Goal: Task Accomplishment & Management: Use online tool/utility

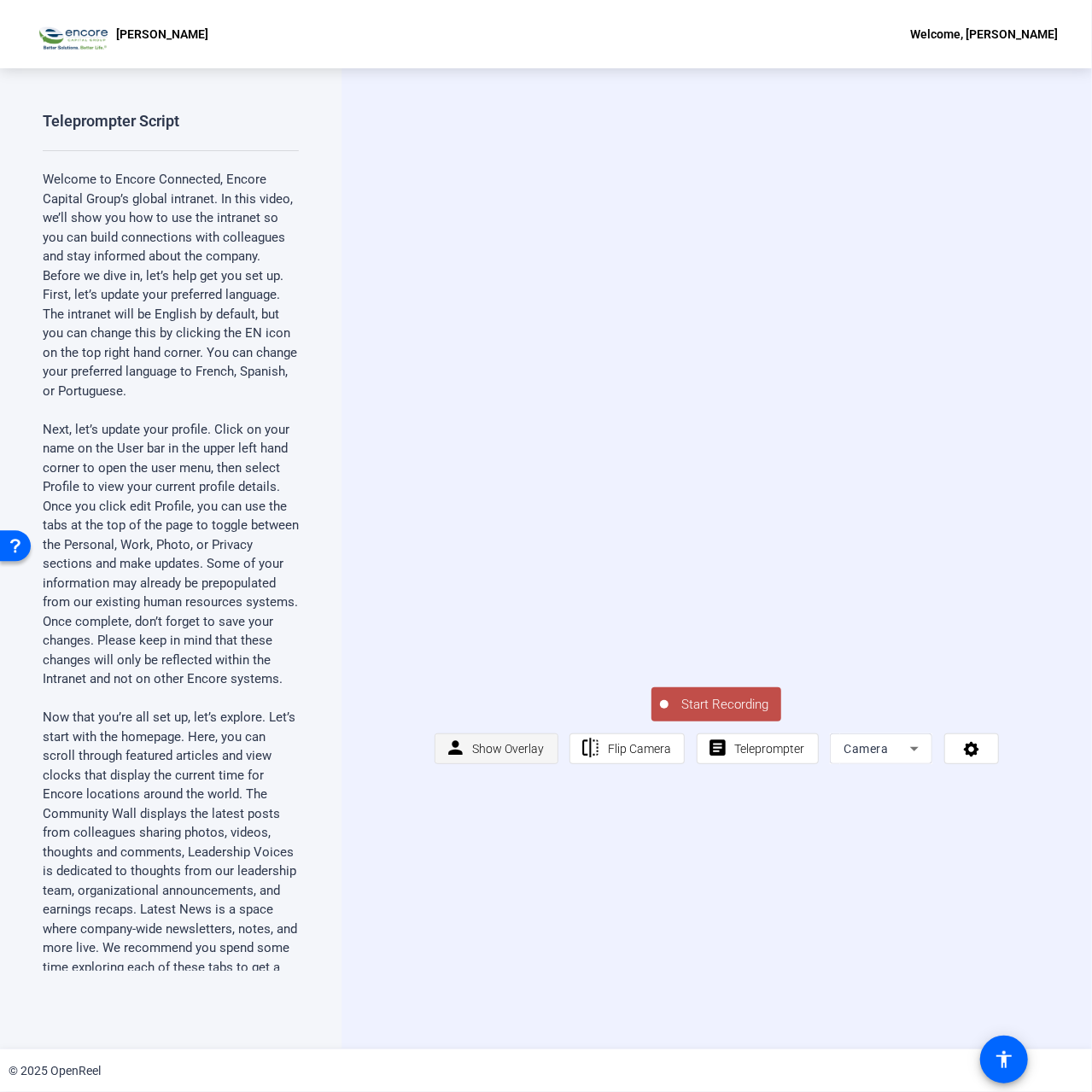
click at [517, 765] on span "Show Overlay" at bounding box center [509, 748] width 72 height 32
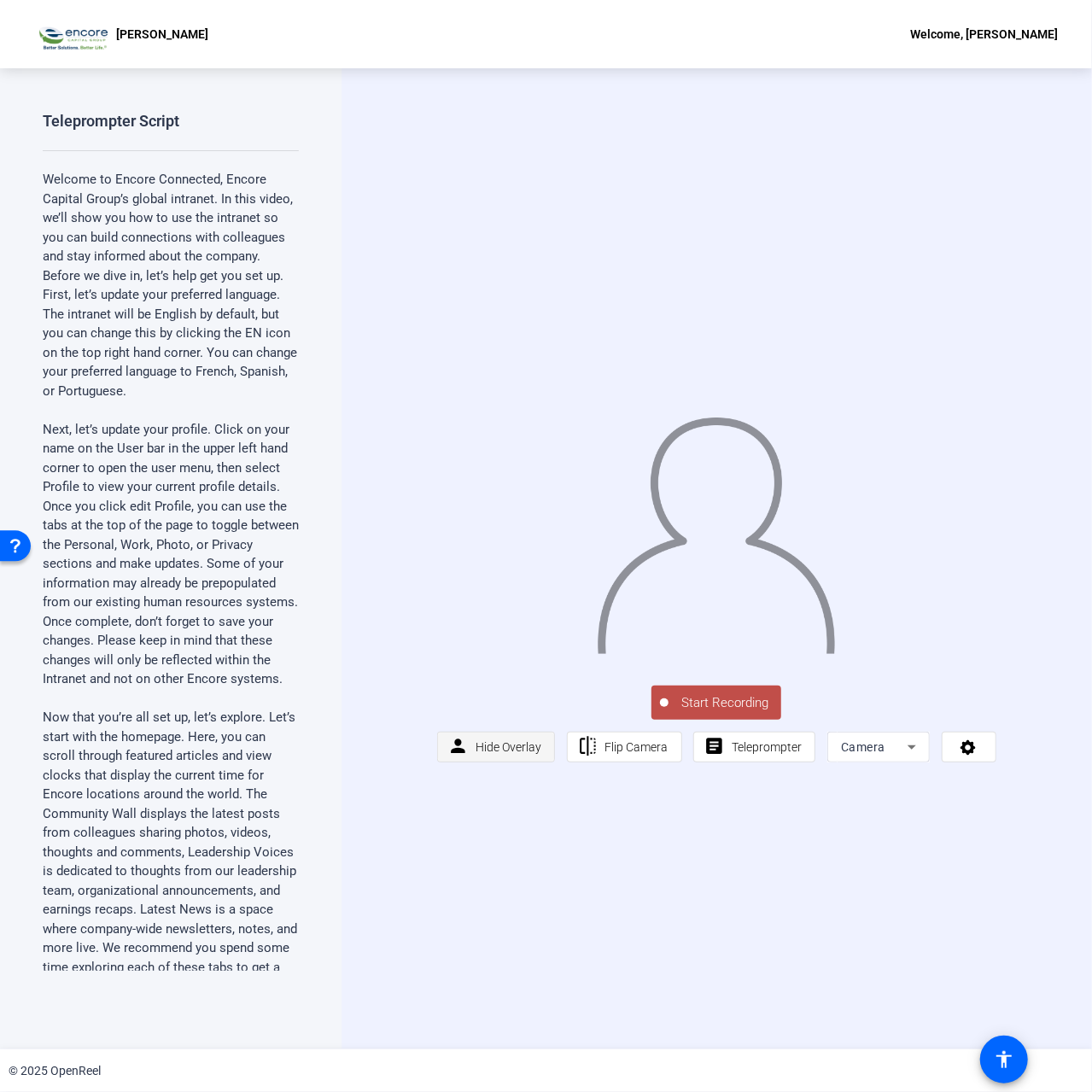
click at [512, 763] on span "Hide Overlay" at bounding box center [508, 747] width 66 height 32
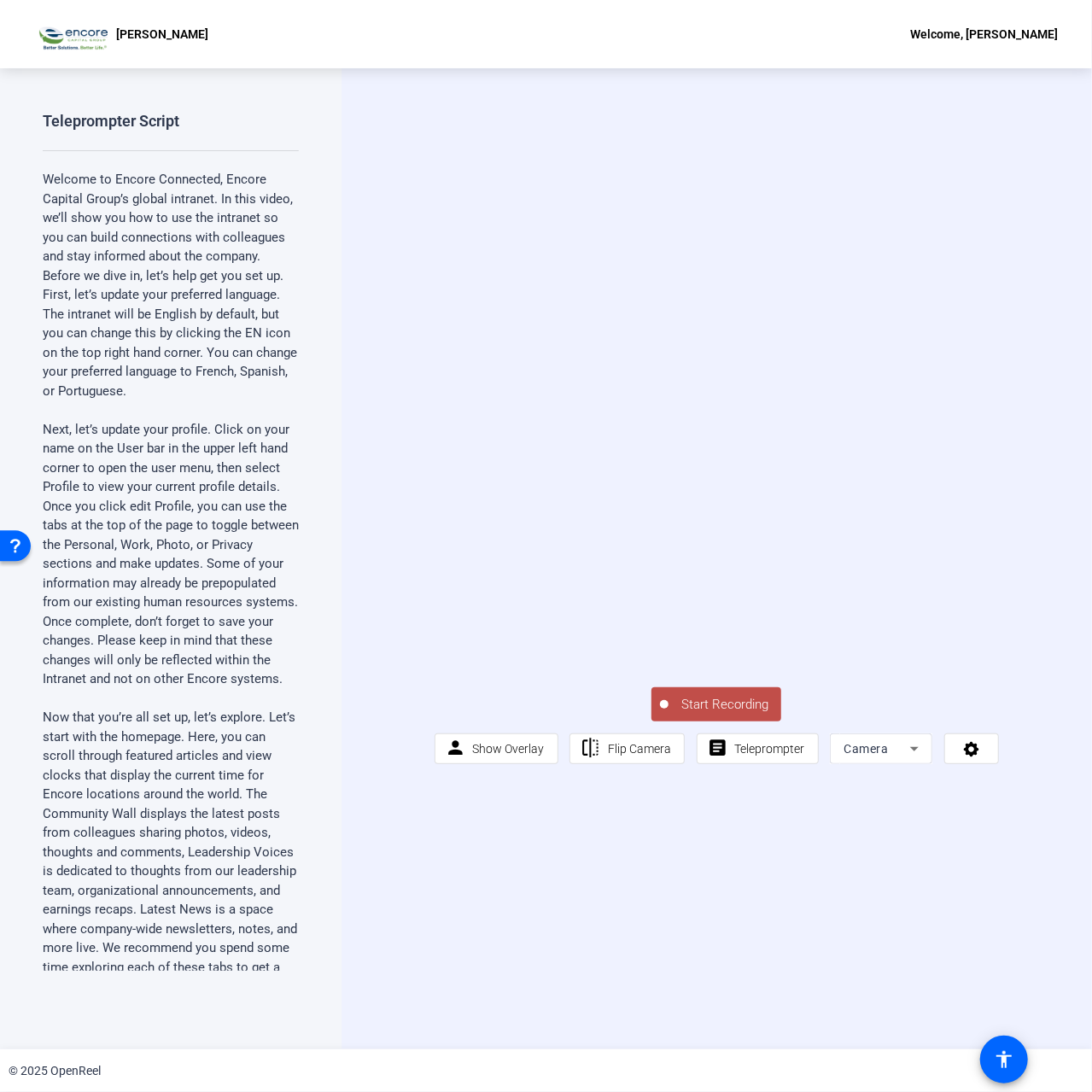
click at [866, 755] on span "Camera" at bounding box center [866, 749] width 45 height 14
click at [892, 838] on mat-option "Screen" at bounding box center [880, 836] width 102 height 34
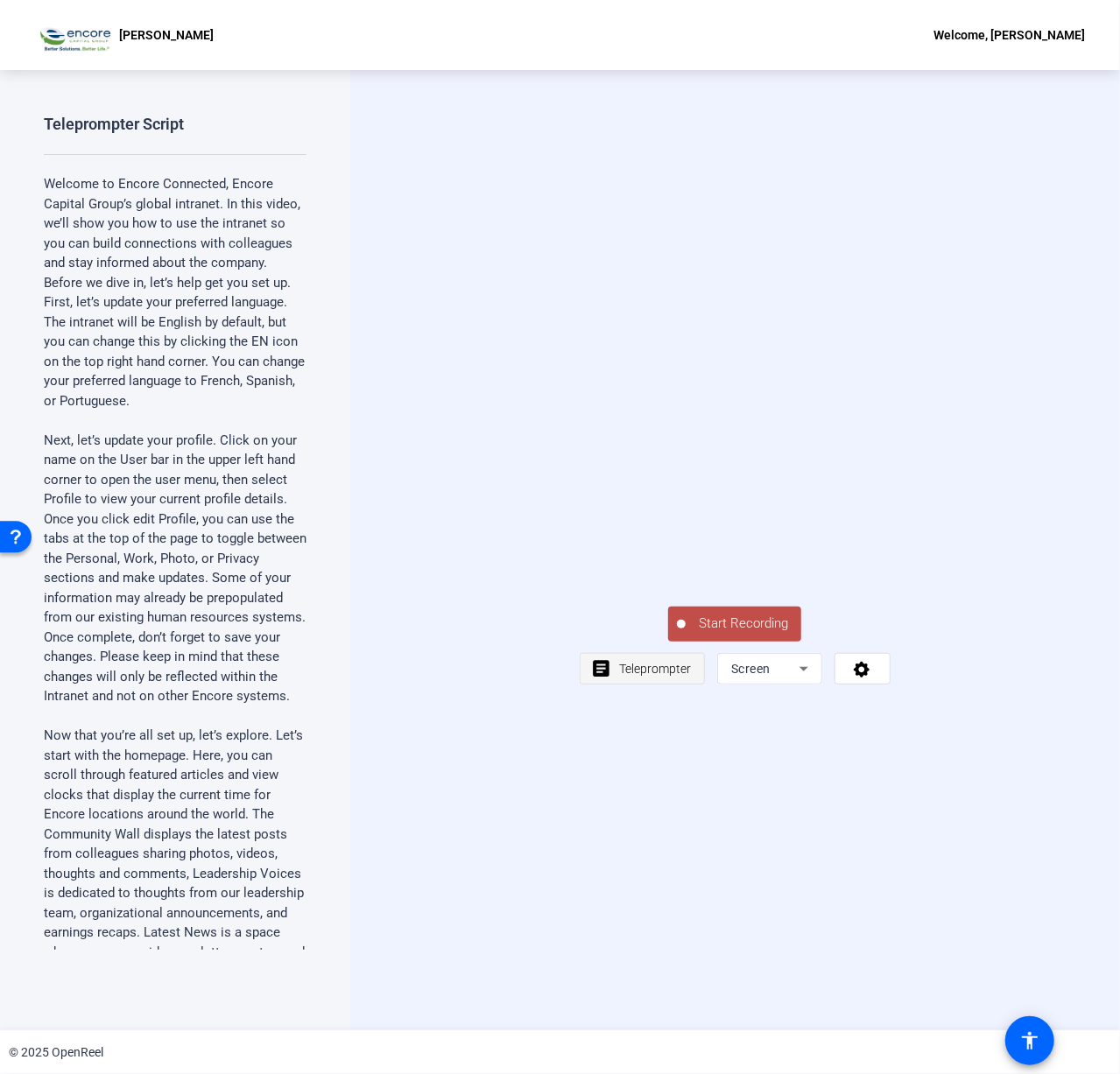
click at [641, 676] on span "Teleprompter" at bounding box center [655, 669] width 72 height 14
click at [654, 676] on span "Teleprompter" at bounding box center [655, 669] width 72 height 14
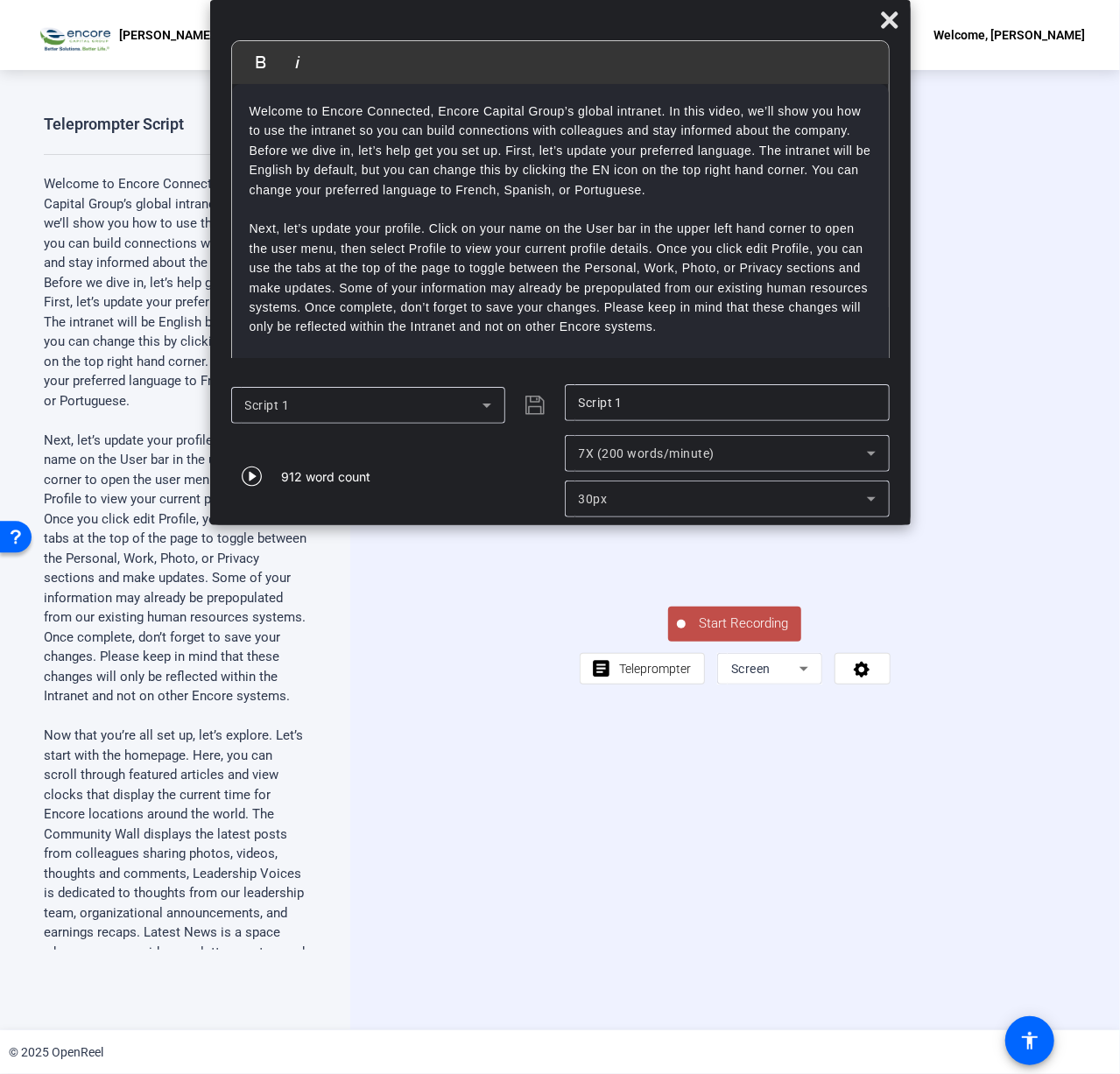
click at [735, 451] on div "7X (200 words/minute)" at bounding box center [723, 453] width 288 height 21
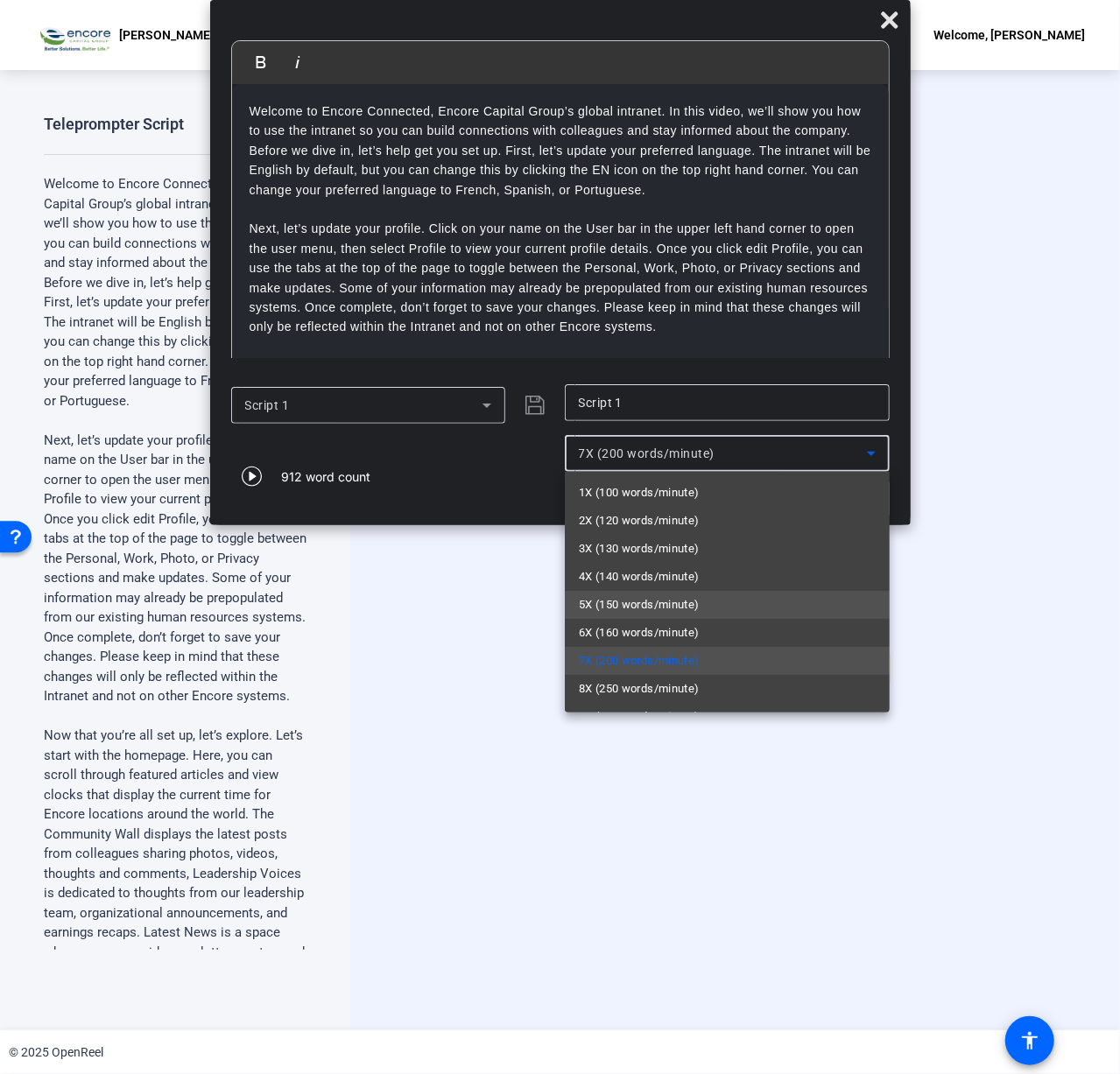
click at [623, 616] on mat-option "5X (150 words/minute)" at bounding box center [727, 604] width 325 height 28
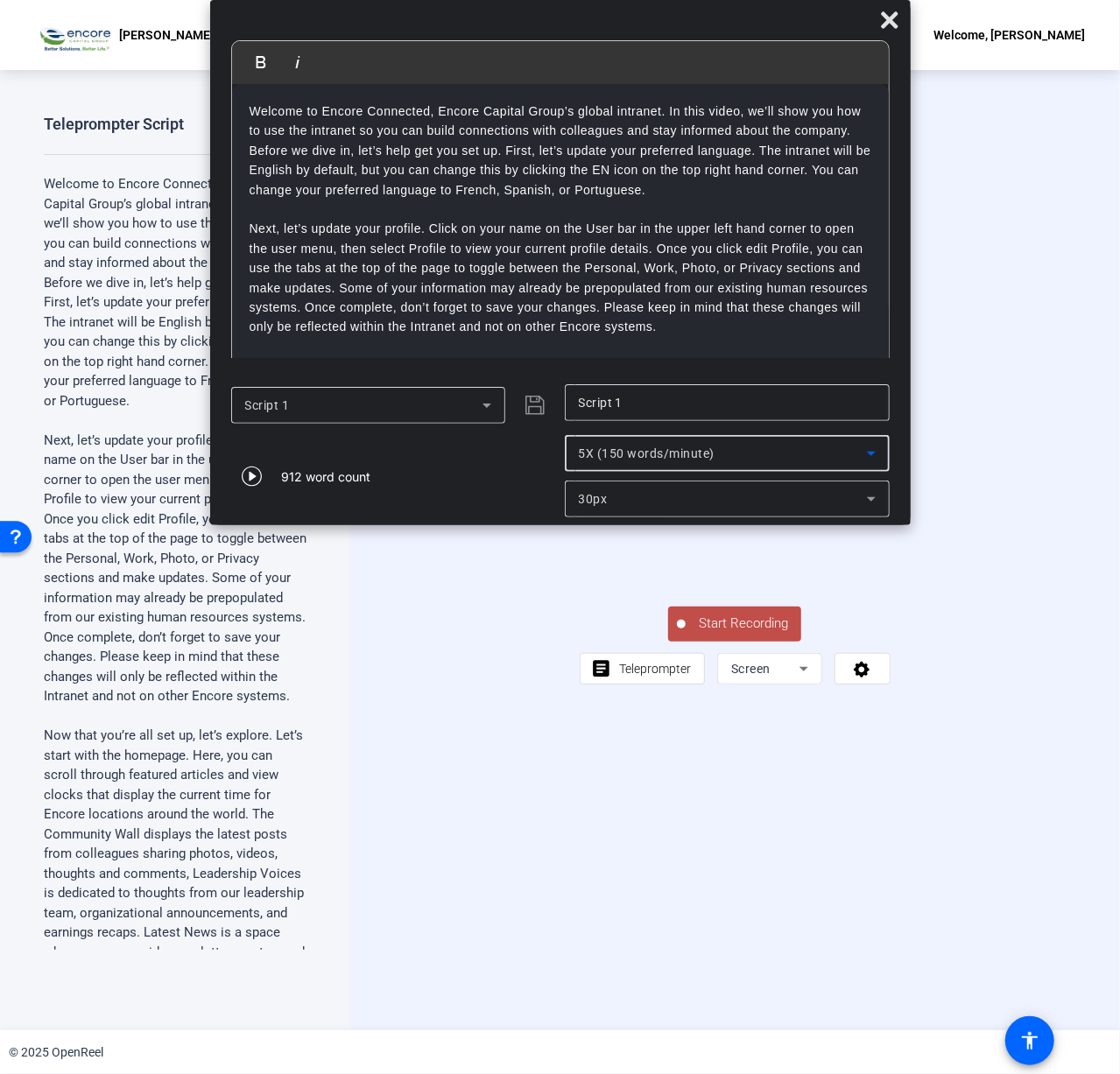
click at [669, 452] on span "5X (150 words/minute)" at bounding box center [647, 454] width 136 height 14
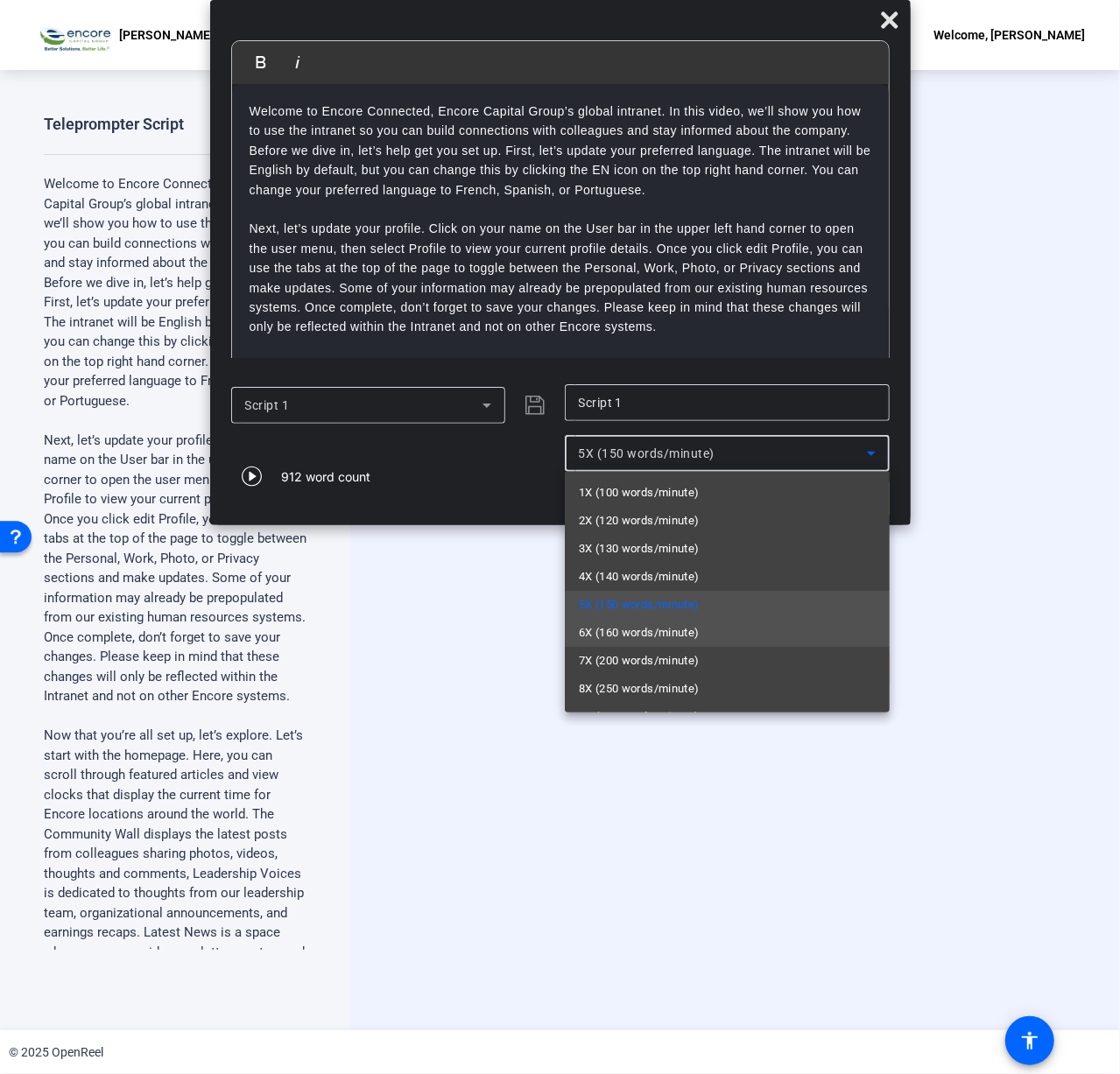
click at [635, 624] on span "6X (160 words/minute)" at bounding box center [639, 632] width 121 height 21
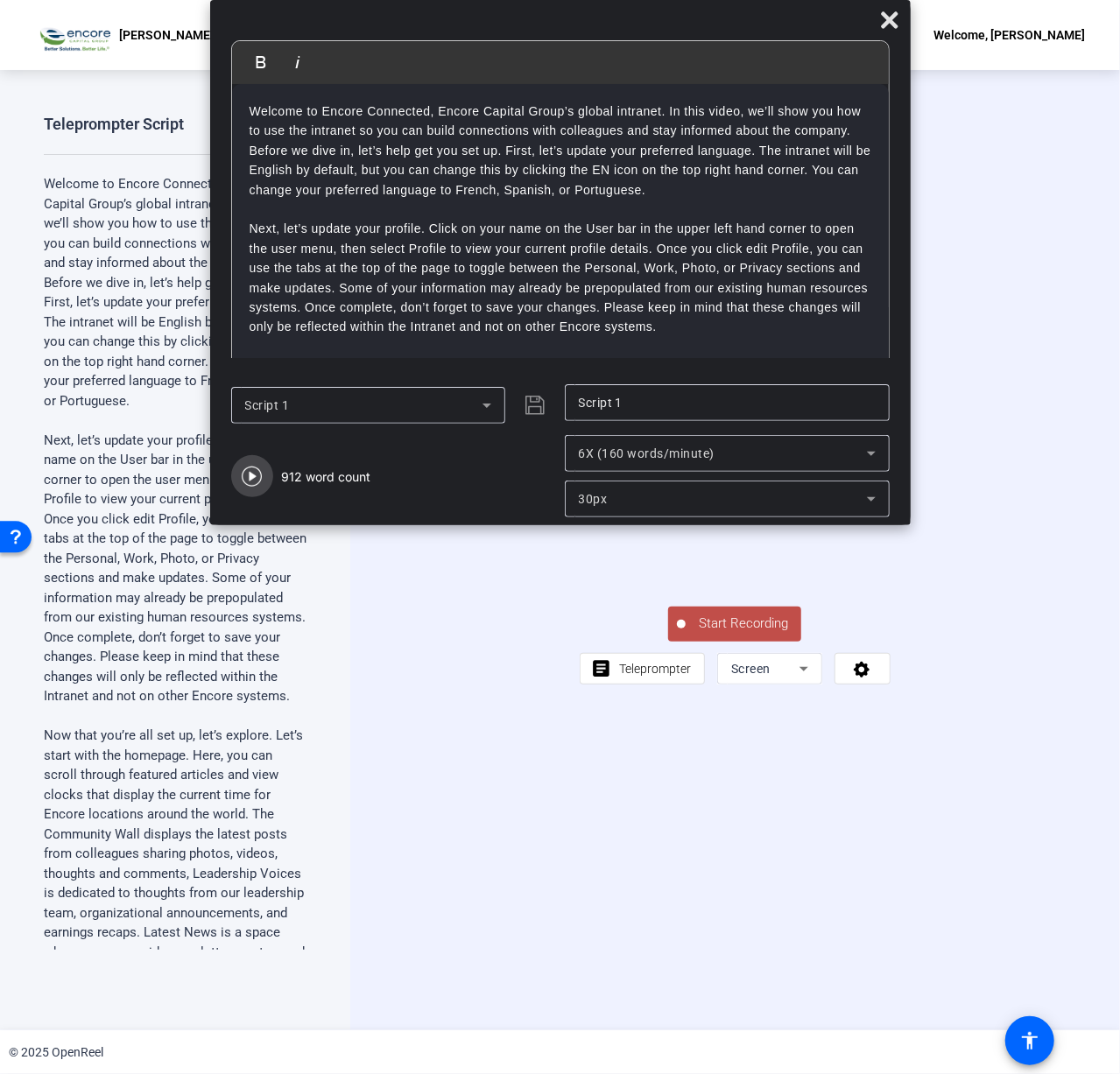
click at [249, 485] on icon "button" at bounding box center [252, 476] width 21 height 21
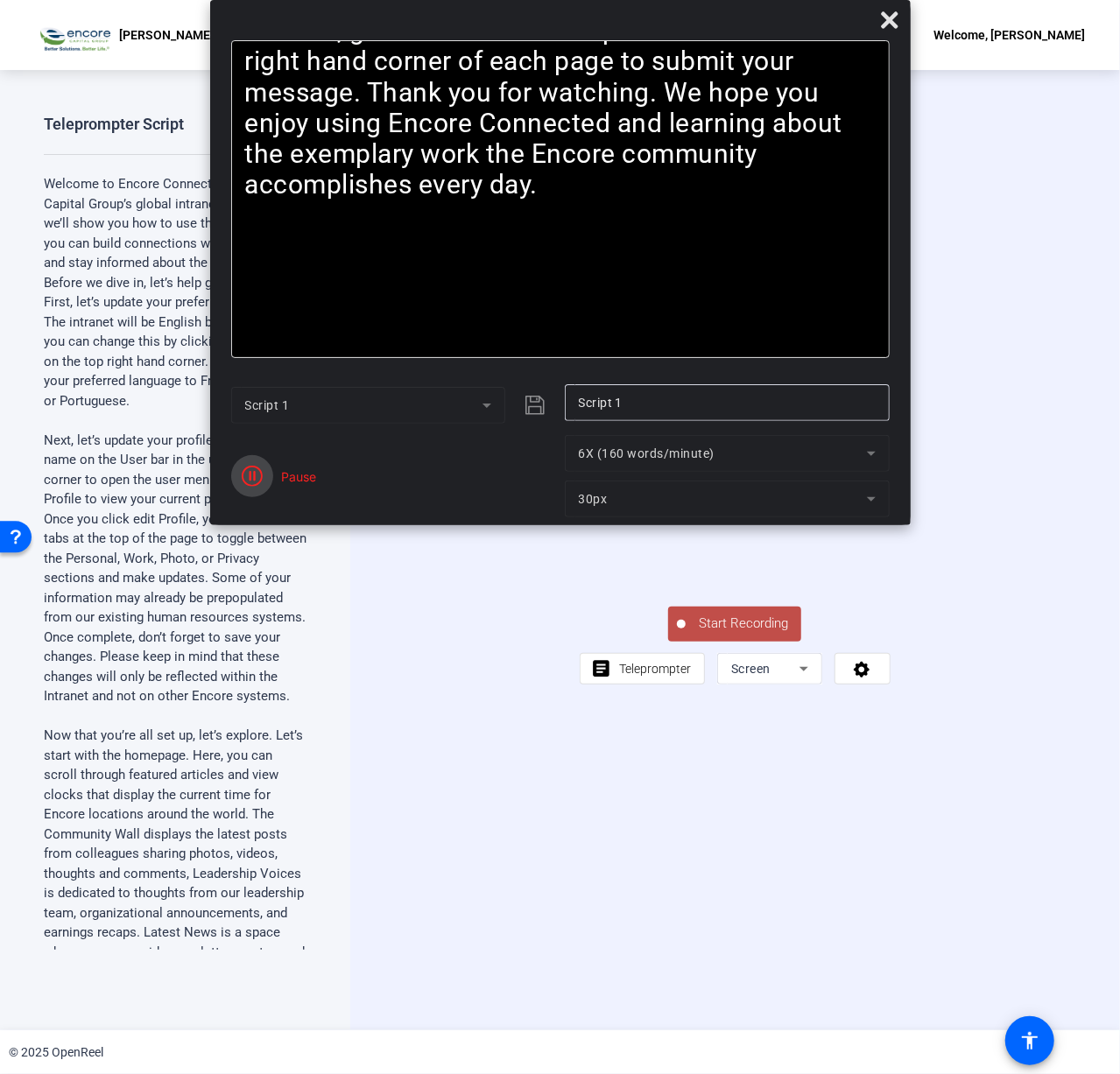
click at [253, 478] on icon "button" at bounding box center [252, 476] width 21 height 21
click at [762, 634] on span "Start Recording" at bounding box center [743, 624] width 116 height 20
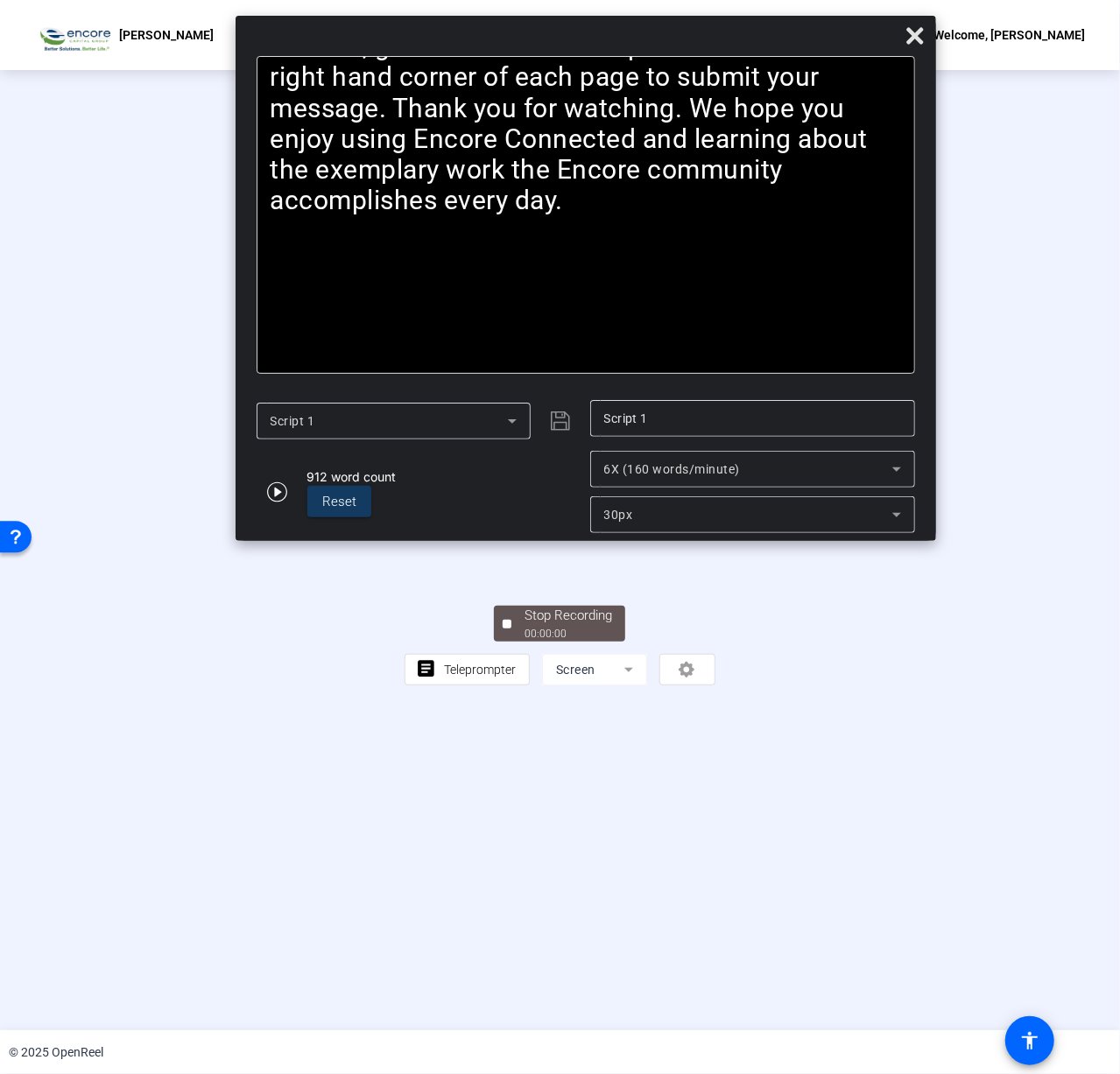
drag, startPoint x: 639, startPoint y: 22, endPoint x: 662, endPoint y: 52, distance: 37.8
click at [662, 38] on div at bounding box center [586, 39] width 700 height 30
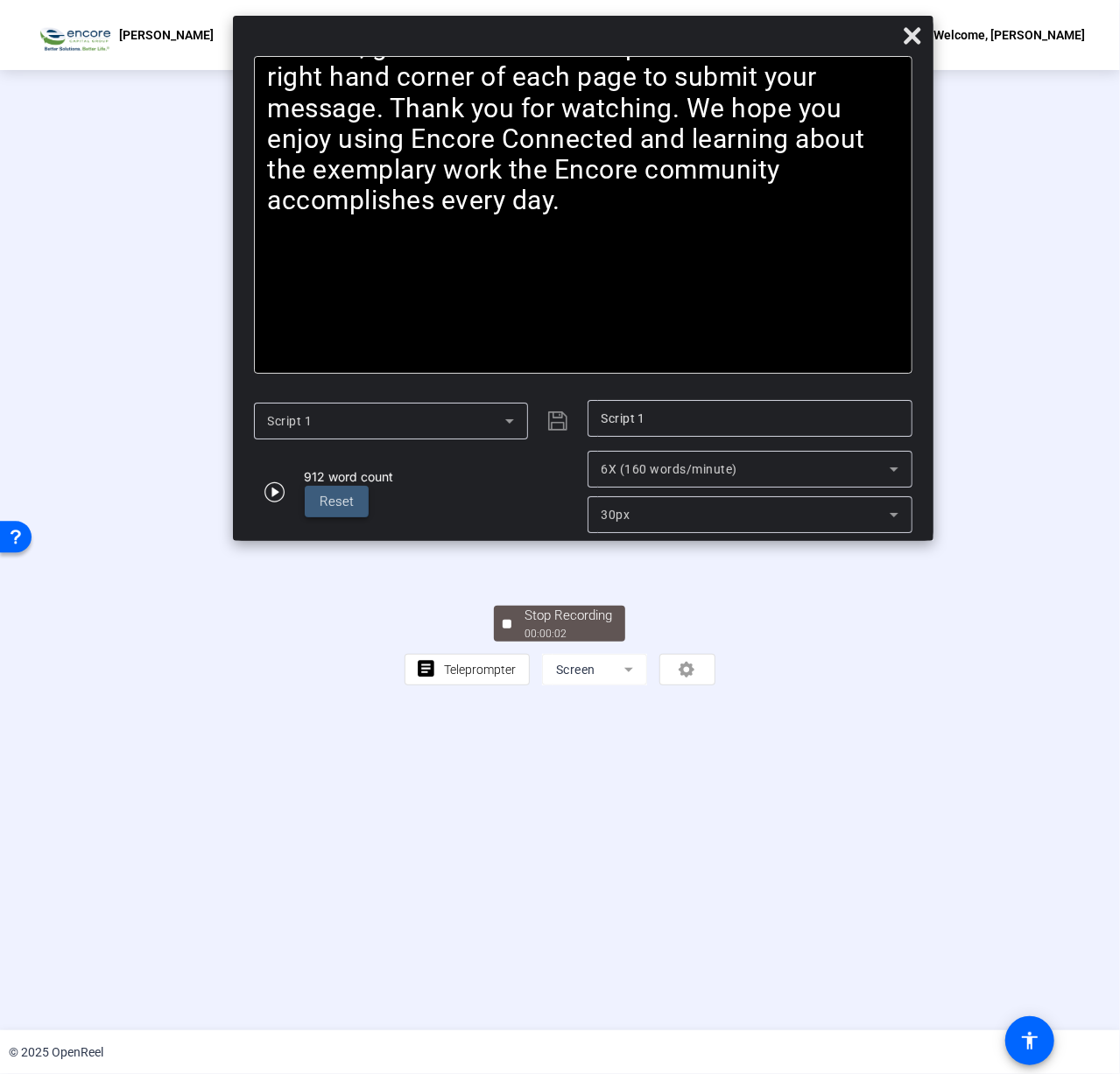
click at [333, 500] on span "Reset" at bounding box center [337, 502] width 34 height 16
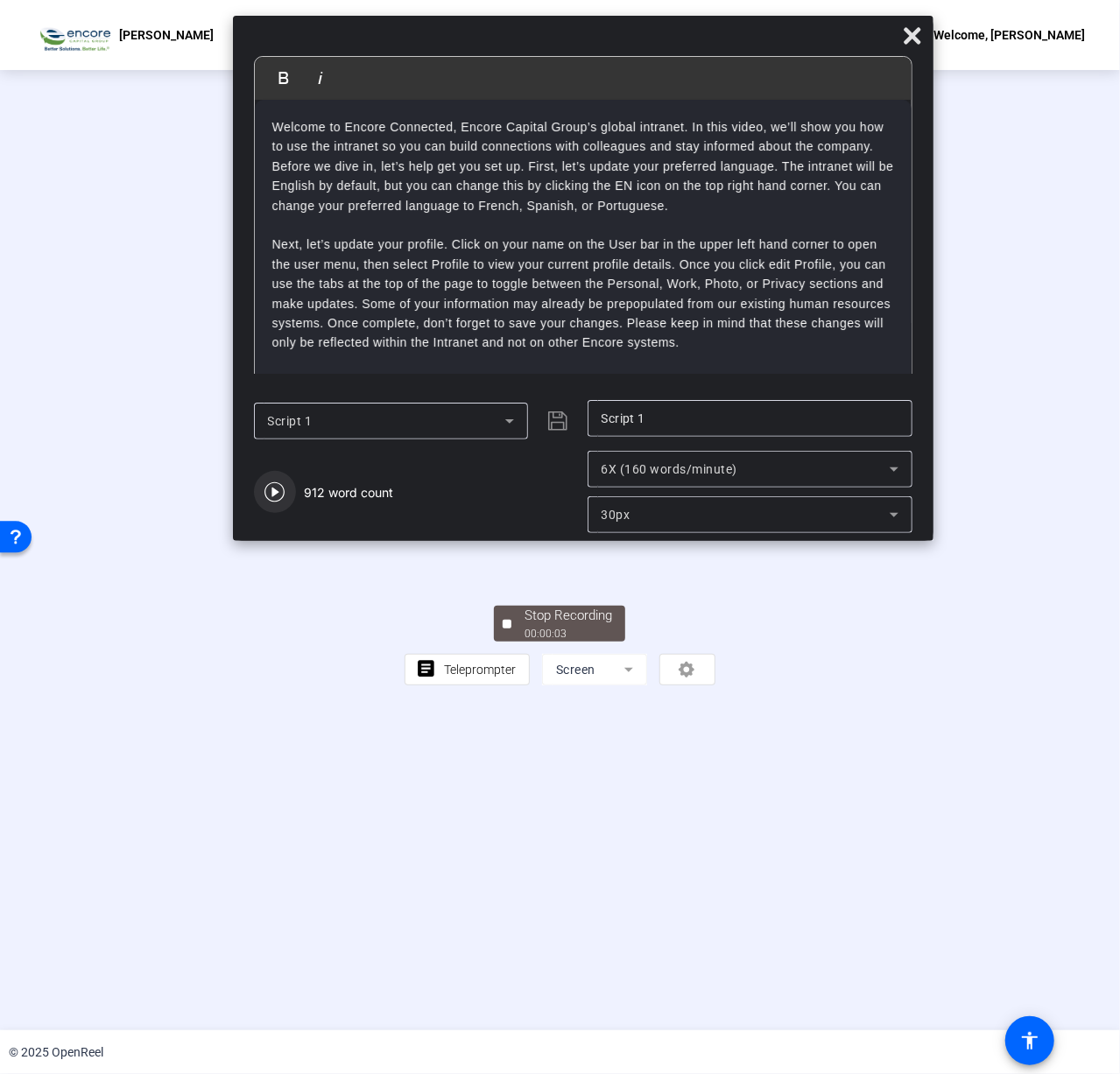
click at [280, 497] on icon "button" at bounding box center [274, 491] width 21 height 21
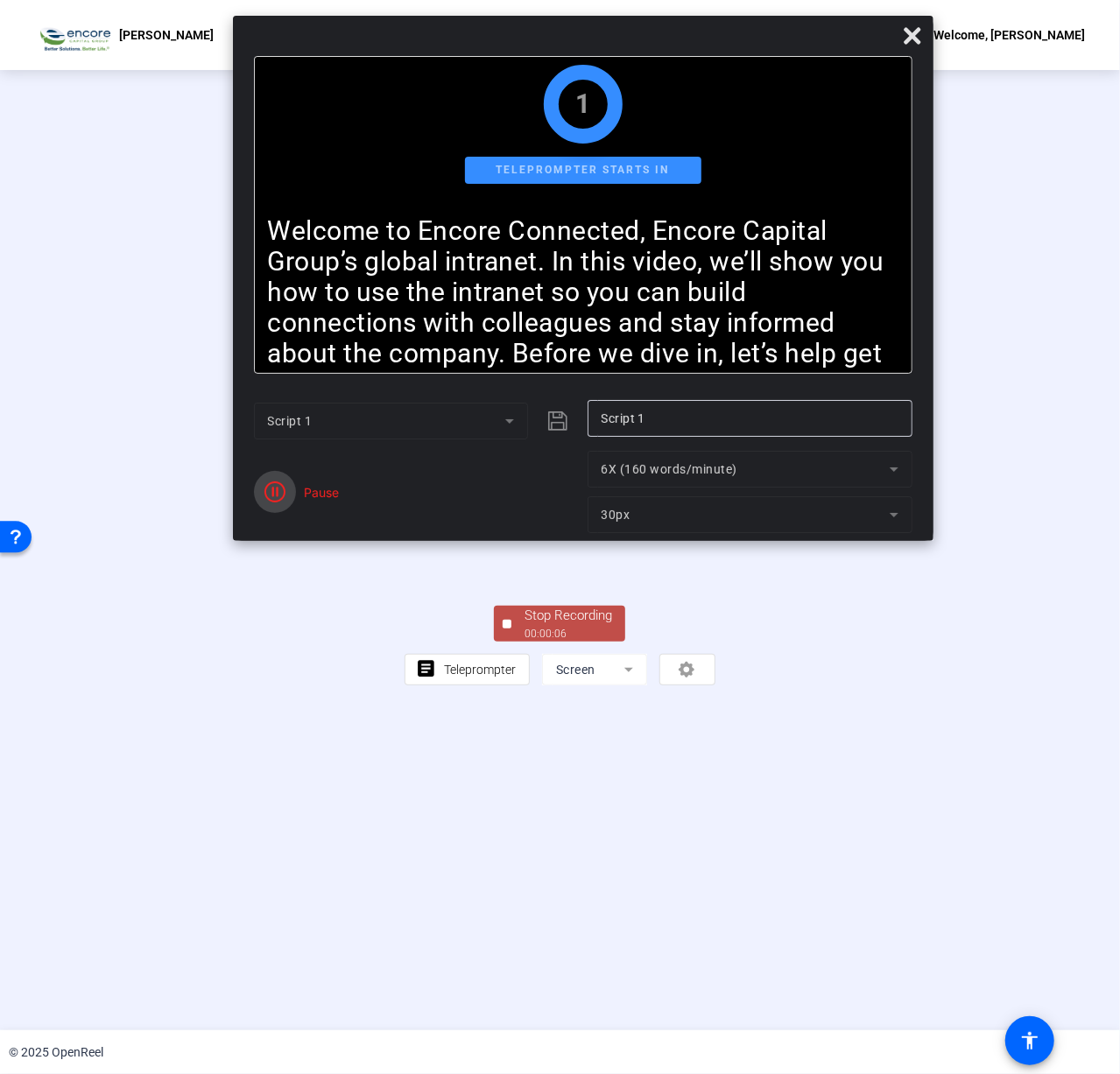
click at [272, 490] on icon "button" at bounding box center [274, 491] width 21 height 21
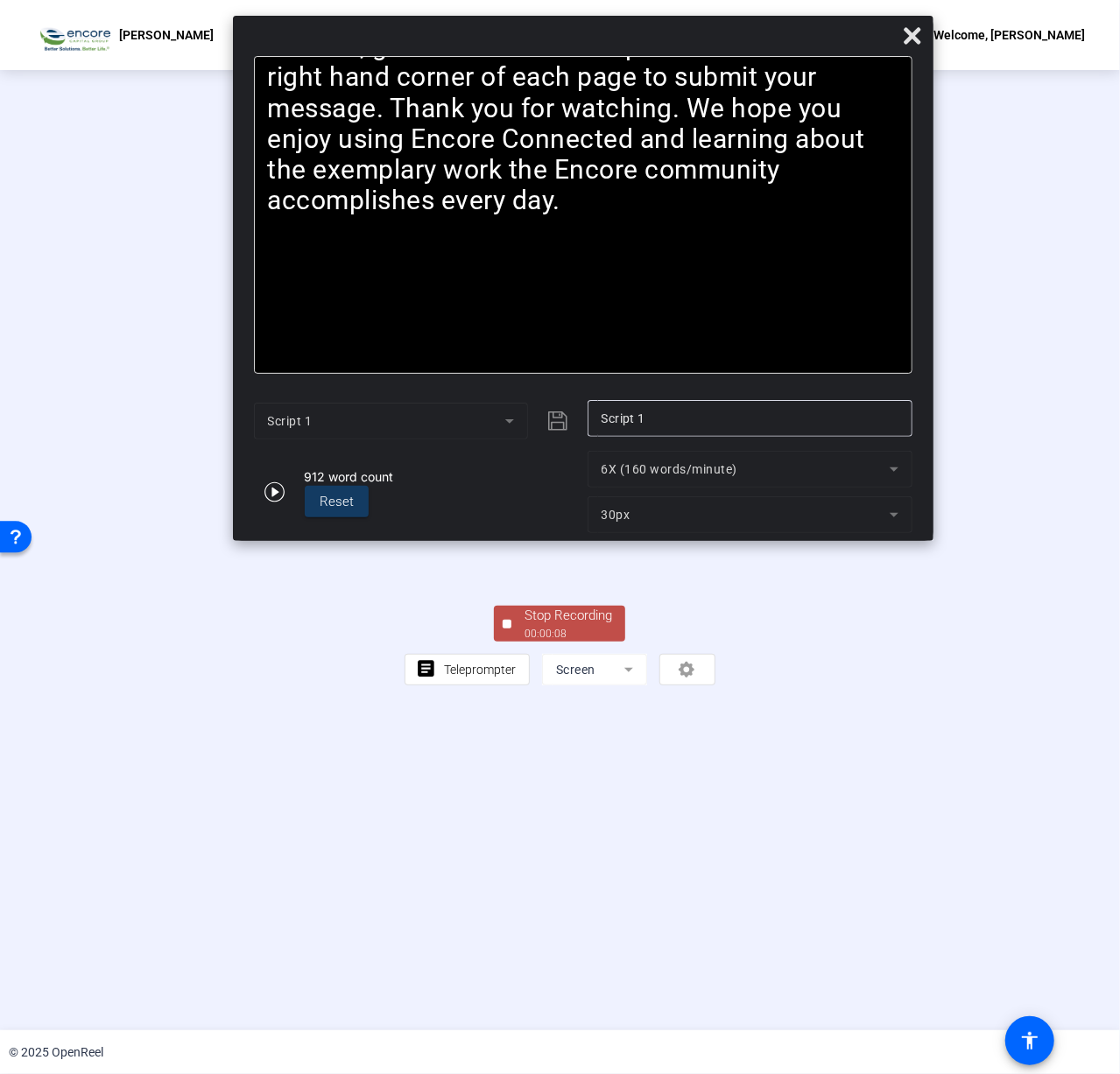
click at [715, 589] on video at bounding box center [560, 502] width 310 height 174
click at [589, 626] on div "Stop Recording" at bounding box center [569, 616] width 88 height 20
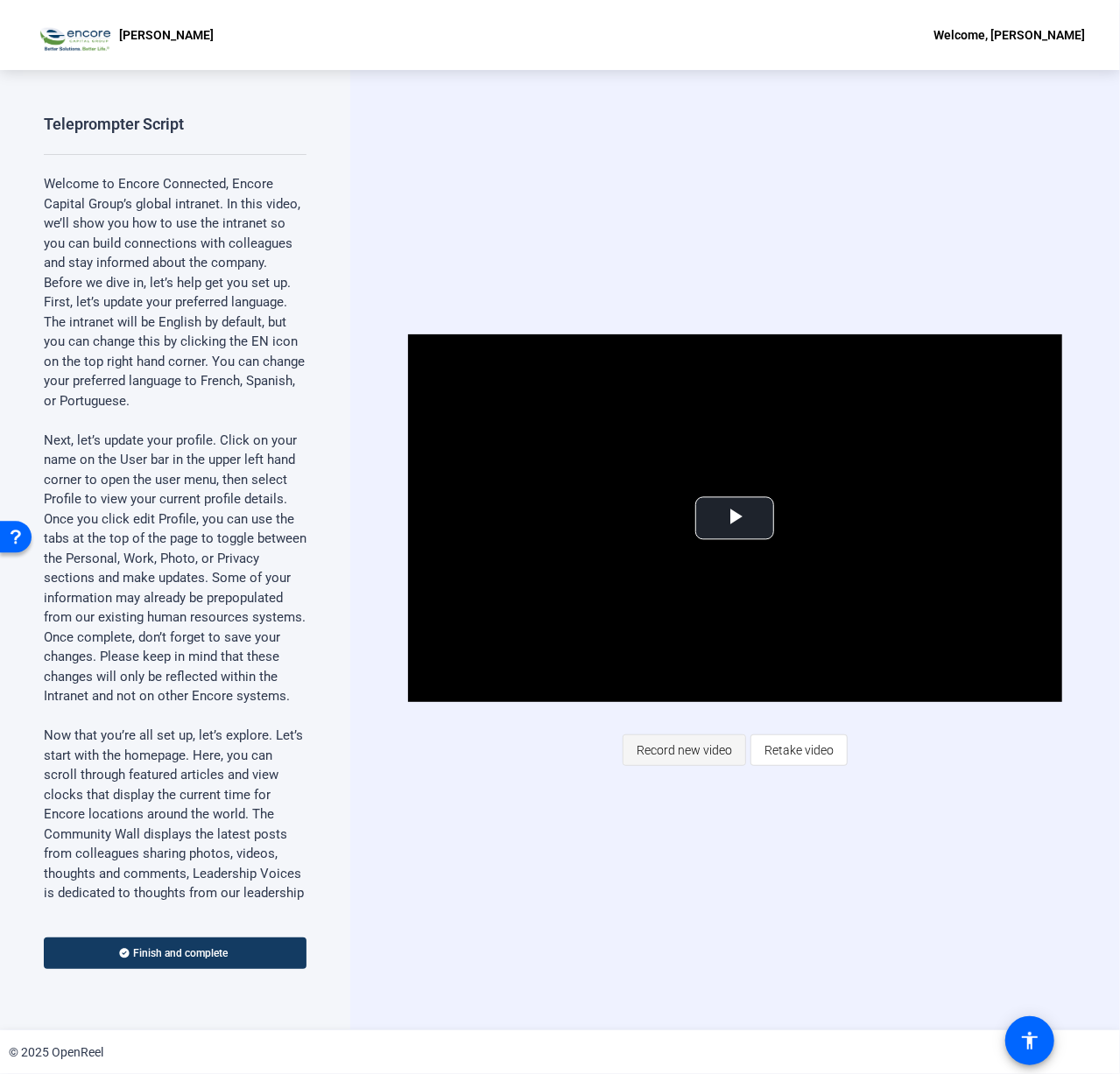
click at [686, 745] on span "Record new video" at bounding box center [684, 749] width 95 height 33
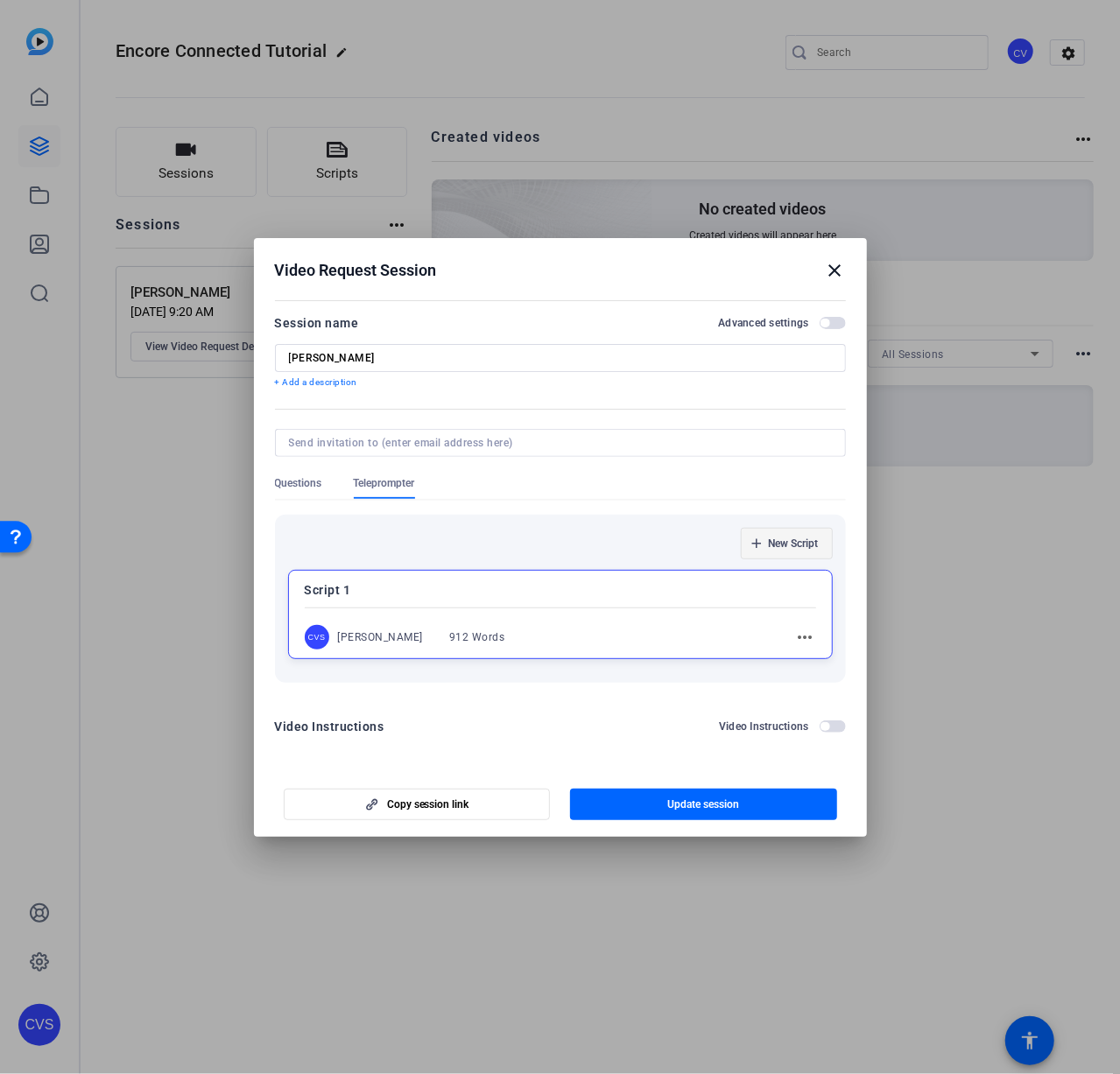
click at [792, 530] on span "button" at bounding box center [786, 543] width 91 height 42
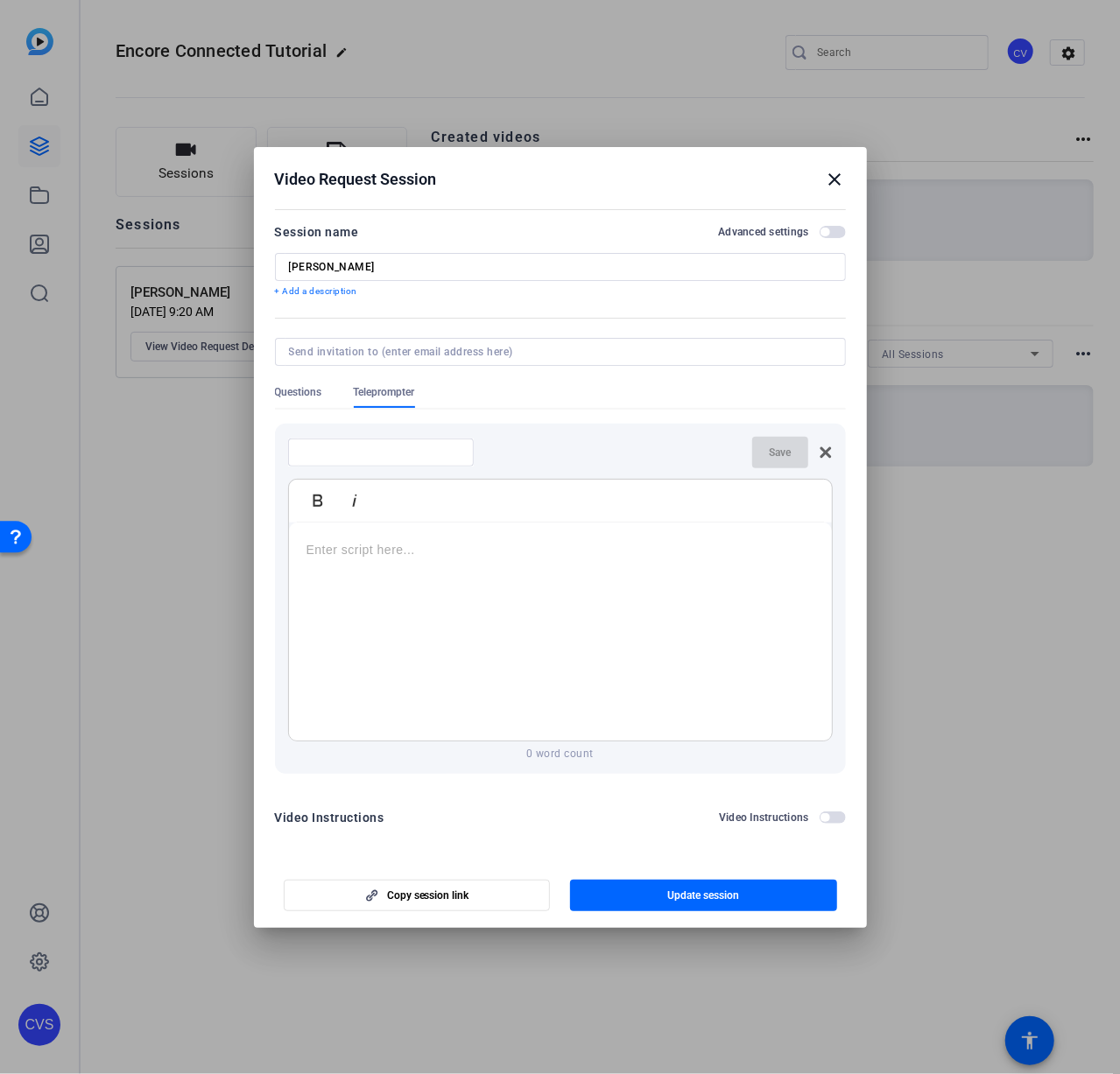
click at [361, 543] on p at bounding box center [560, 550] width 508 height 19
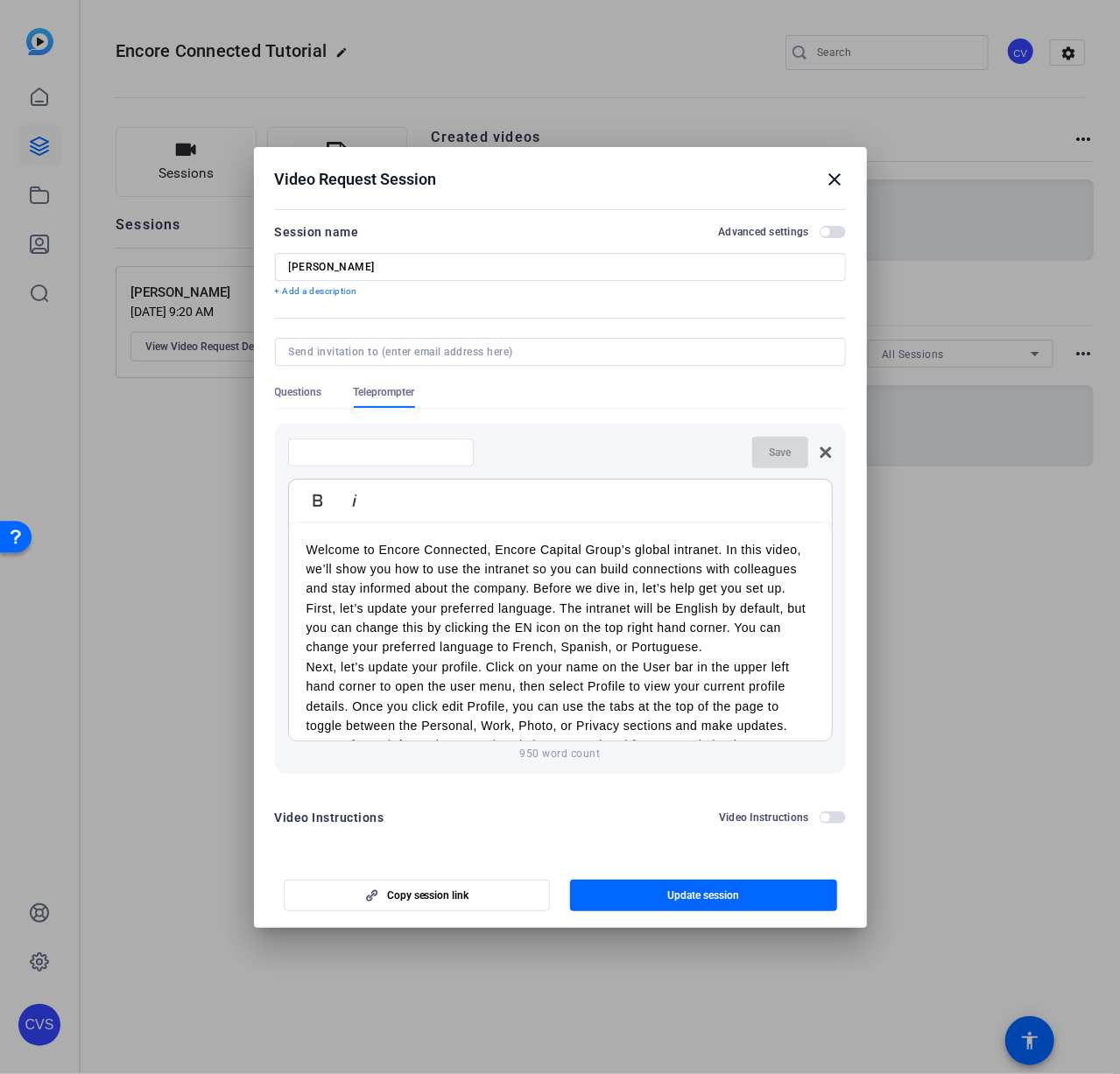
click at [716, 645] on p "Welcome to Encore Connected, Encore Capital Group’s global intranet. In this vi…" at bounding box center [560, 599] width 508 height 117
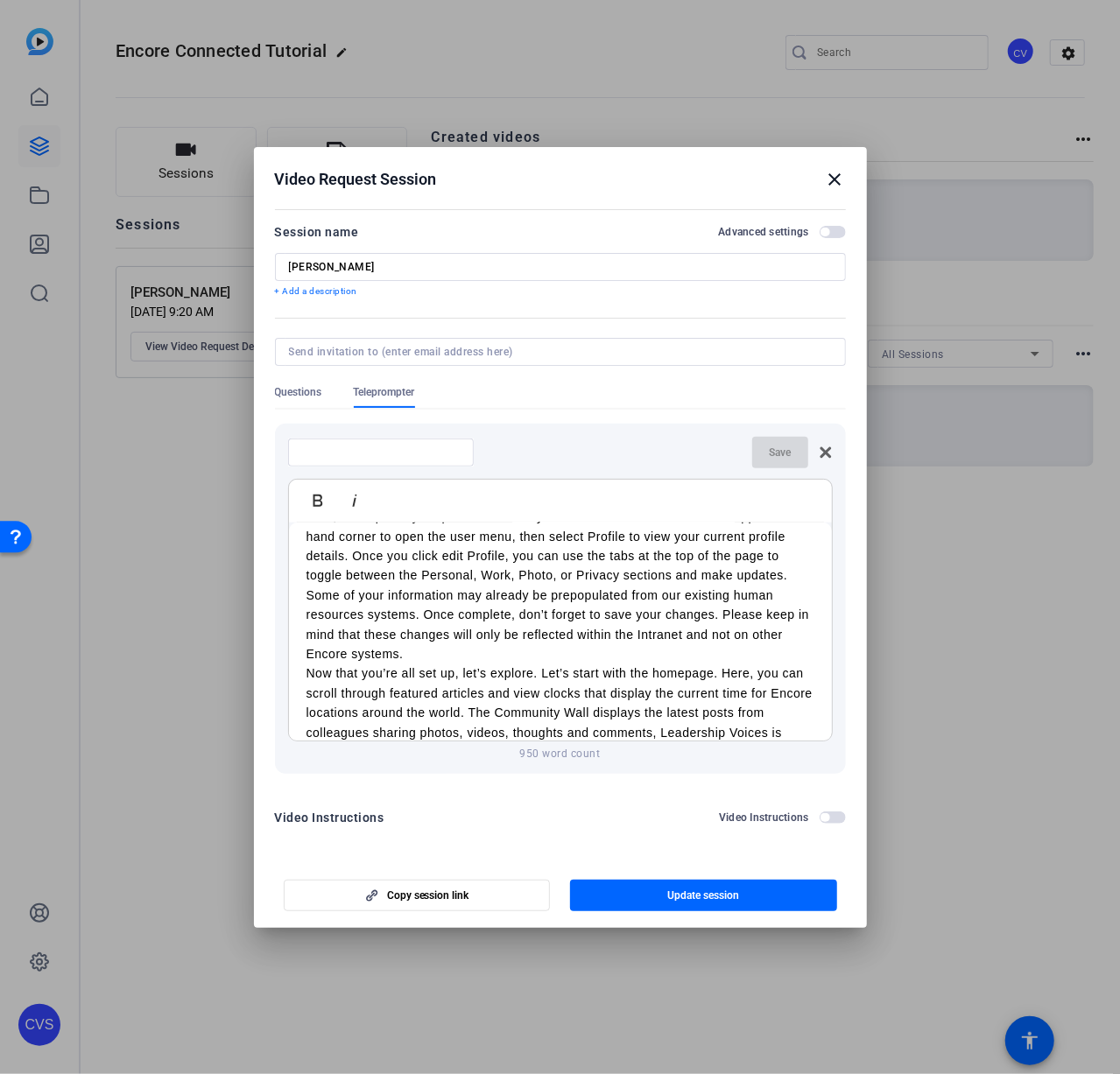
scroll to position [175, 0]
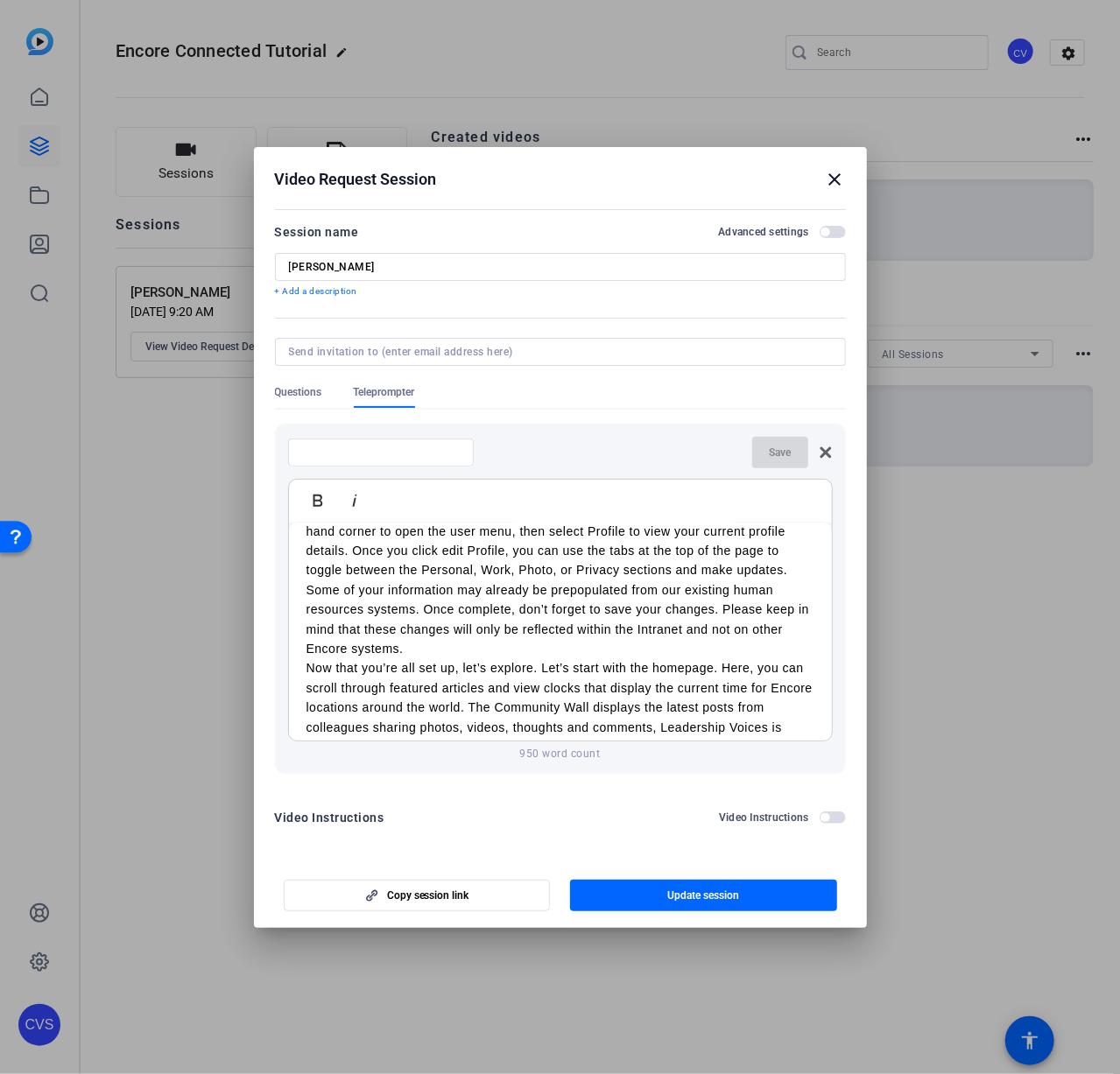
click at [559, 645] on p "Next, let’s update your profile. Click on your name on the User bar in the uppe…" at bounding box center [560, 580] width 508 height 157
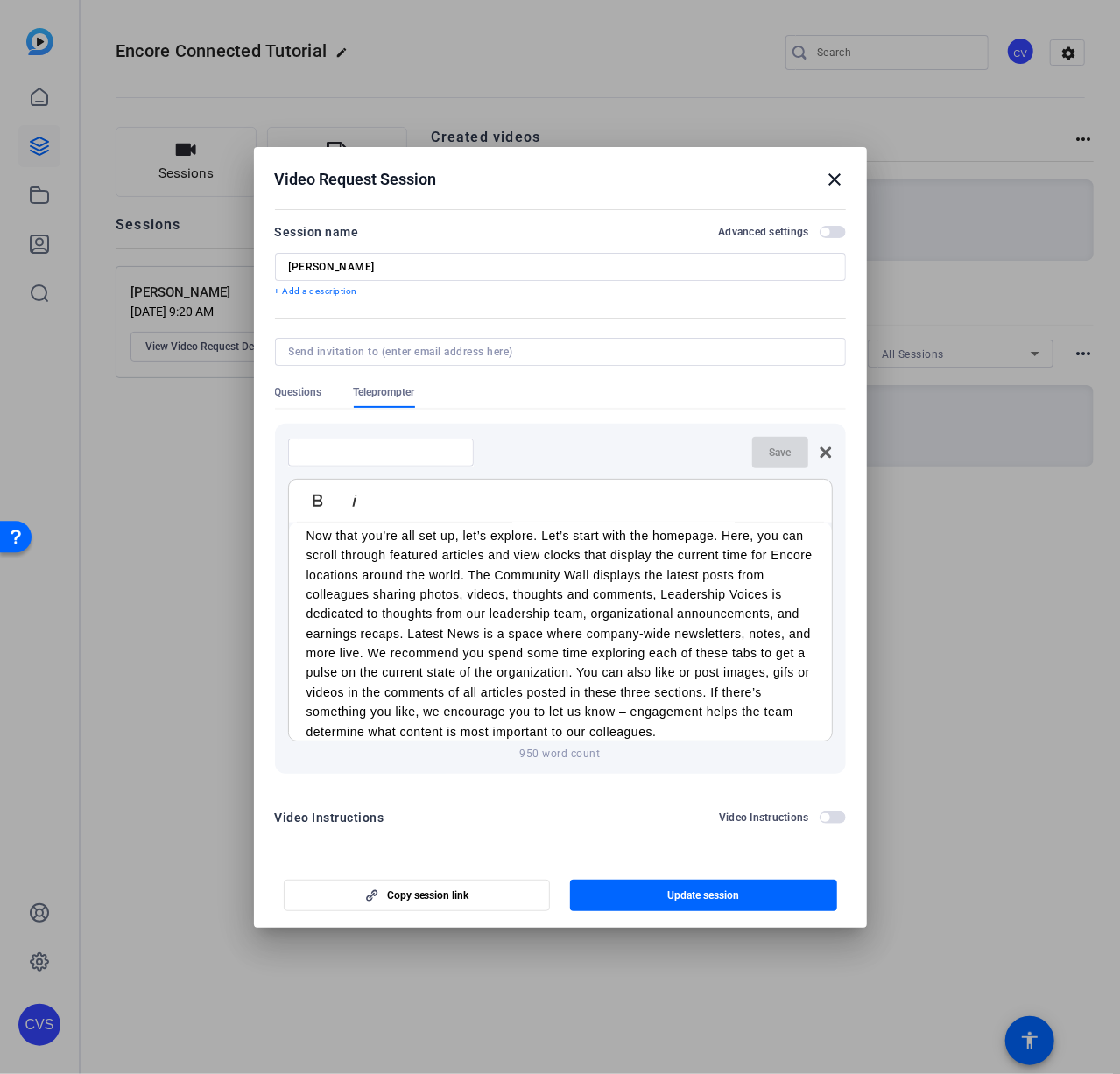
scroll to position [351, 0]
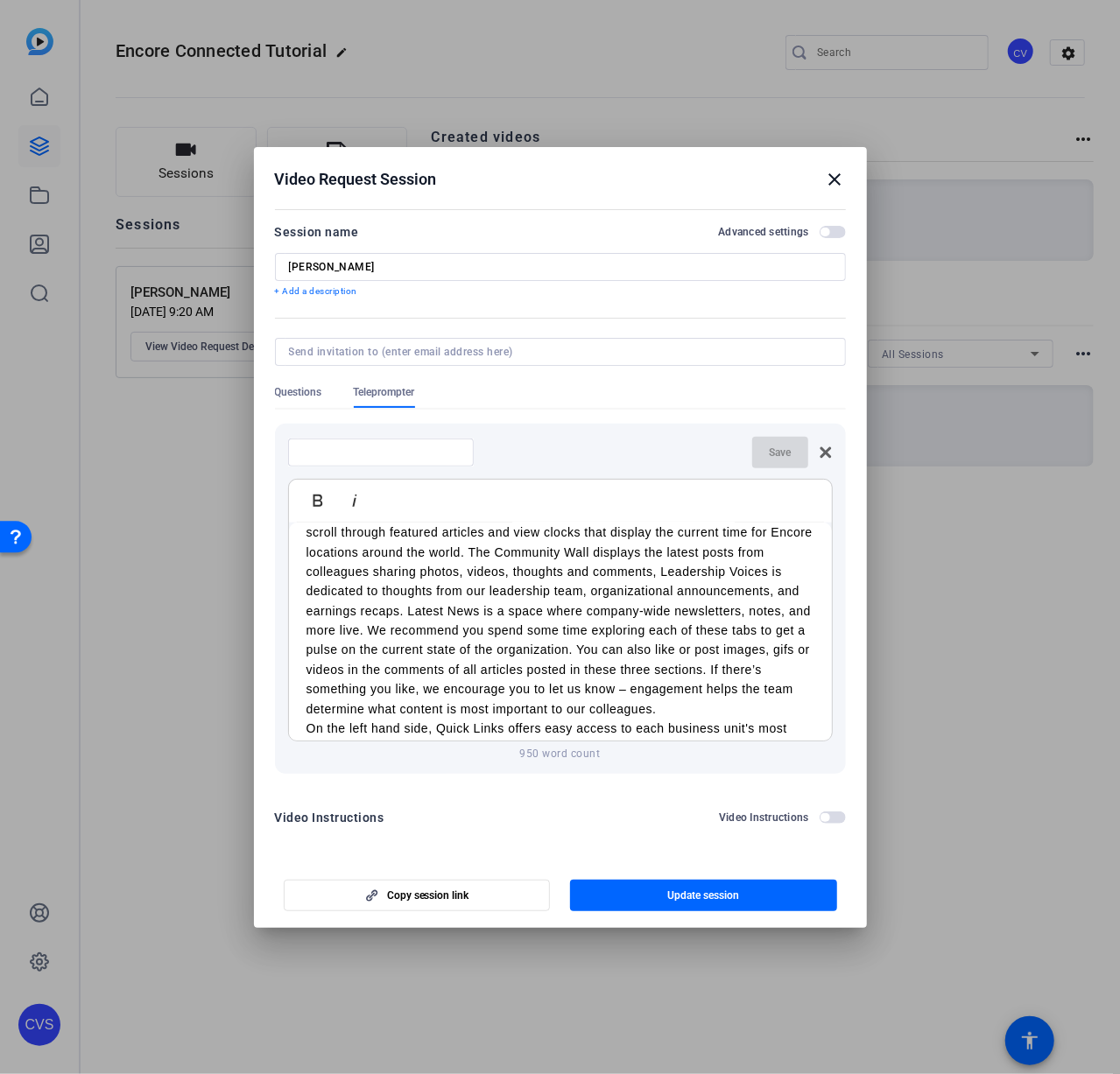
click at [732, 702] on p "Now that you’re all set up, let’s explore. Let’s start with the homepage. Here,…" at bounding box center [560, 611] width 508 height 215
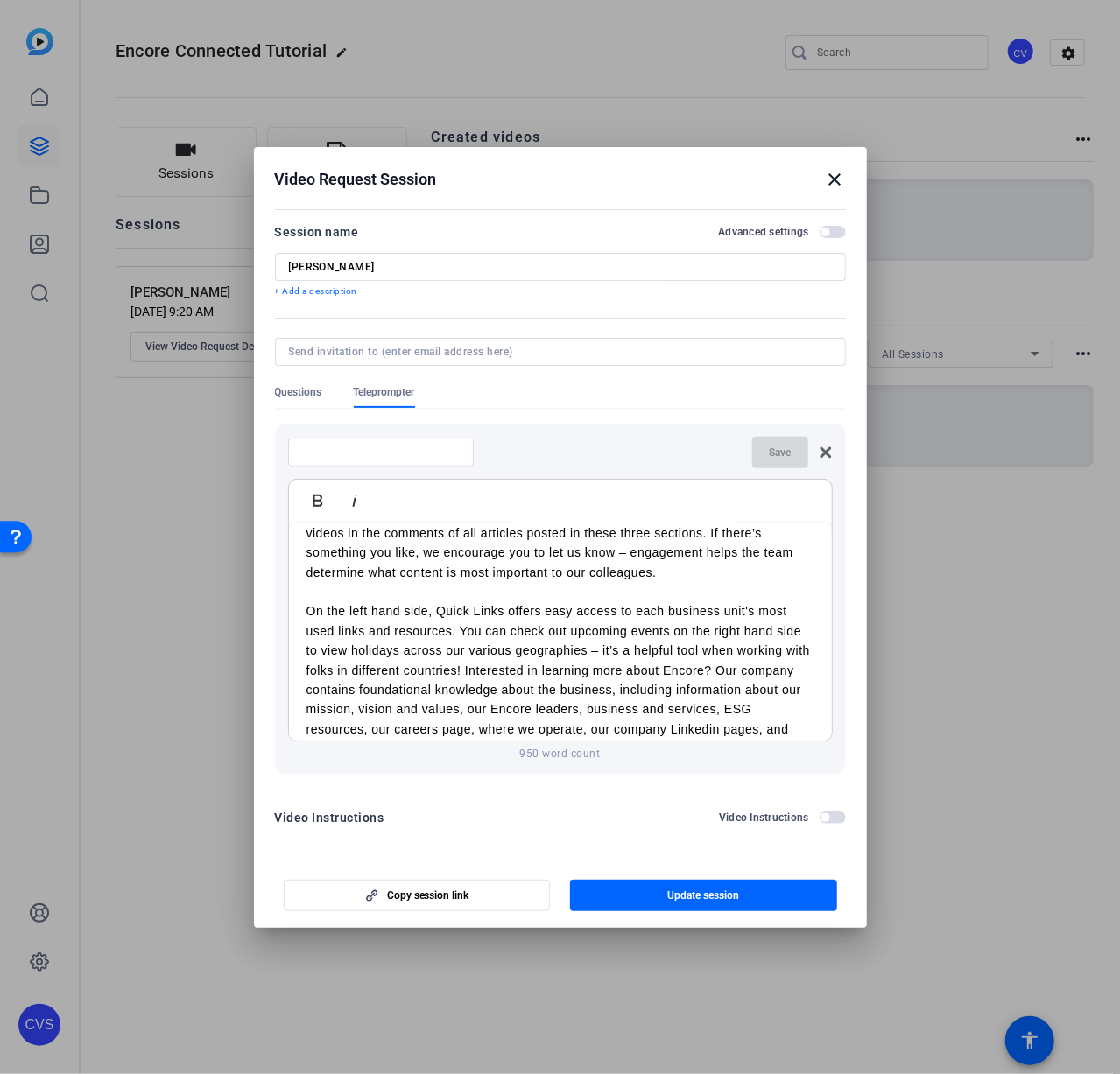
scroll to position [525, 0]
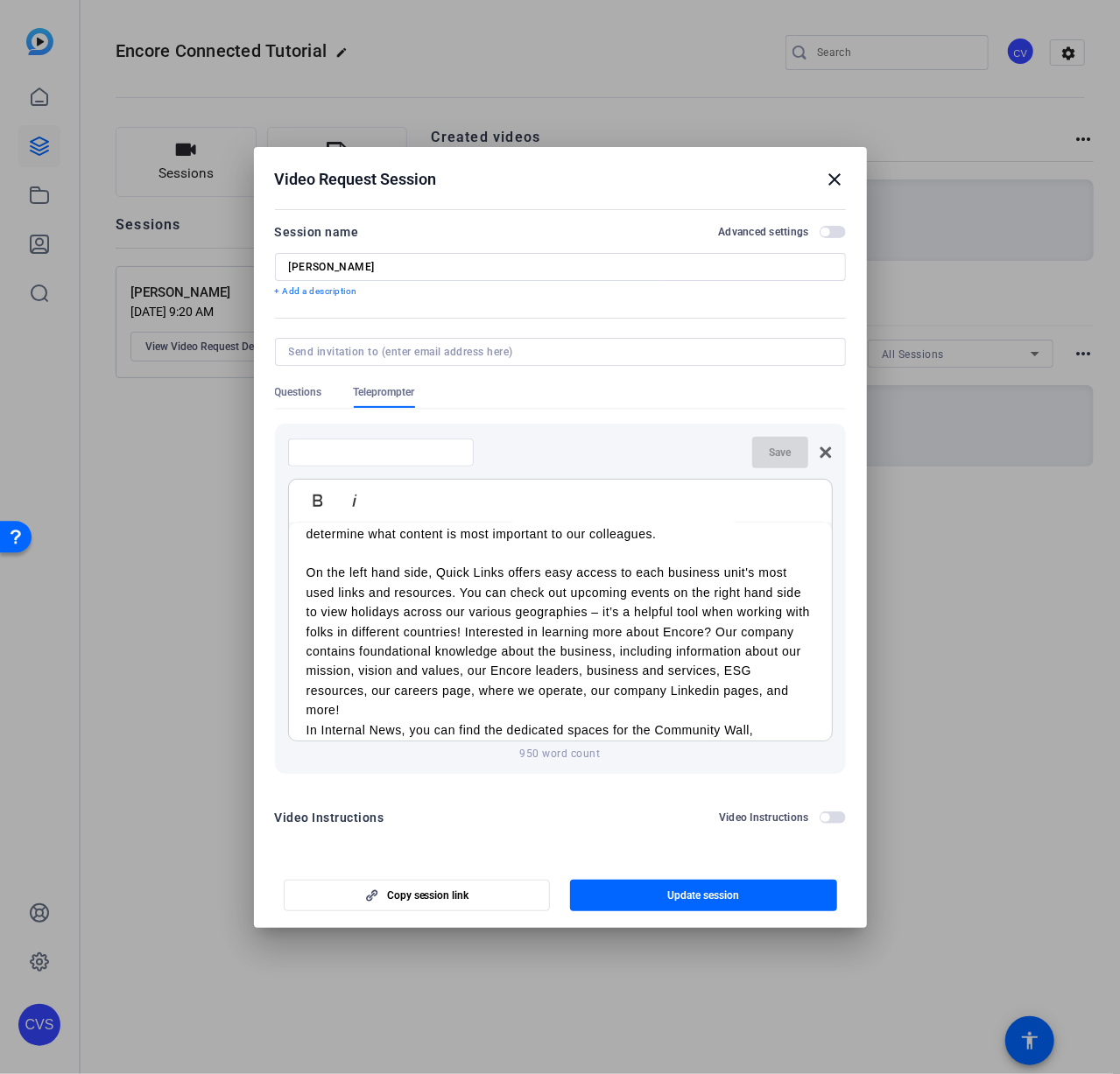
click at [463, 710] on p "On the left hand side, Quick Links offers easy access to each business unit's m…" at bounding box center [560, 641] width 508 height 157
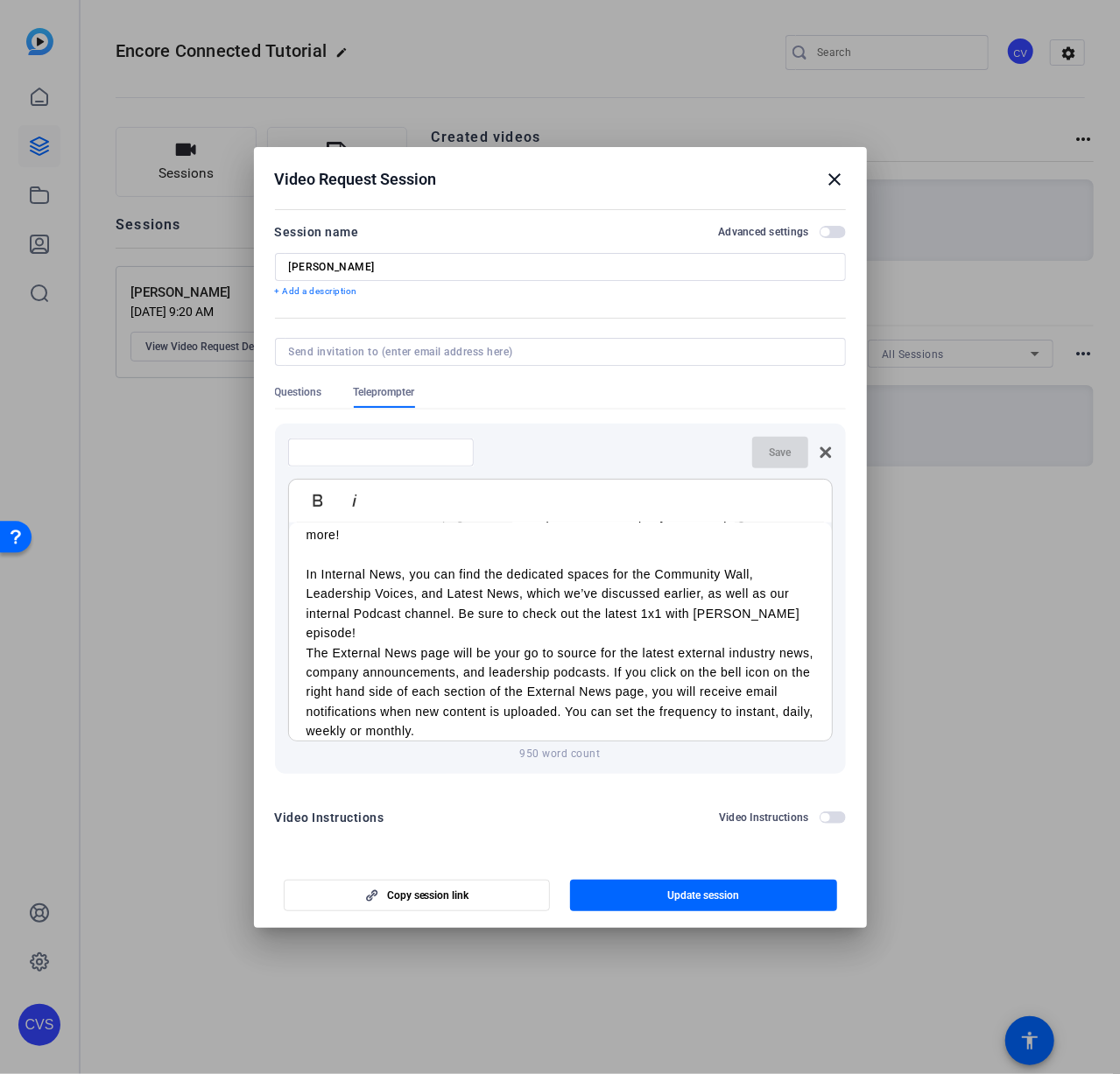
scroll to position [788, 0]
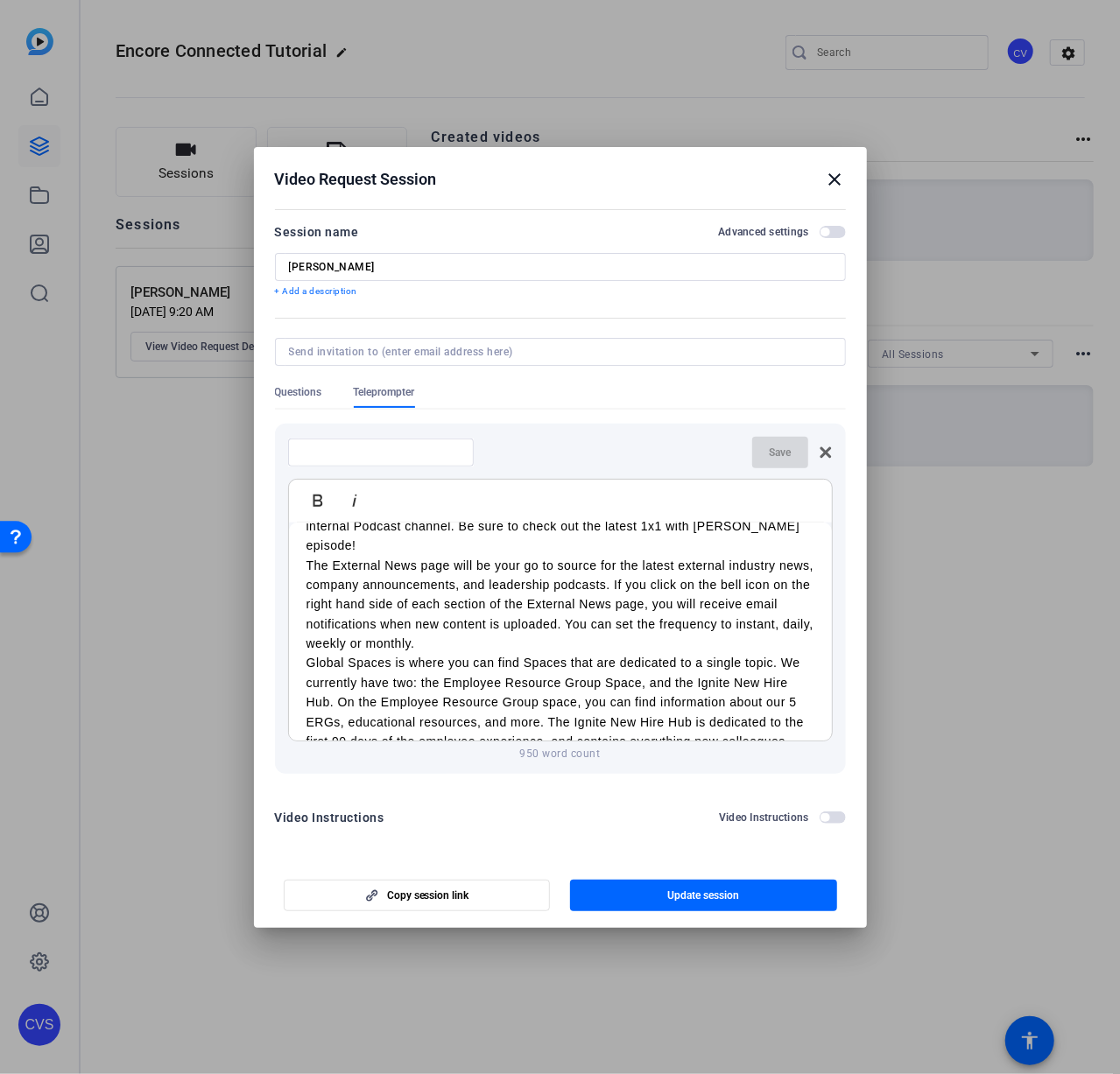
click at [534, 633] on p "The External News page will be your go to source for the latest external indust…" at bounding box center [560, 604] width 508 height 98
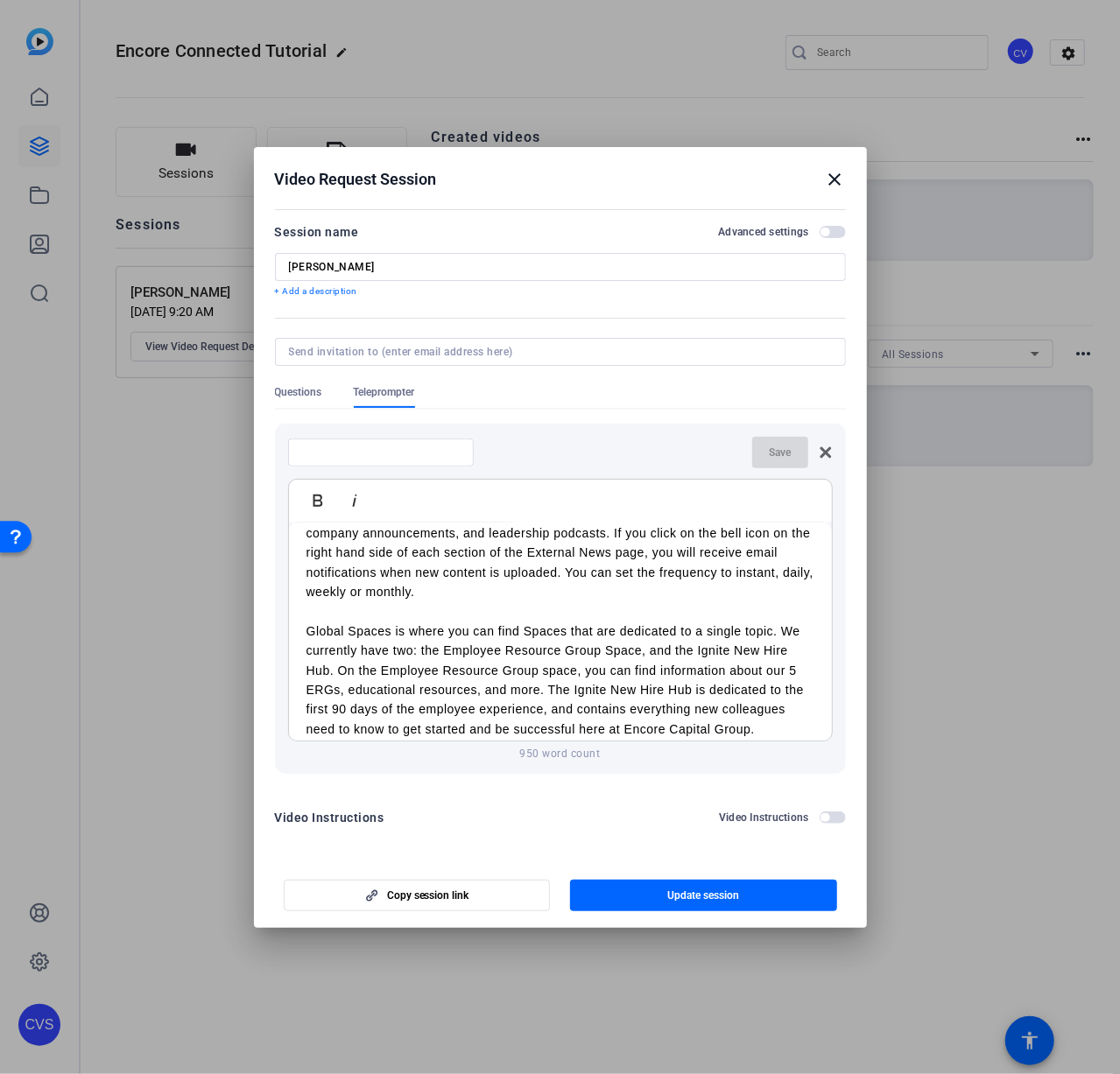
scroll to position [963, 0]
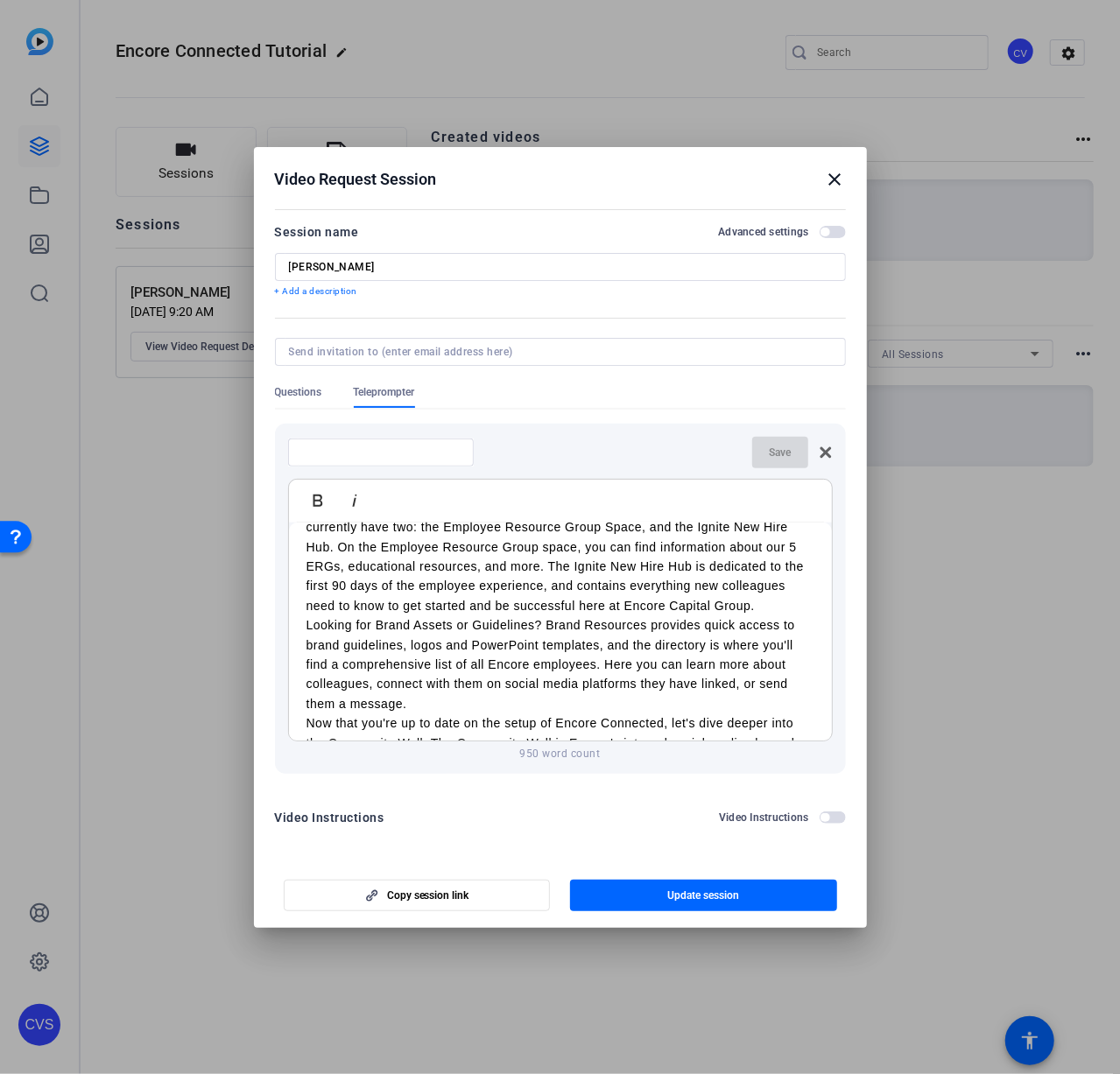
click at [446, 692] on p "Looking for Brand Assets or Guidelines? Brand Resources provides quick access t…" at bounding box center [560, 664] width 508 height 98
click at [772, 588] on p "Global Spaces is where you can find Spaces that are dedicated to a single topic…" at bounding box center [560, 557] width 508 height 117
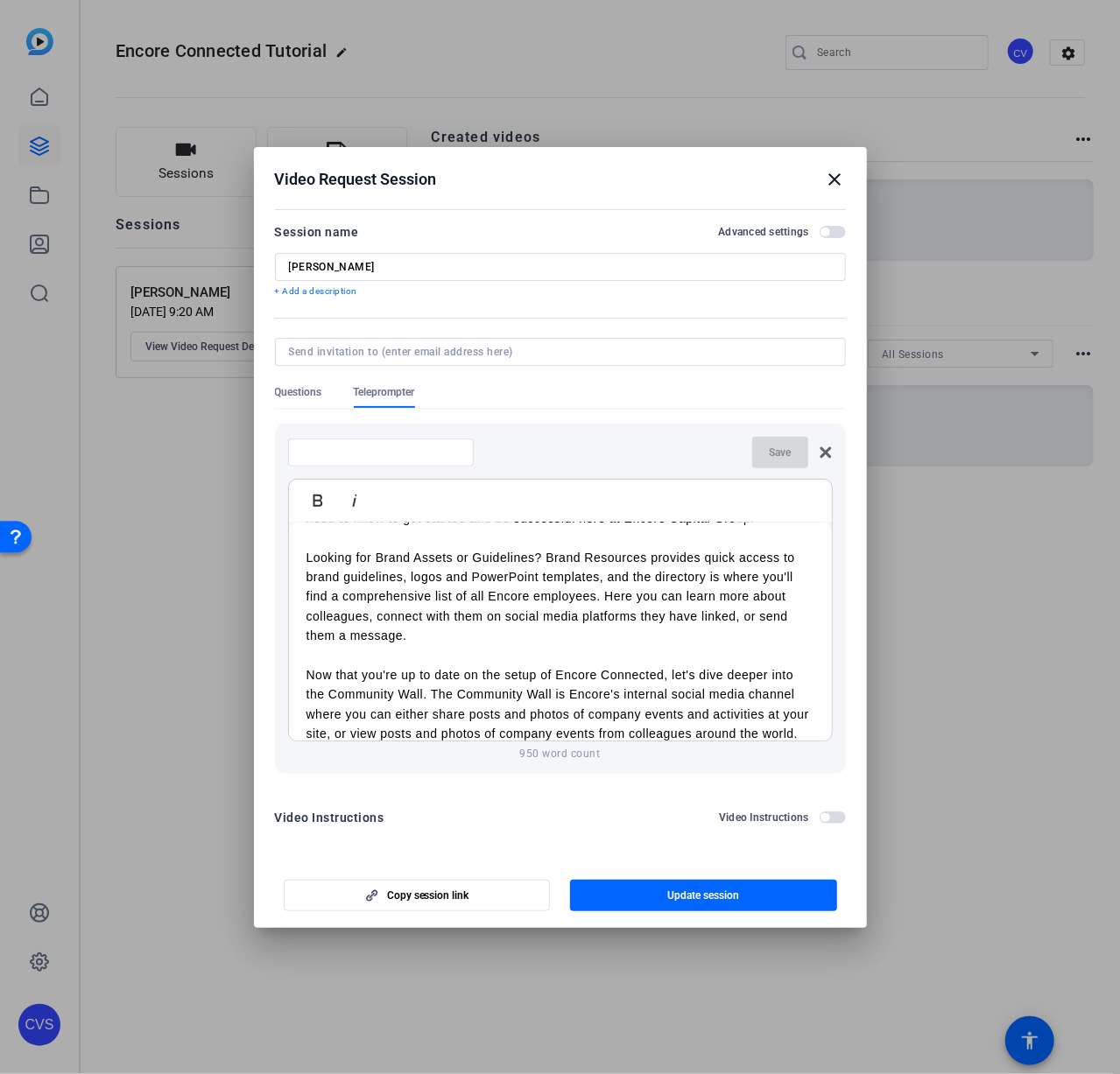
scroll to position [1139, 0]
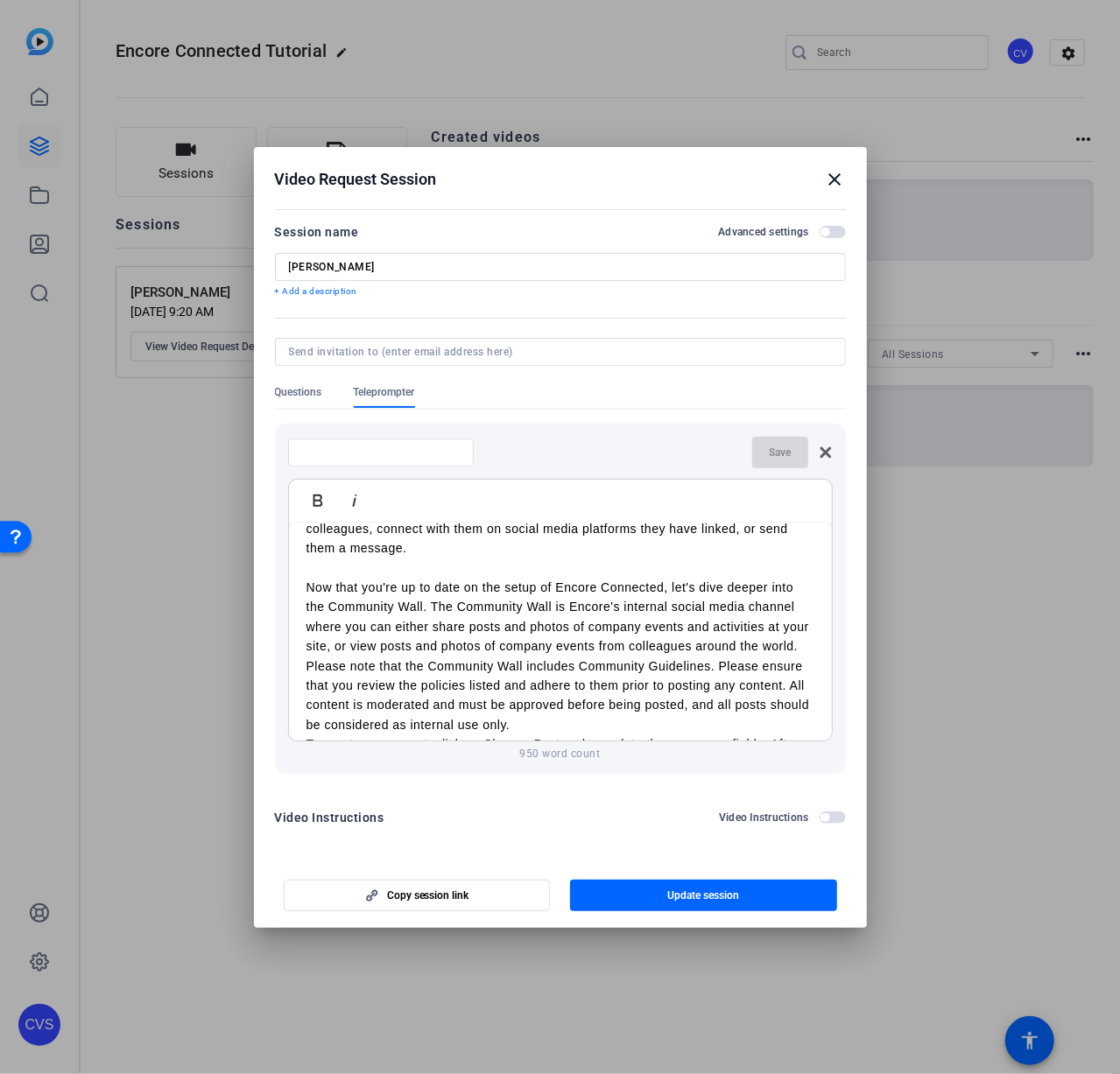
click at [601, 704] on p "Now that you're up to date on the setup of Encore Connected, let's dive deeper …" at bounding box center [560, 656] width 508 height 157
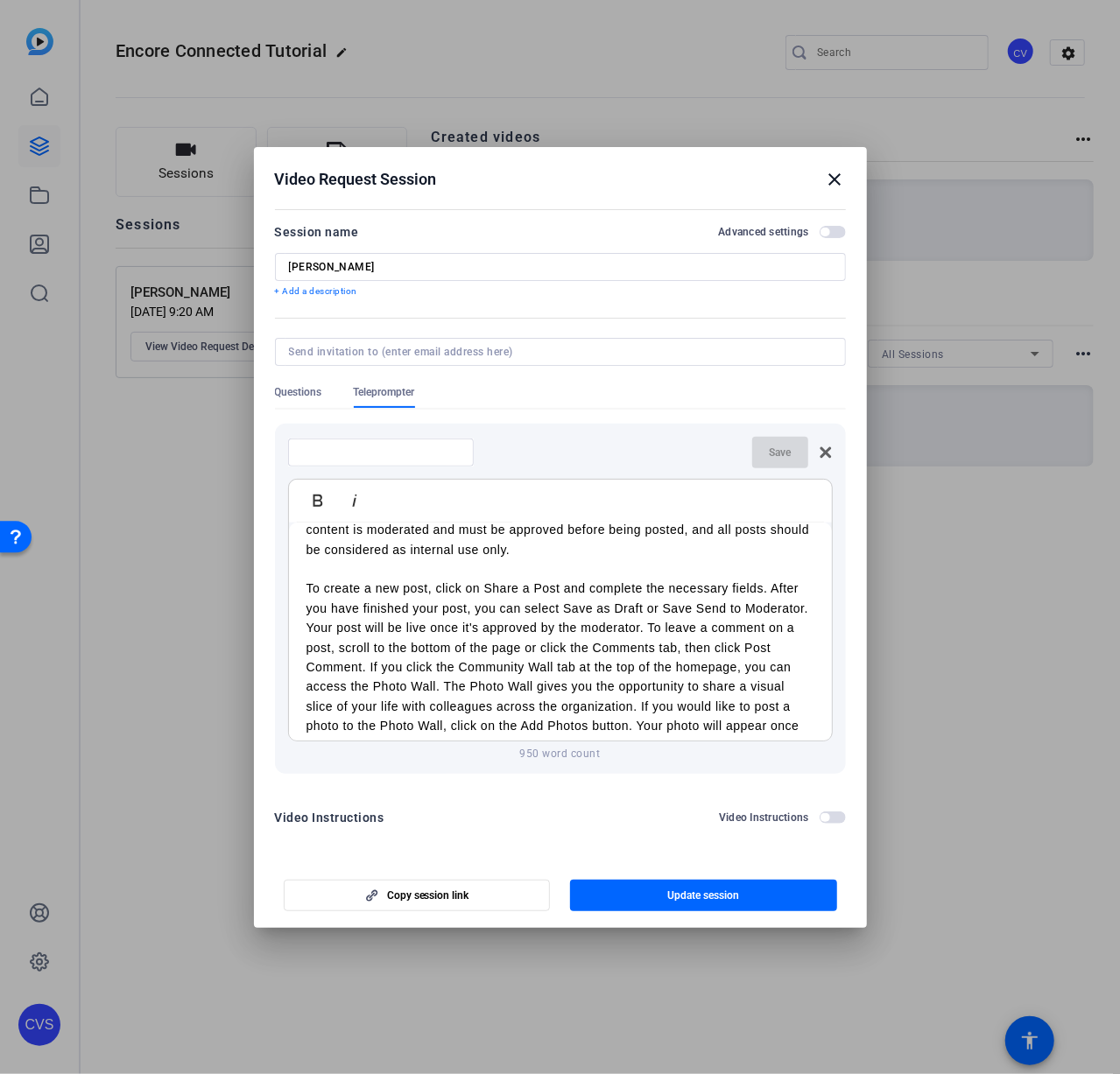
scroll to position [1401, 0]
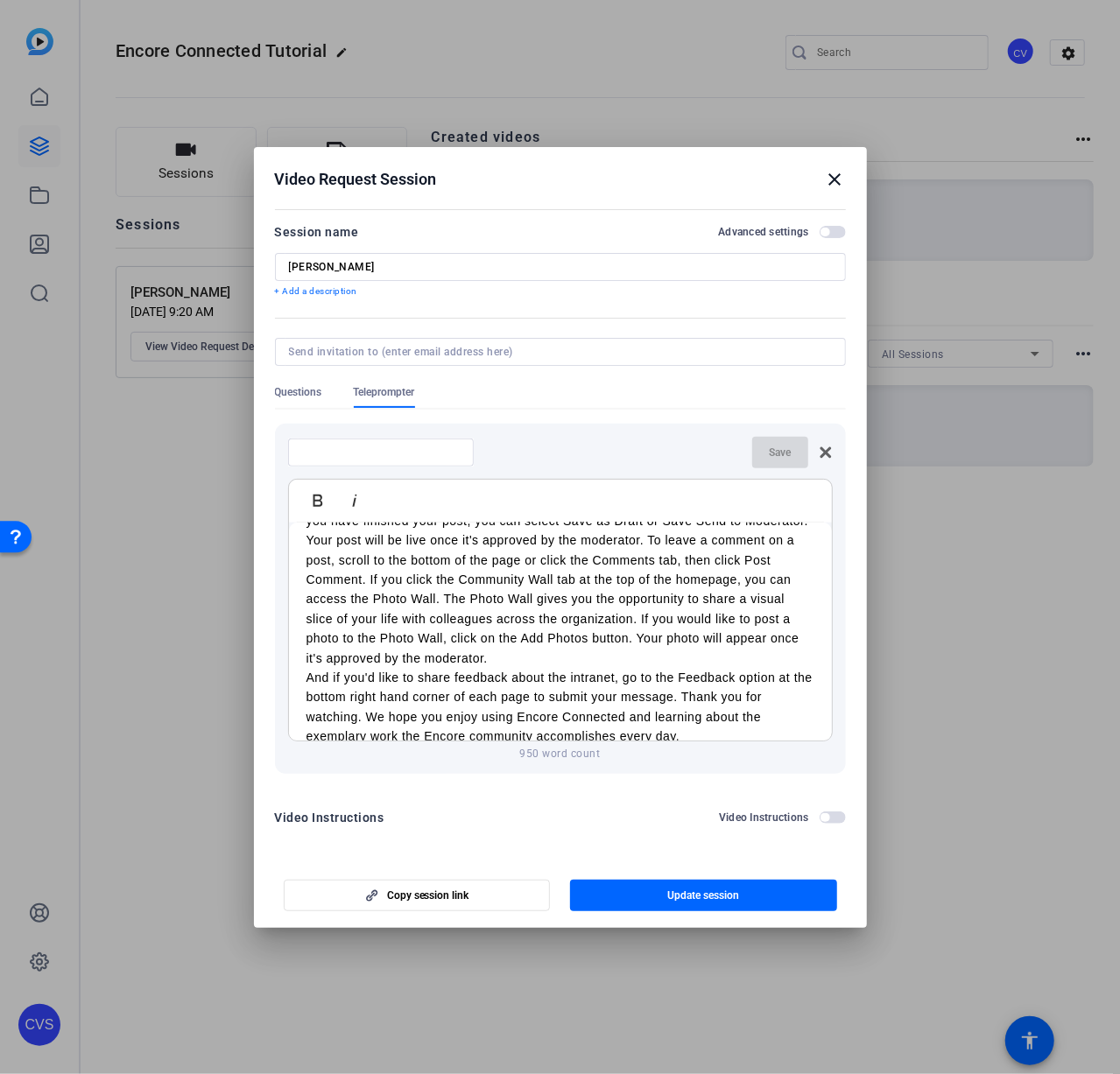
click at [608, 637] on p "To create a new post, click on Share a Post and complete the necessary fields. …" at bounding box center [560, 579] width 508 height 177
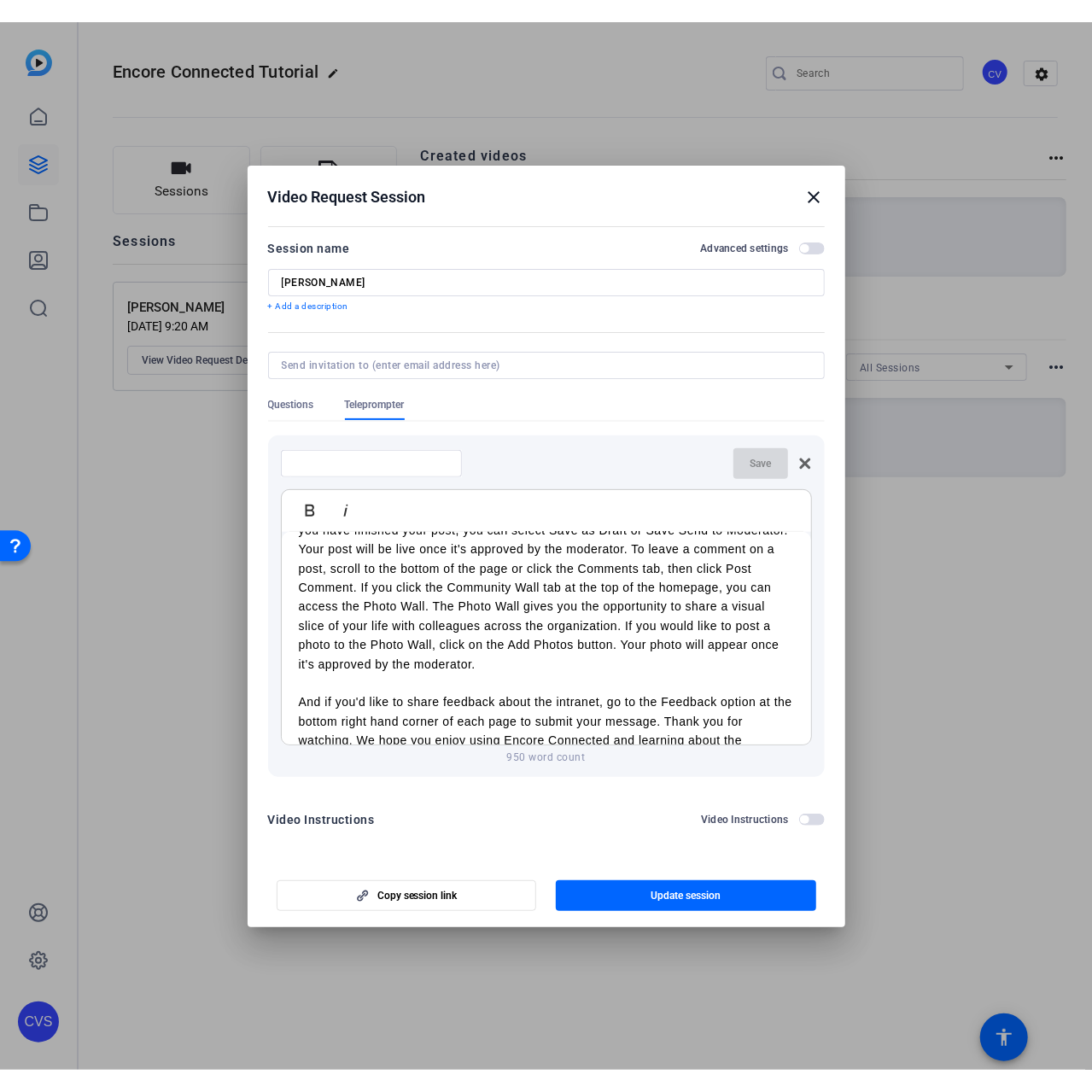
scroll to position [1388, 0]
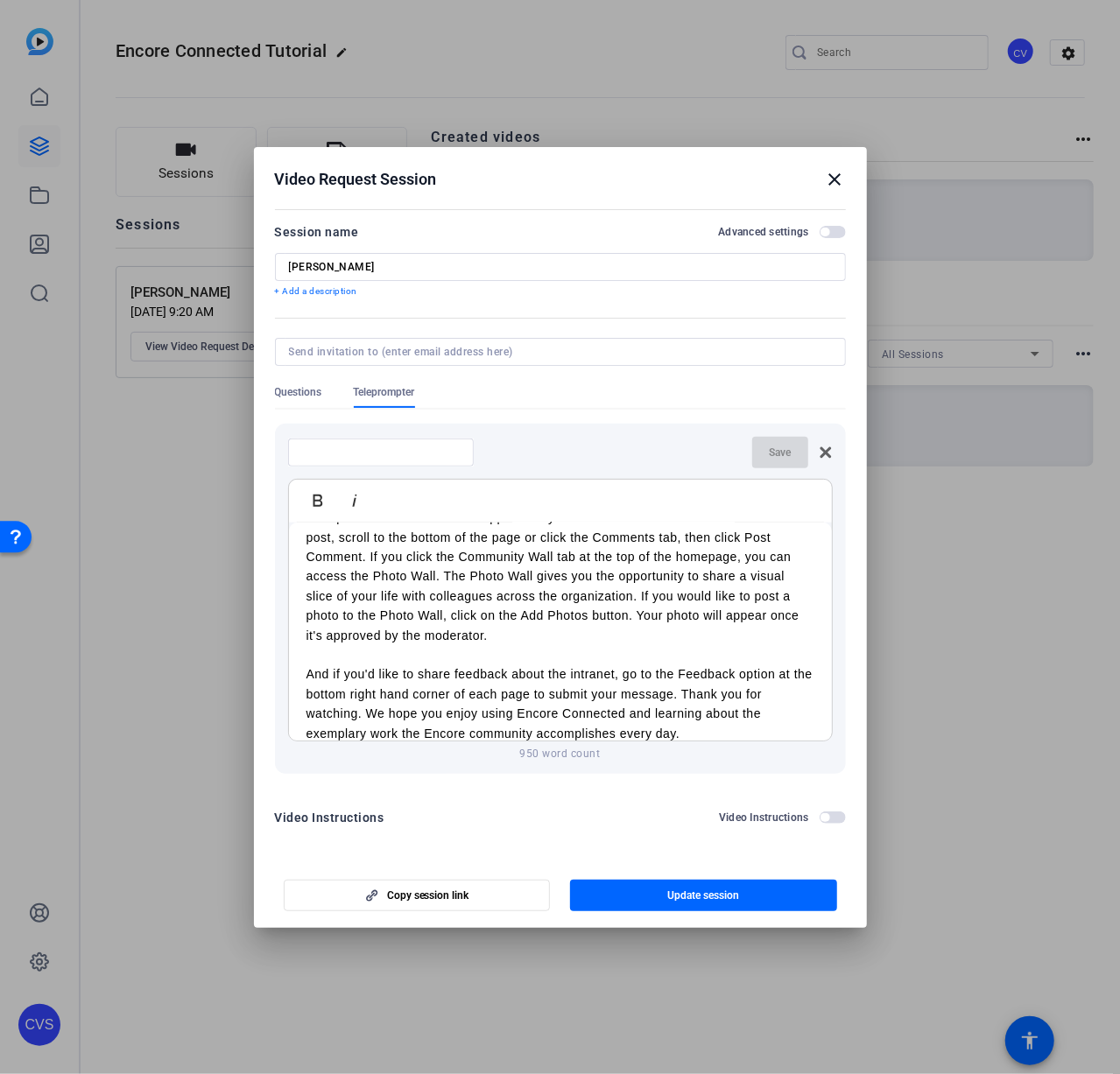
click at [362, 457] on input at bounding box center [381, 453] width 158 height 14
type input "Use this one"
click at [774, 447] on span "Save" at bounding box center [779, 453] width 22 height 14
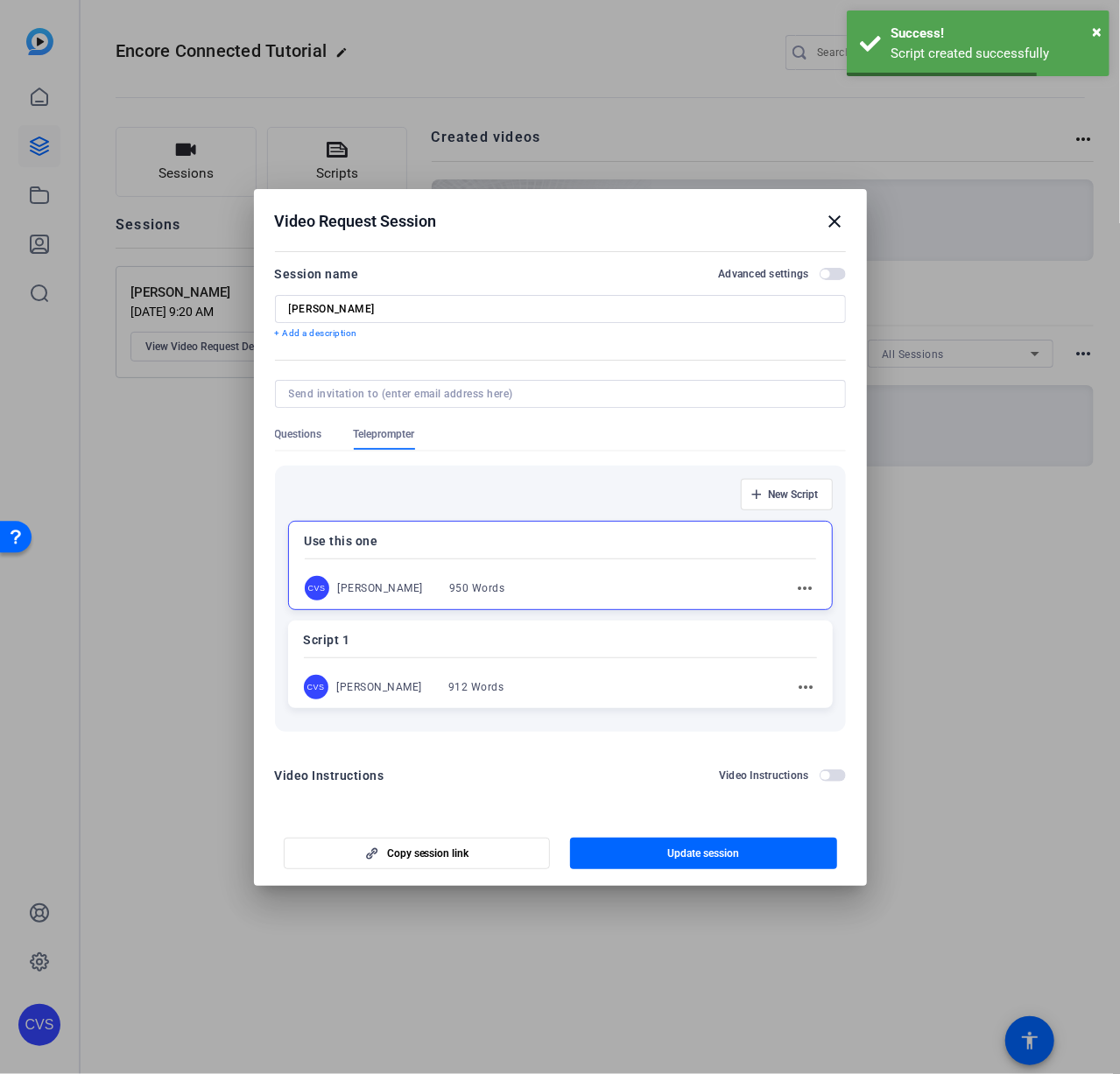
click at [548, 551] on div "Use this one CVS [PERSON_NAME] 950 Words more_horiz" at bounding box center [560, 566] width 544 height 90
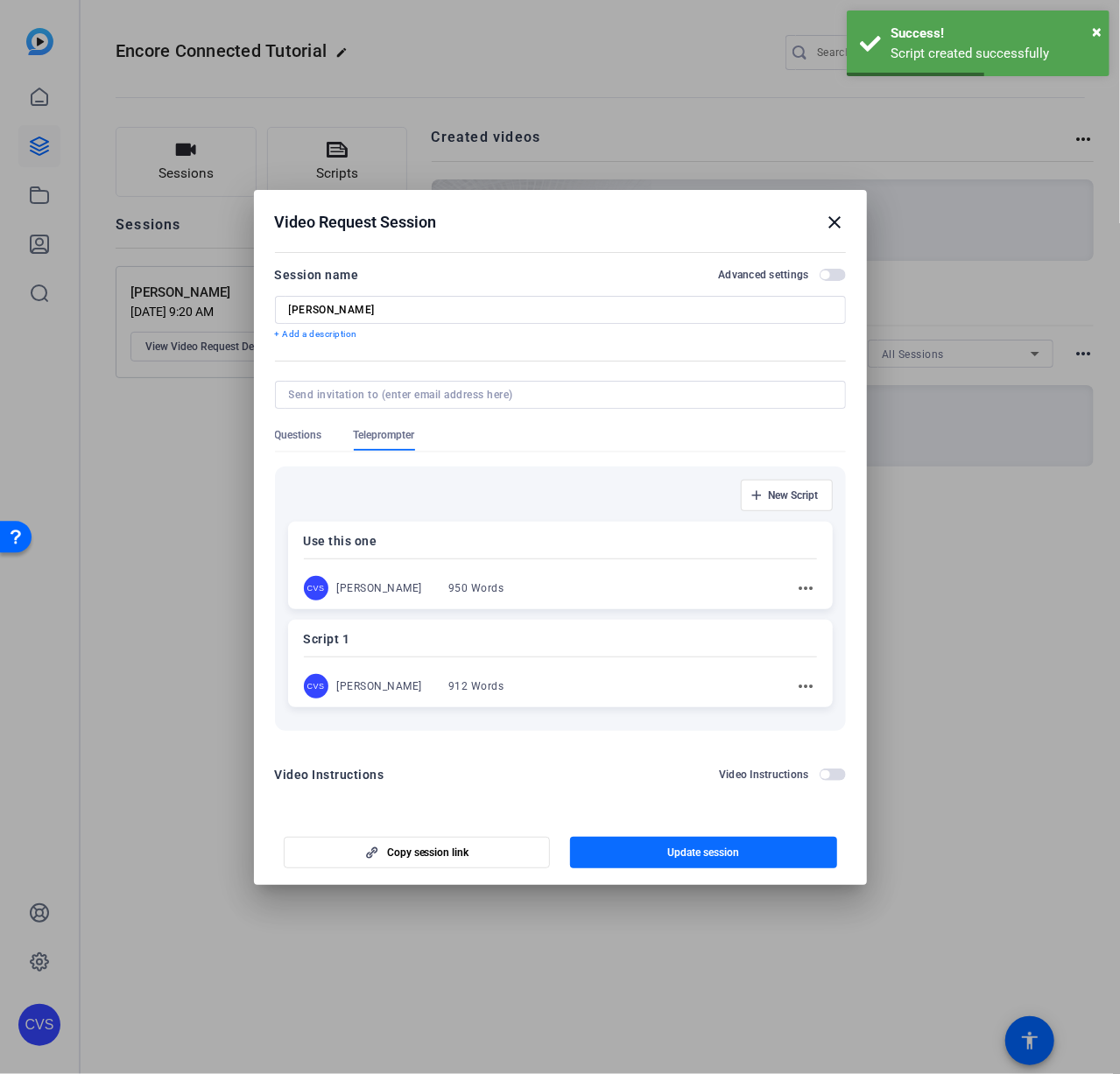
click at [713, 845] on span "Update session" at bounding box center [703, 853] width 72 height 14
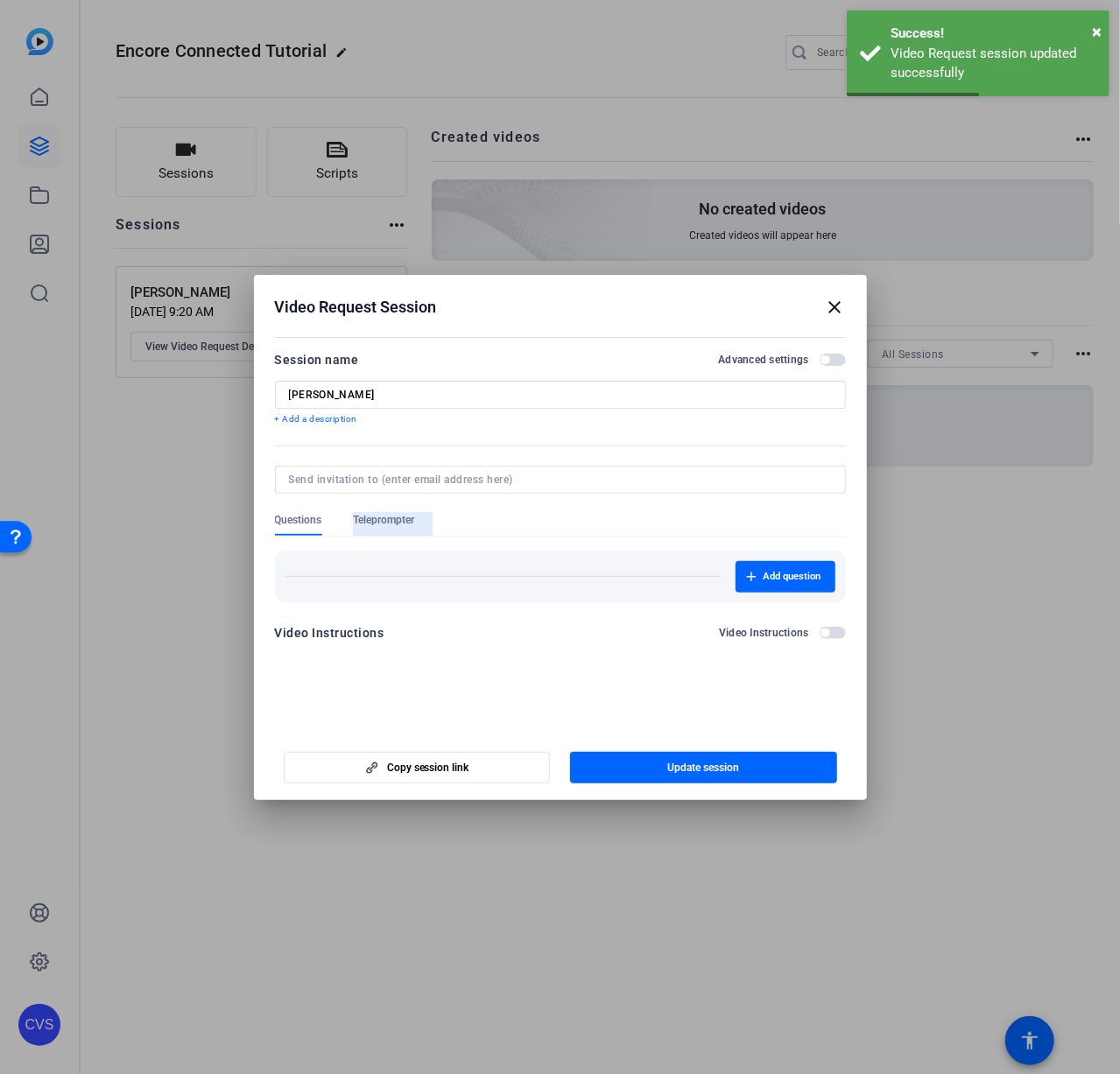
click at [388, 516] on span "Teleprompter" at bounding box center [385, 520] width 61 height 14
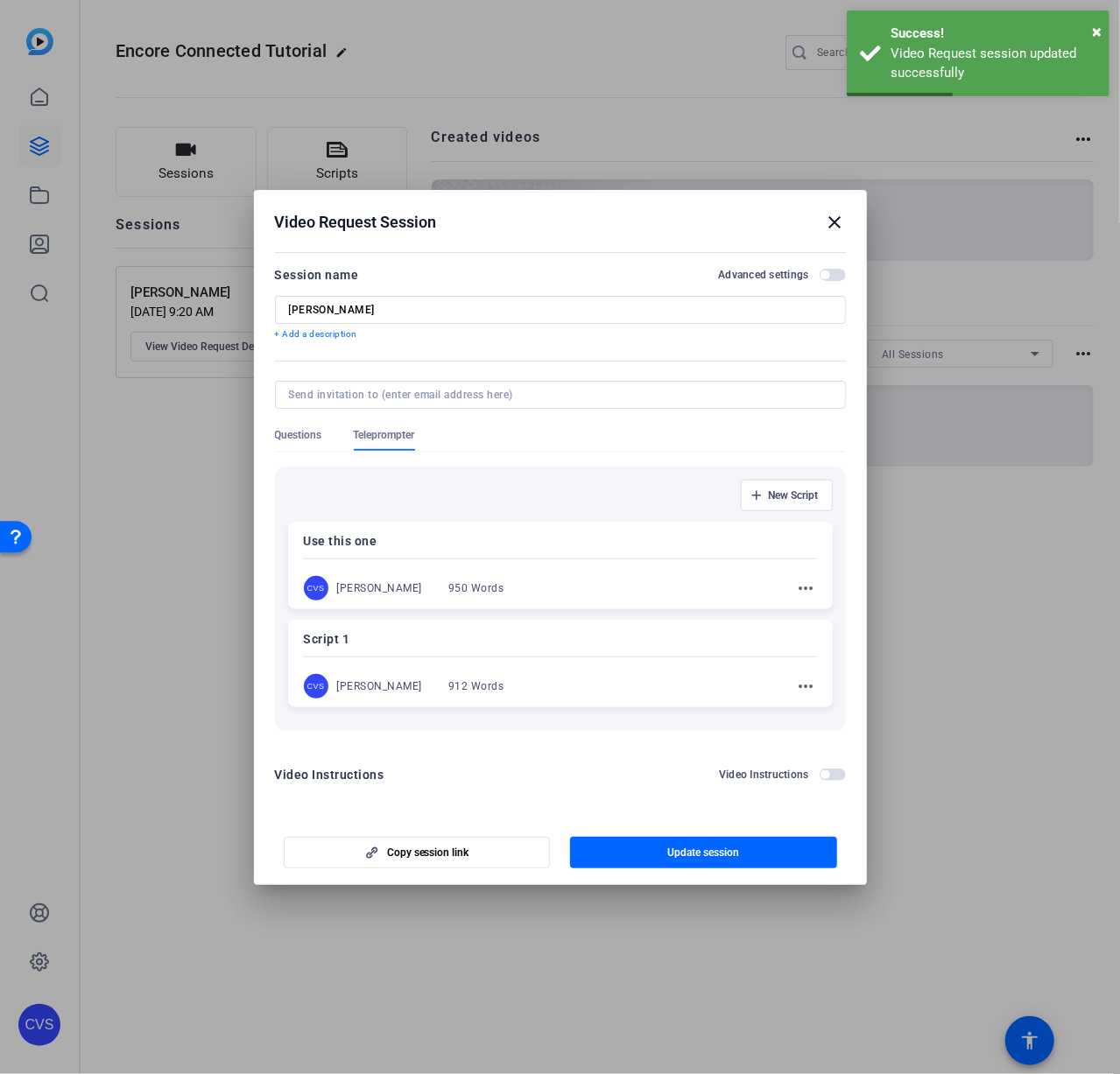
click at [473, 585] on div "950 Words" at bounding box center [476, 588] width 56 height 14
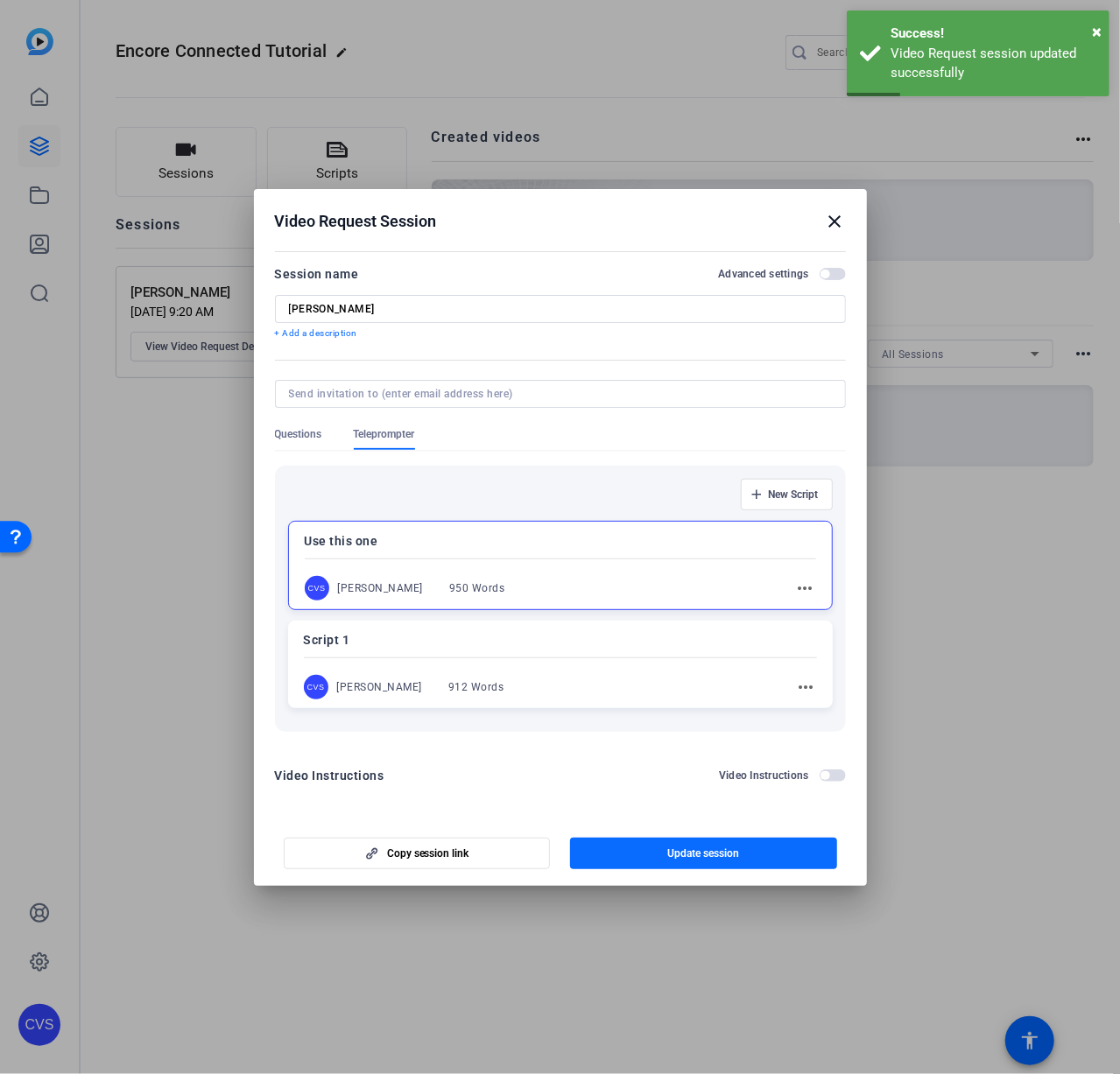
click at [708, 857] on span "Update session" at bounding box center [703, 853] width 72 height 14
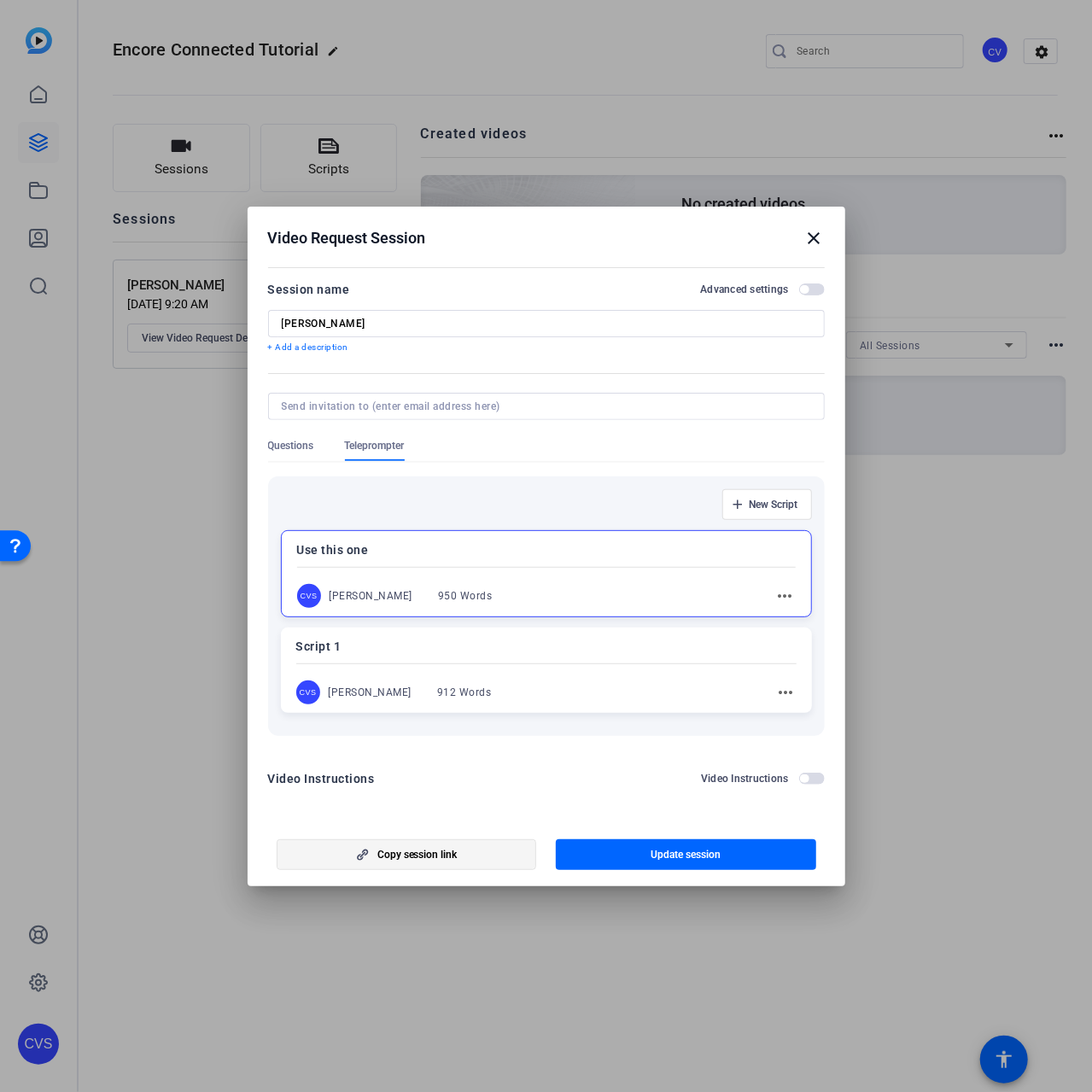
click at [425, 845] on span "button" at bounding box center [407, 854] width 259 height 41
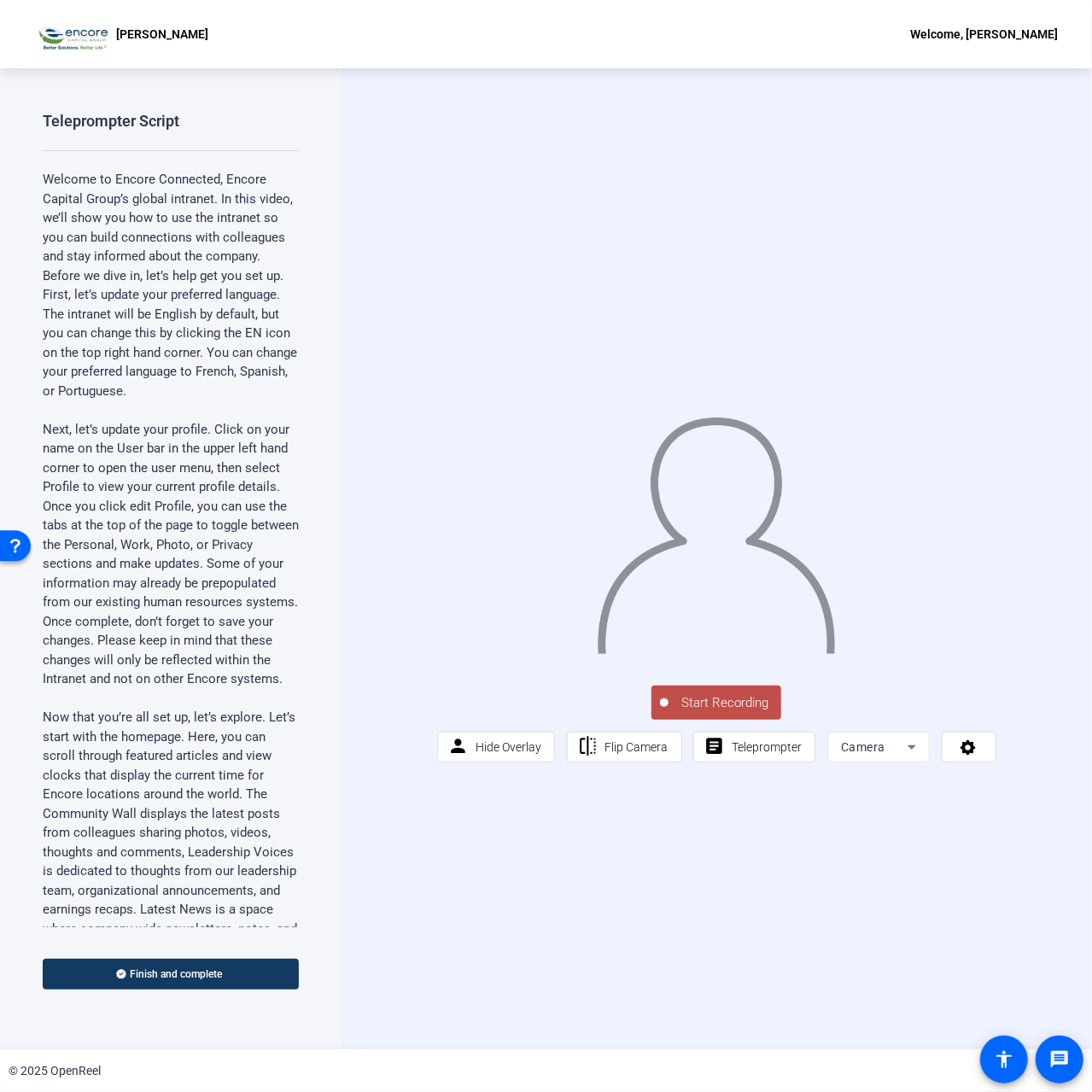
click at [900, 757] on div "Camera" at bounding box center [874, 747] width 66 height 20
click at [895, 824] on mat-option "Screen" at bounding box center [877, 836] width 102 height 34
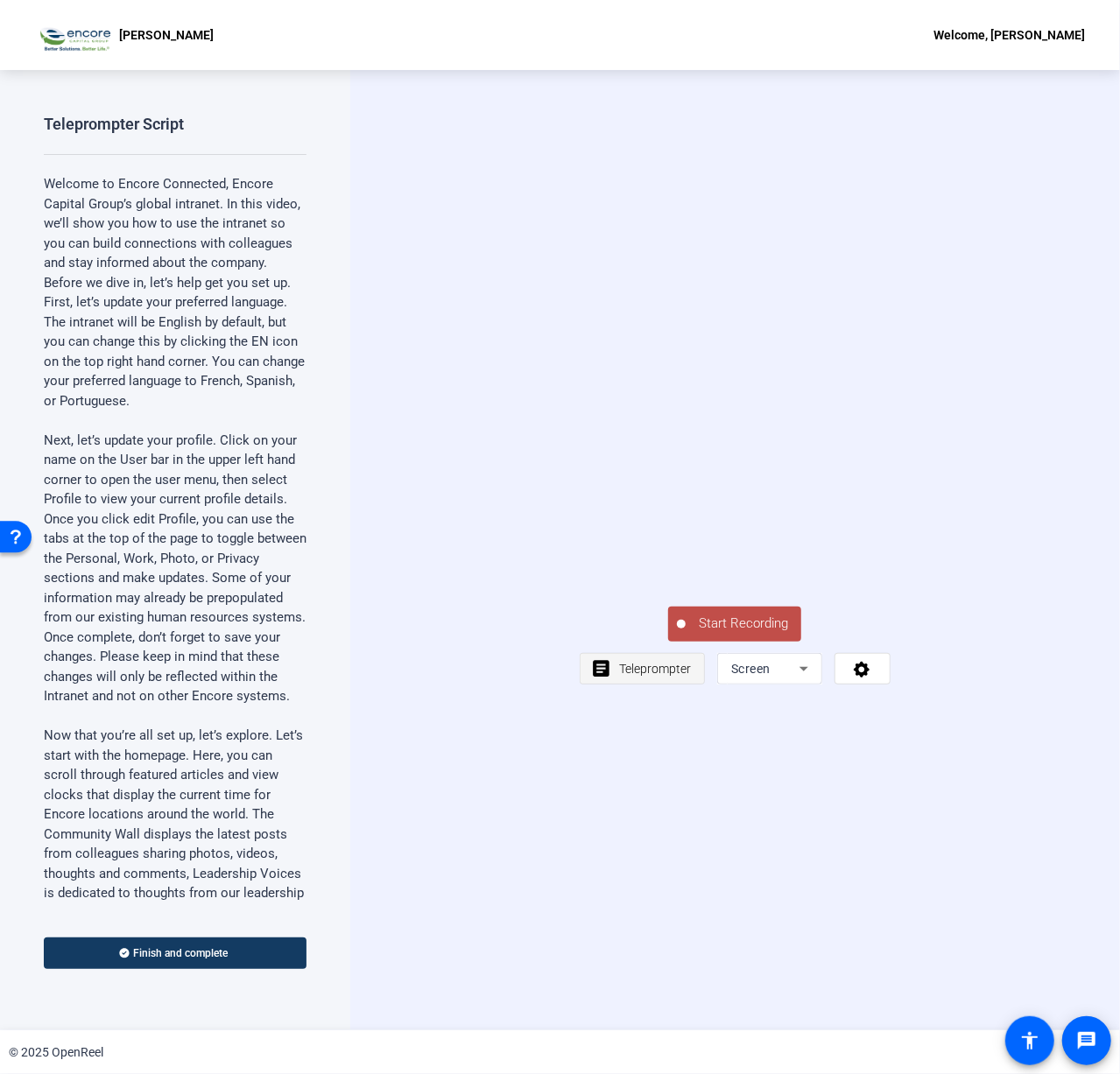
click at [630, 686] on span "Teleprompter" at bounding box center [655, 669] width 72 height 33
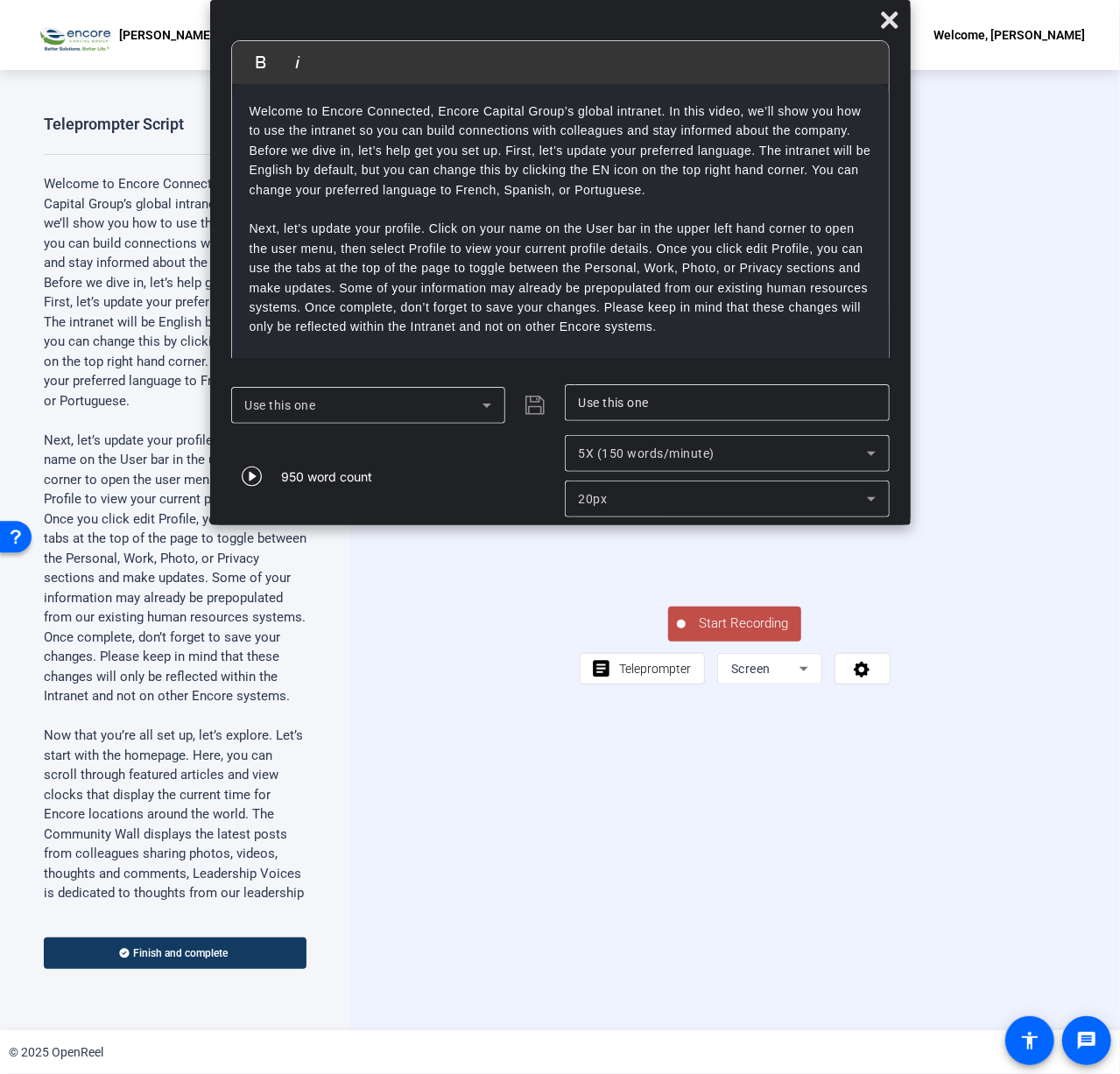
click at [635, 467] on div "5X (150 words/minute)" at bounding box center [727, 453] width 297 height 37
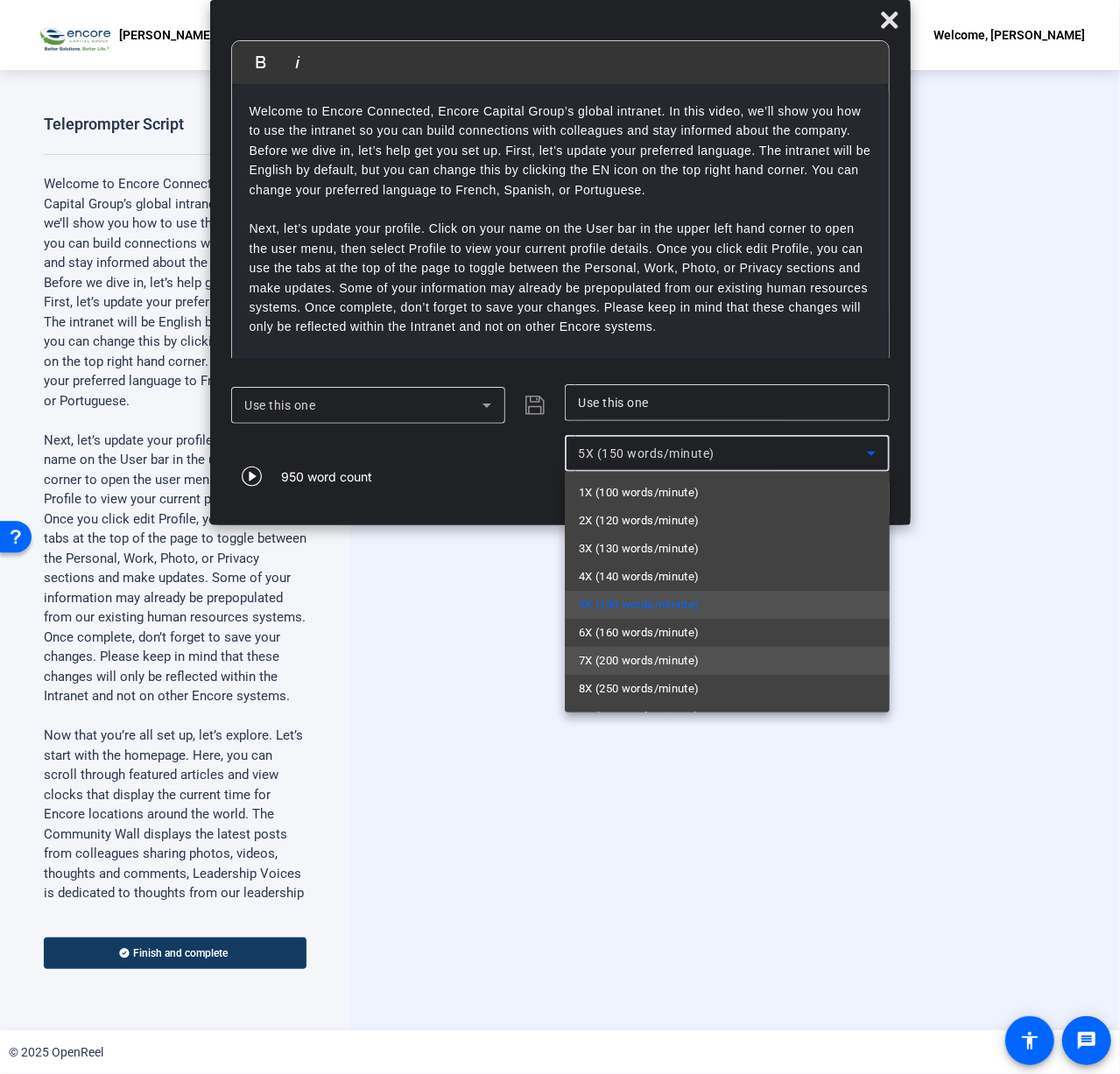
click at [630, 654] on span "7X (200 words/minute)" at bounding box center [639, 661] width 121 height 21
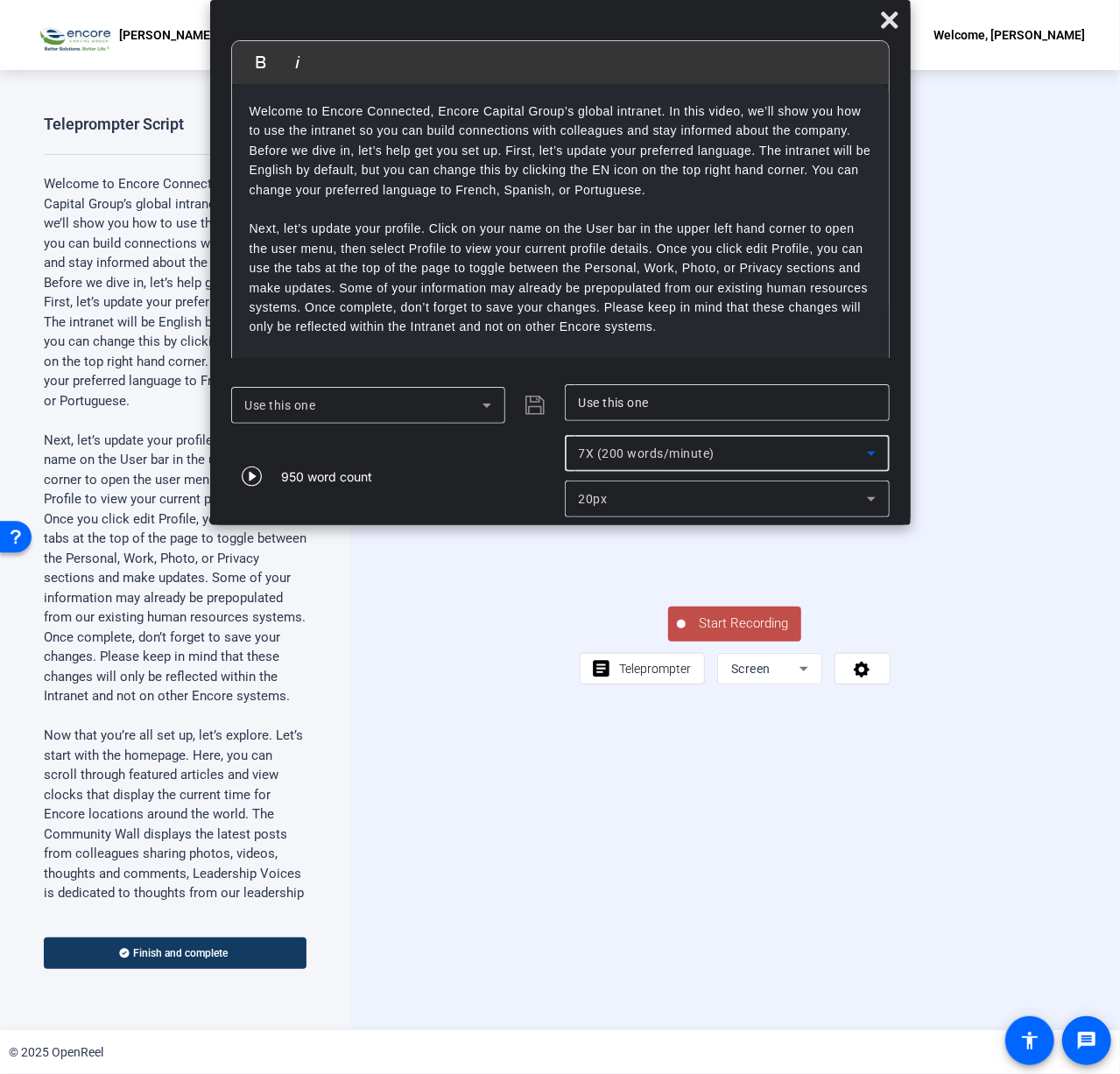
click at [624, 495] on div "20px" at bounding box center [723, 498] width 288 height 21
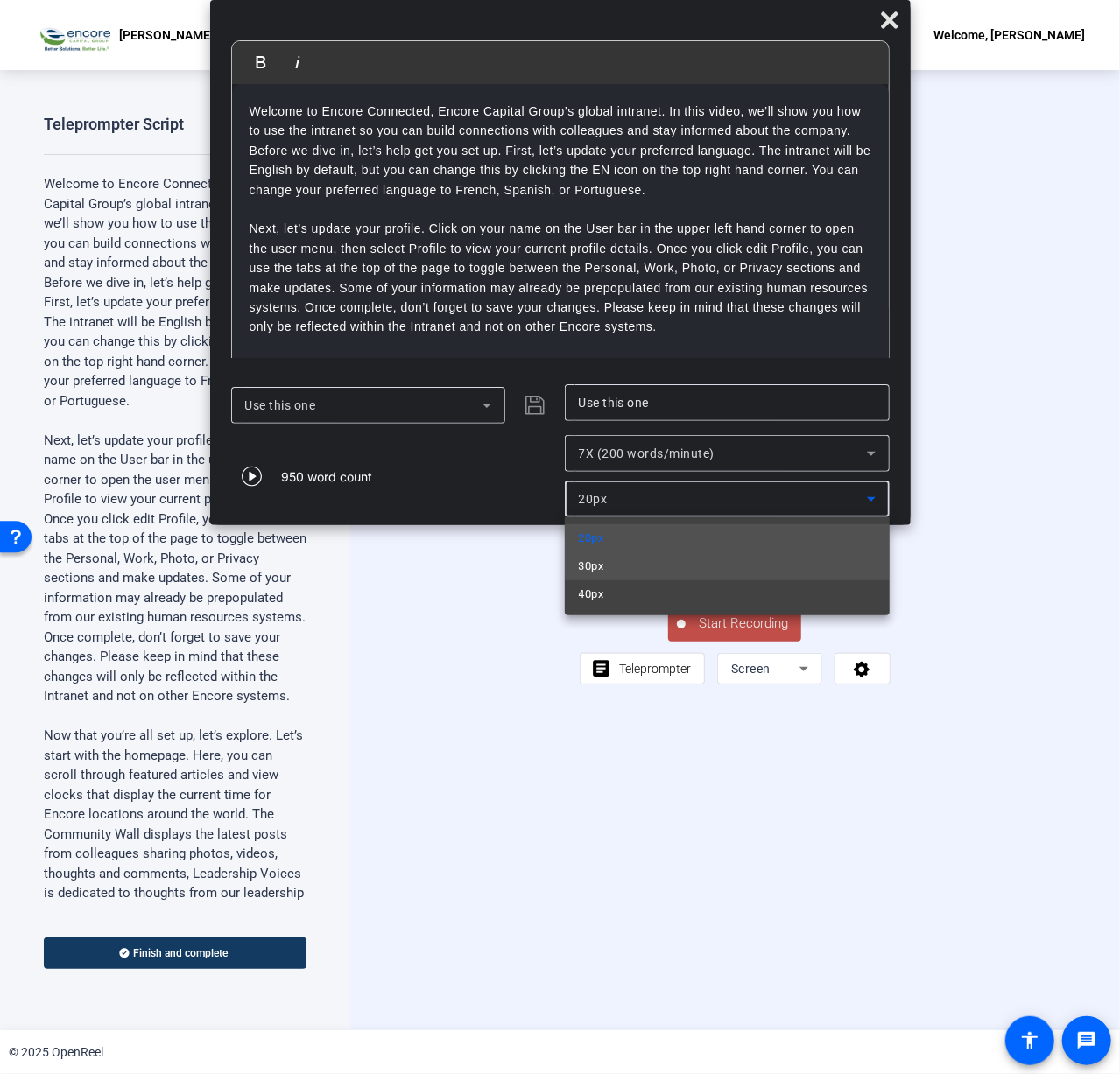
click at [627, 563] on mat-option "30px" at bounding box center [727, 566] width 325 height 28
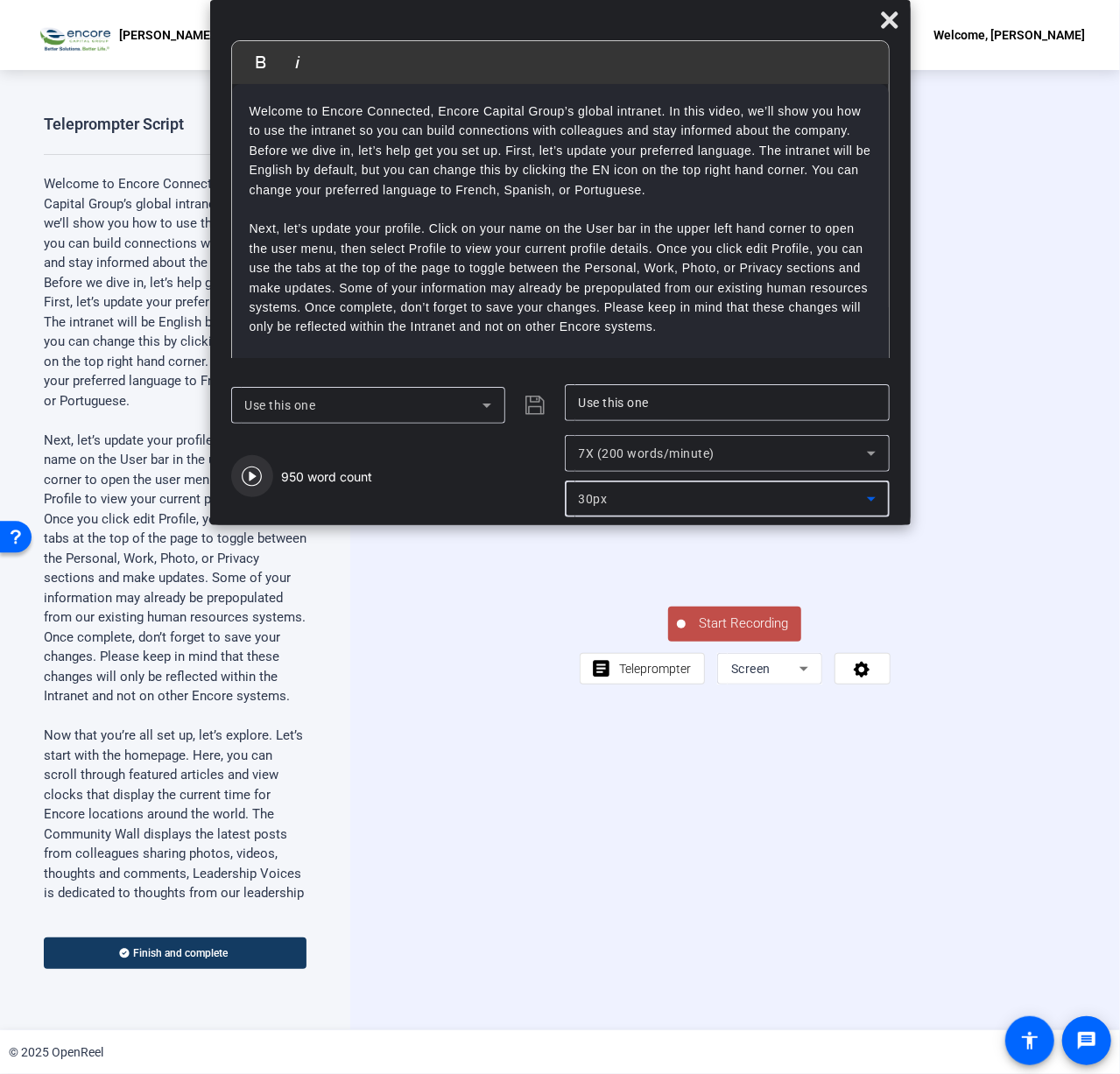
click at [265, 472] on span "button" at bounding box center [252, 476] width 42 height 42
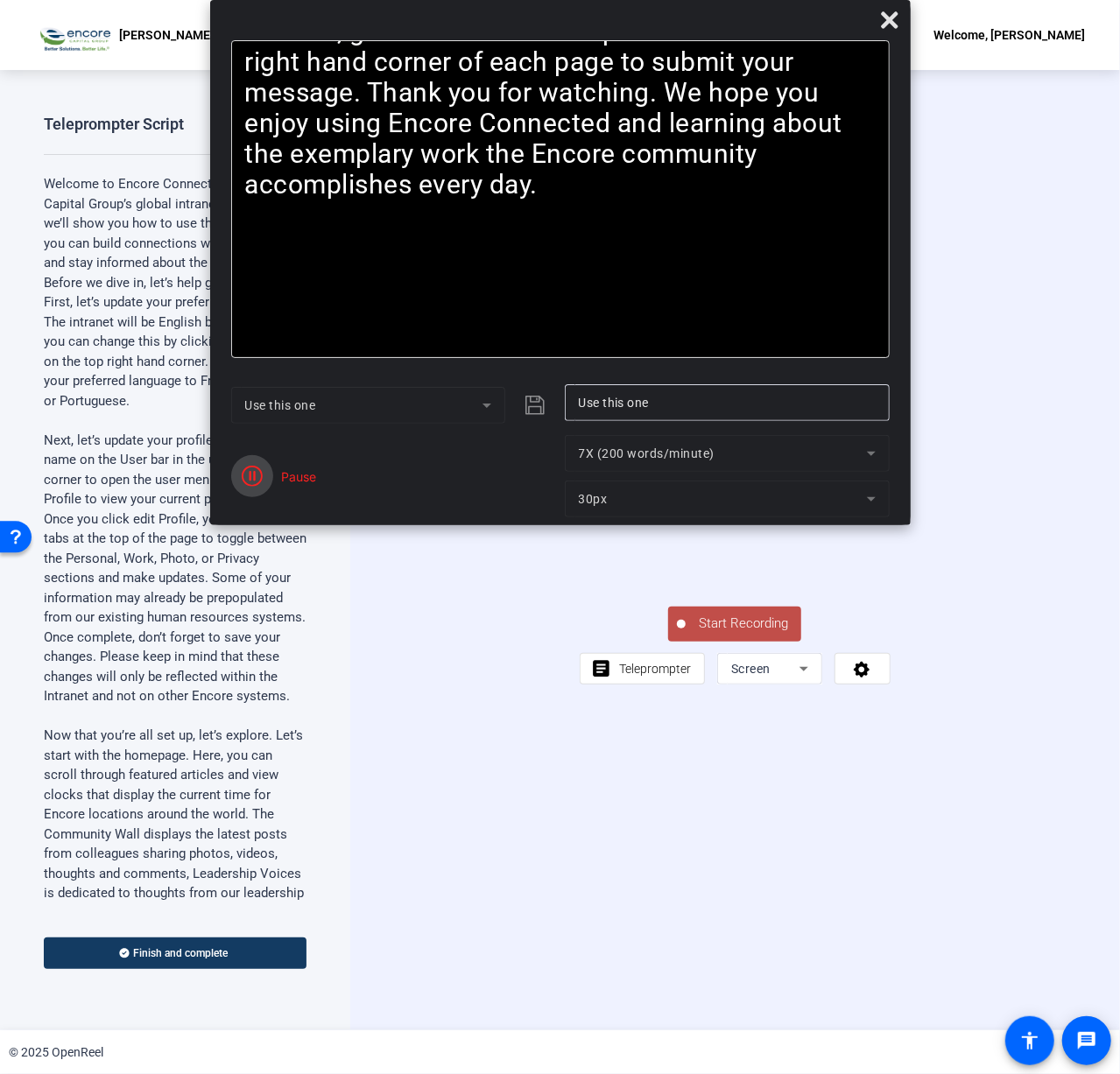
click at [255, 481] on icon "button" at bounding box center [252, 476] width 21 height 21
click at [632, 458] on span "7X (200 words/minute)" at bounding box center [647, 454] width 136 height 14
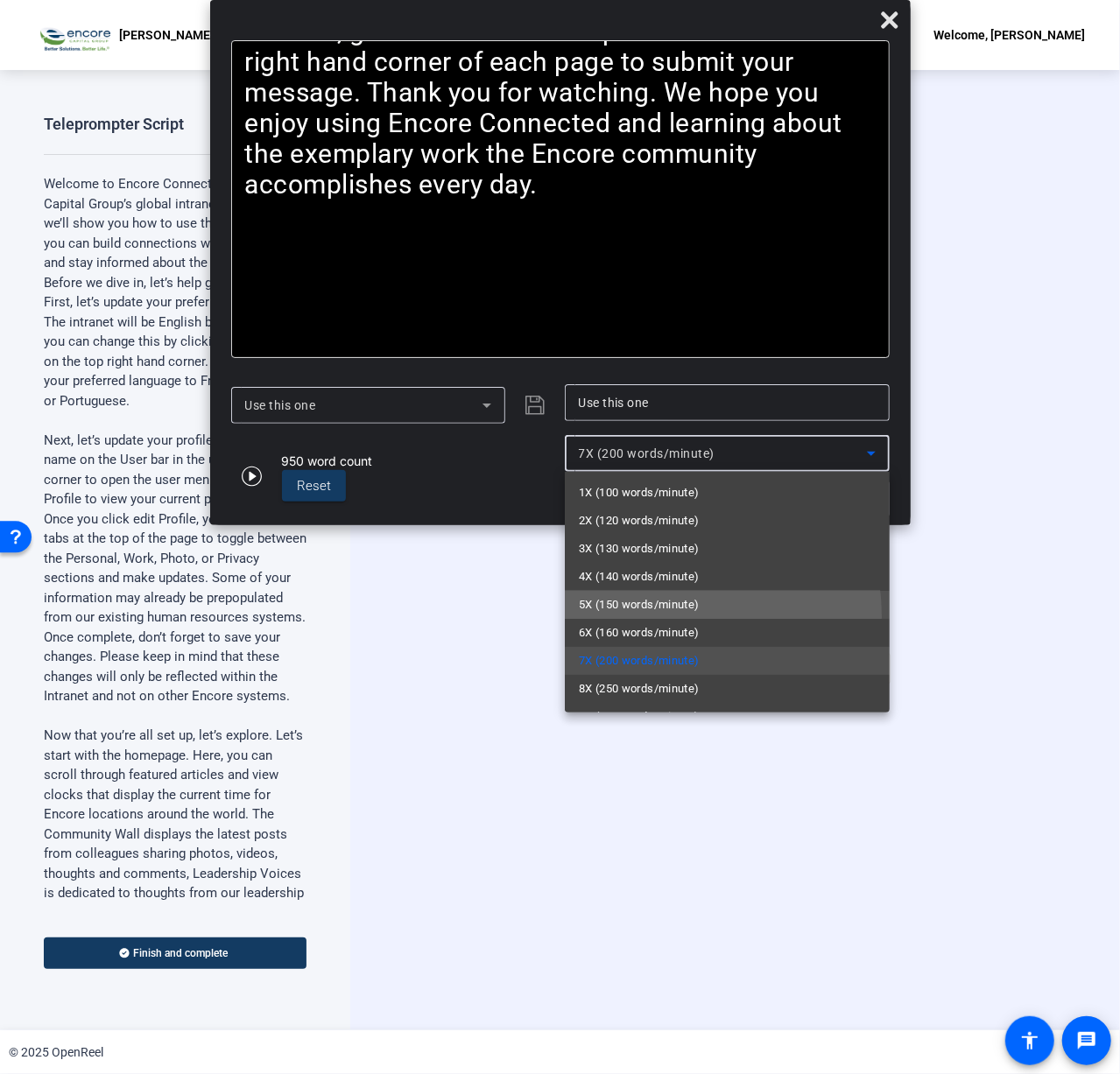
click at [642, 617] on mat-option "5X (150 words/minute)" at bounding box center [727, 604] width 325 height 28
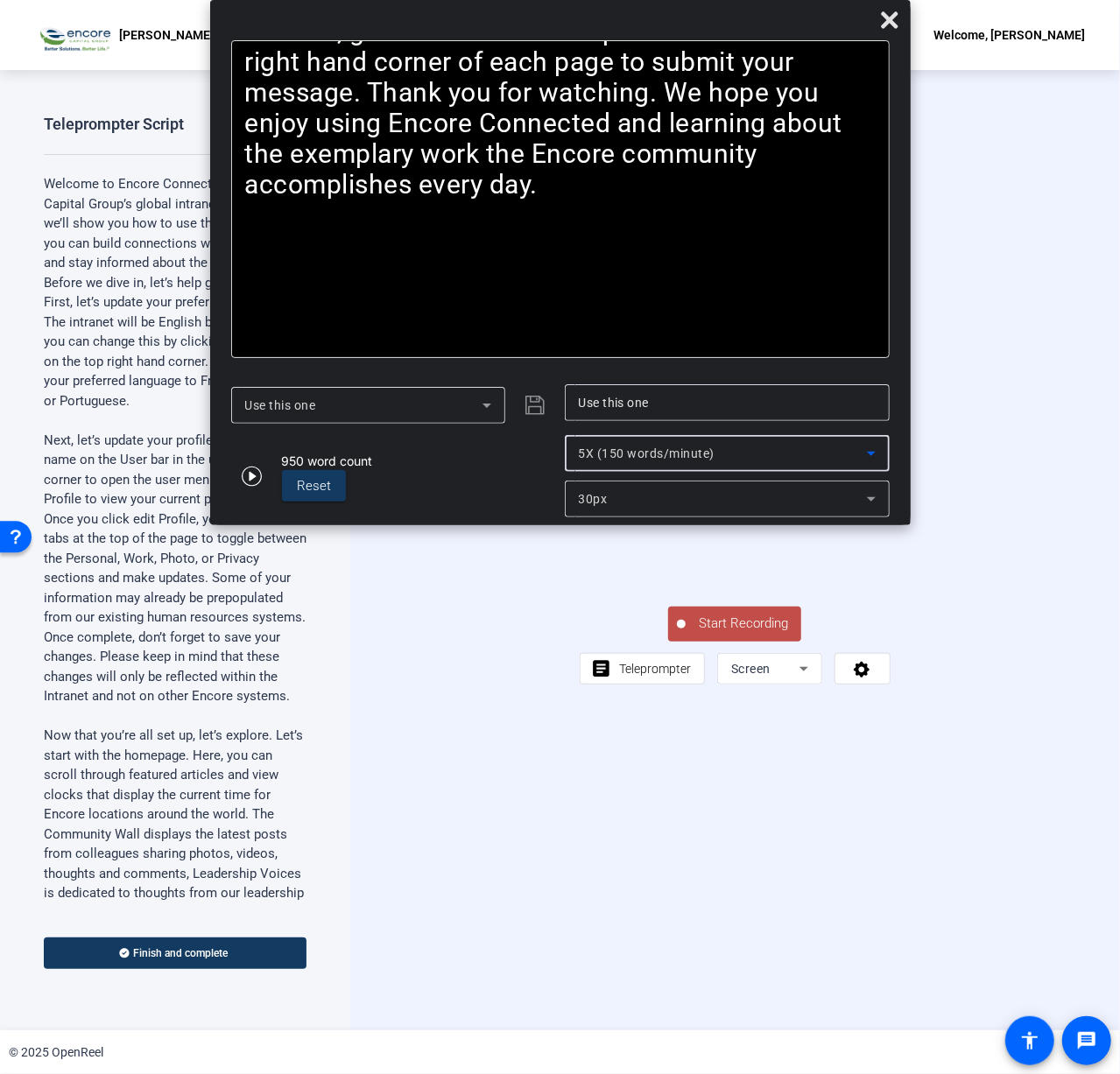
click at [660, 455] on span "5X (150 words/minute)" at bounding box center [647, 454] width 136 height 14
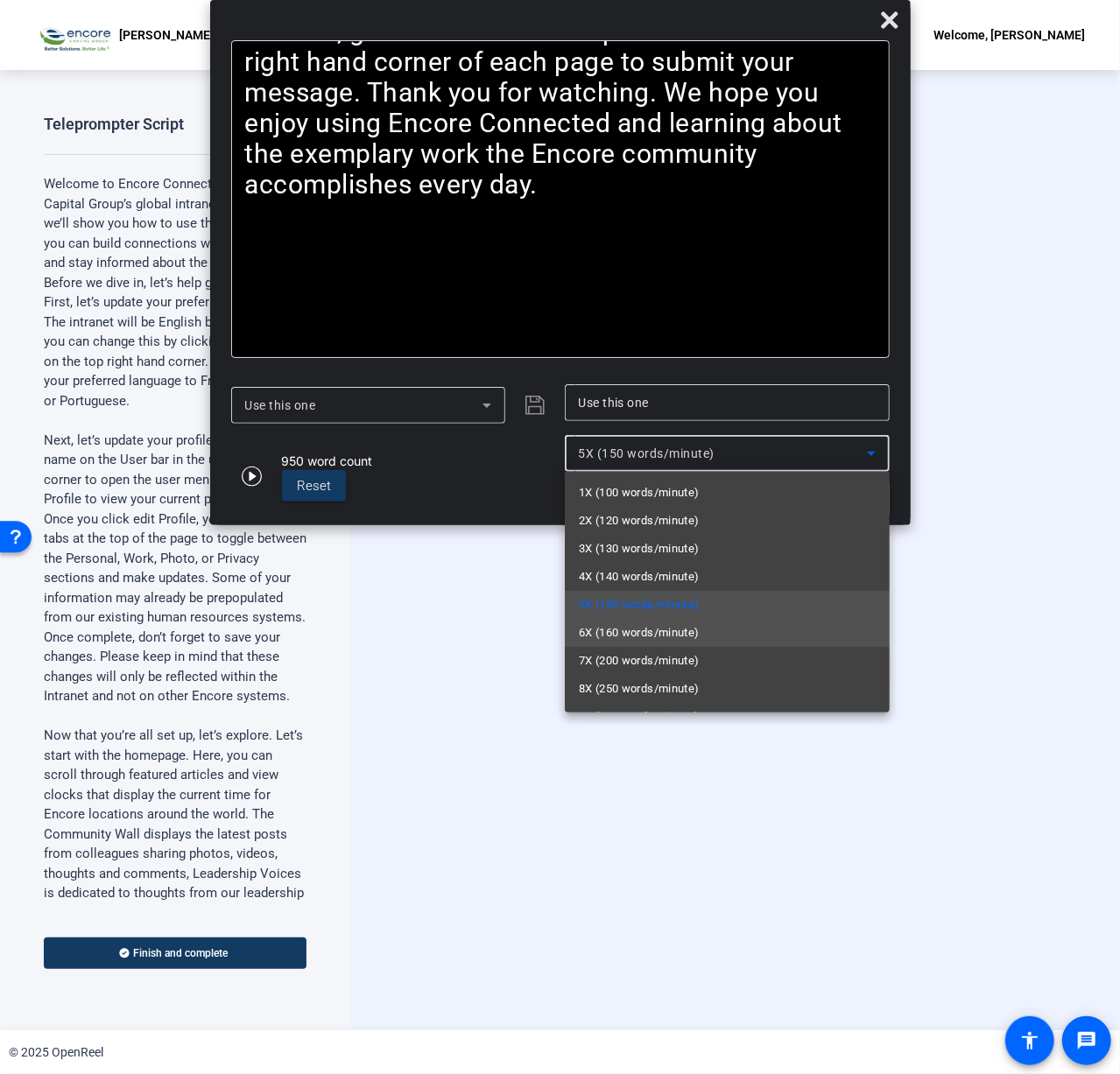
click at [647, 627] on span "6X (160 words/minute)" at bounding box center [639, 632] width 121 height 21
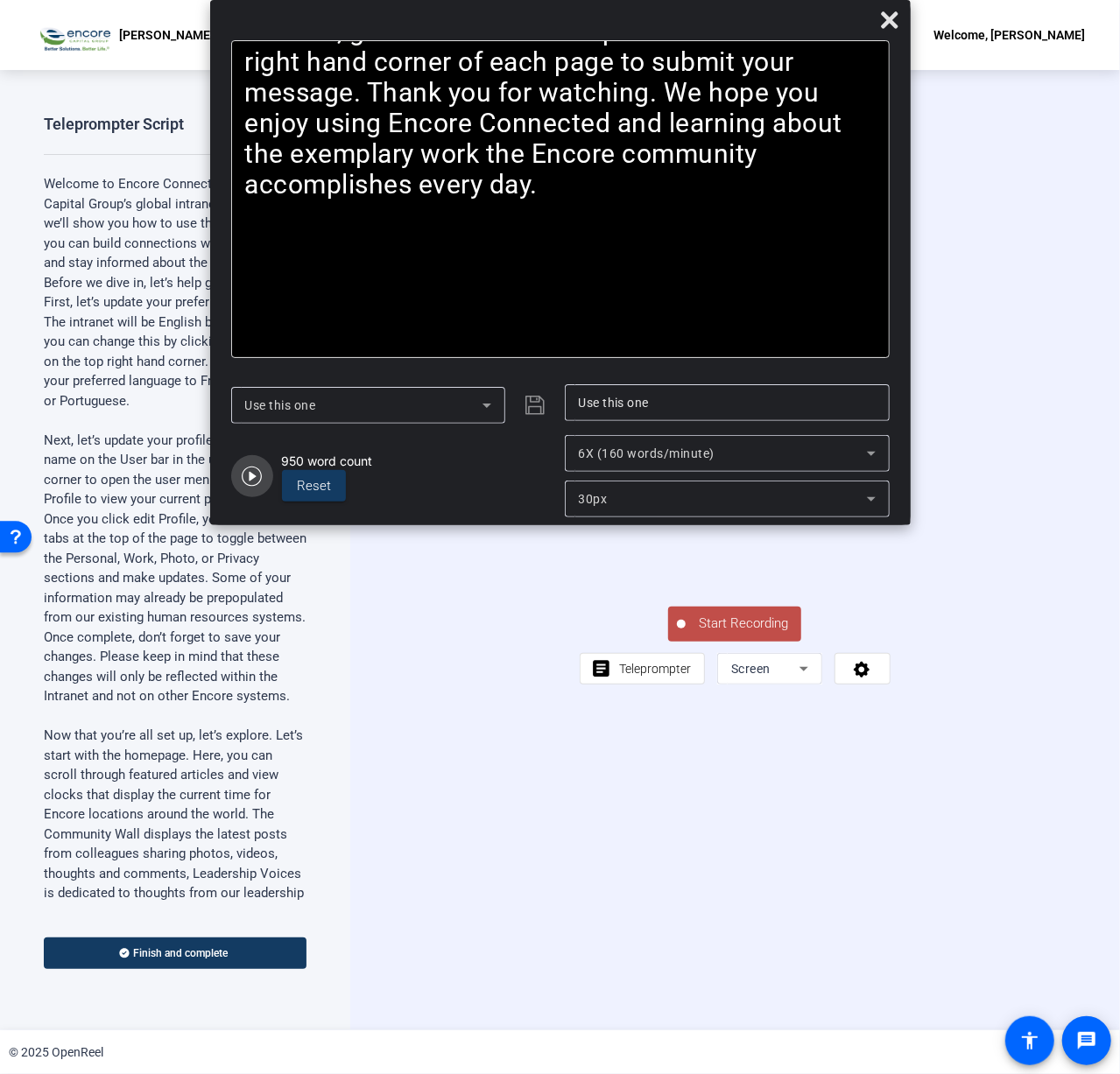
click at [247, 479] on icon "button" at bounding box center [252, 476] width 21 height 21
click at [287, 480] on div "Pause" at bounding box center [295, 476] width 44 height 19
click at [289, 472] on div "Pause" at bounding box center [295, 476] width 44 height 19
click at [256, 479] on icon "button" at bounding box center [252, 476] width 21 height 21
click at [326, 494] on span "Reset" at bounding box center [315, 486] width 34 height 20
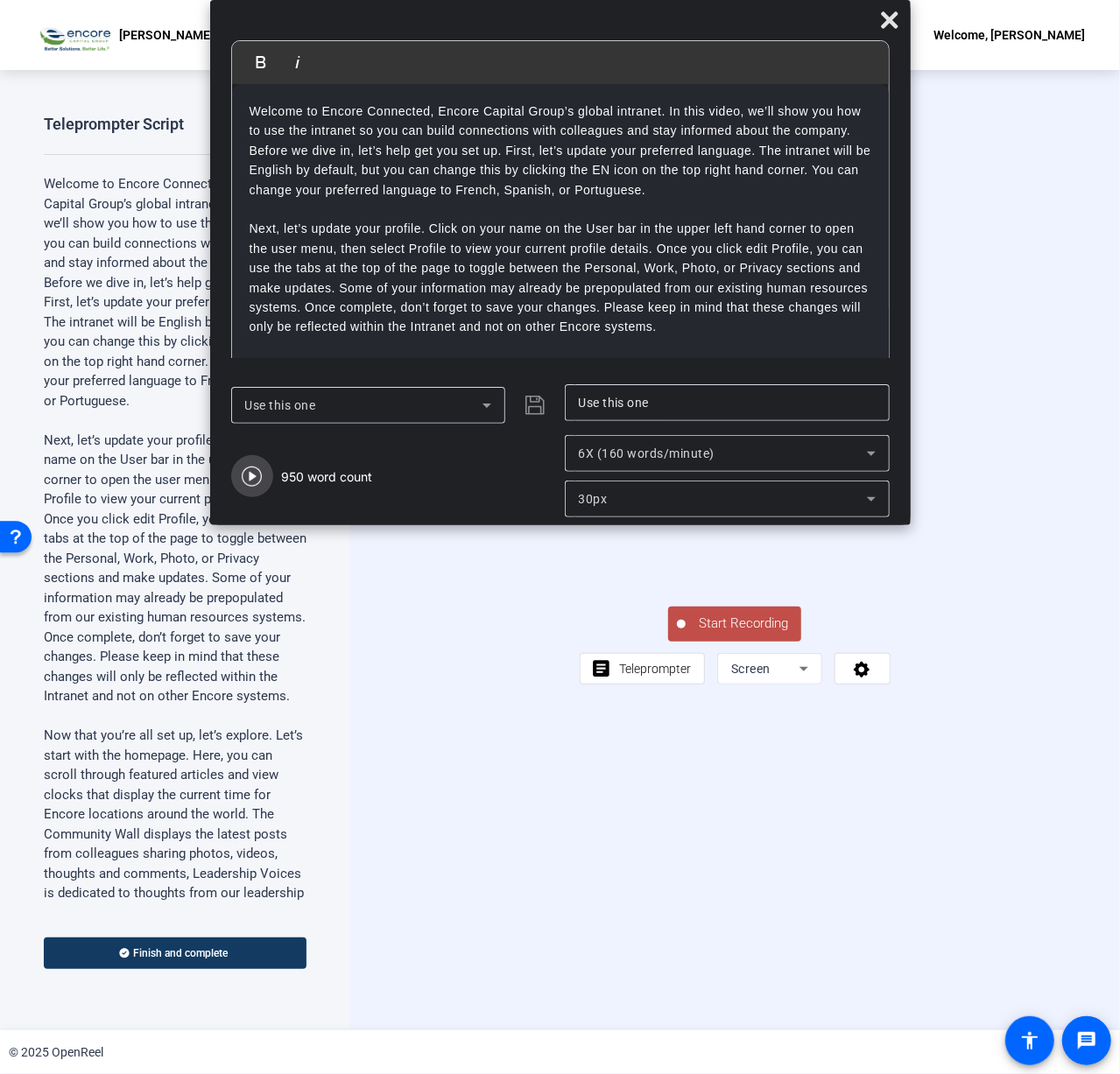
click at [256, 481] on icon "button" at bounding box center [252, 476] width 21 height 21
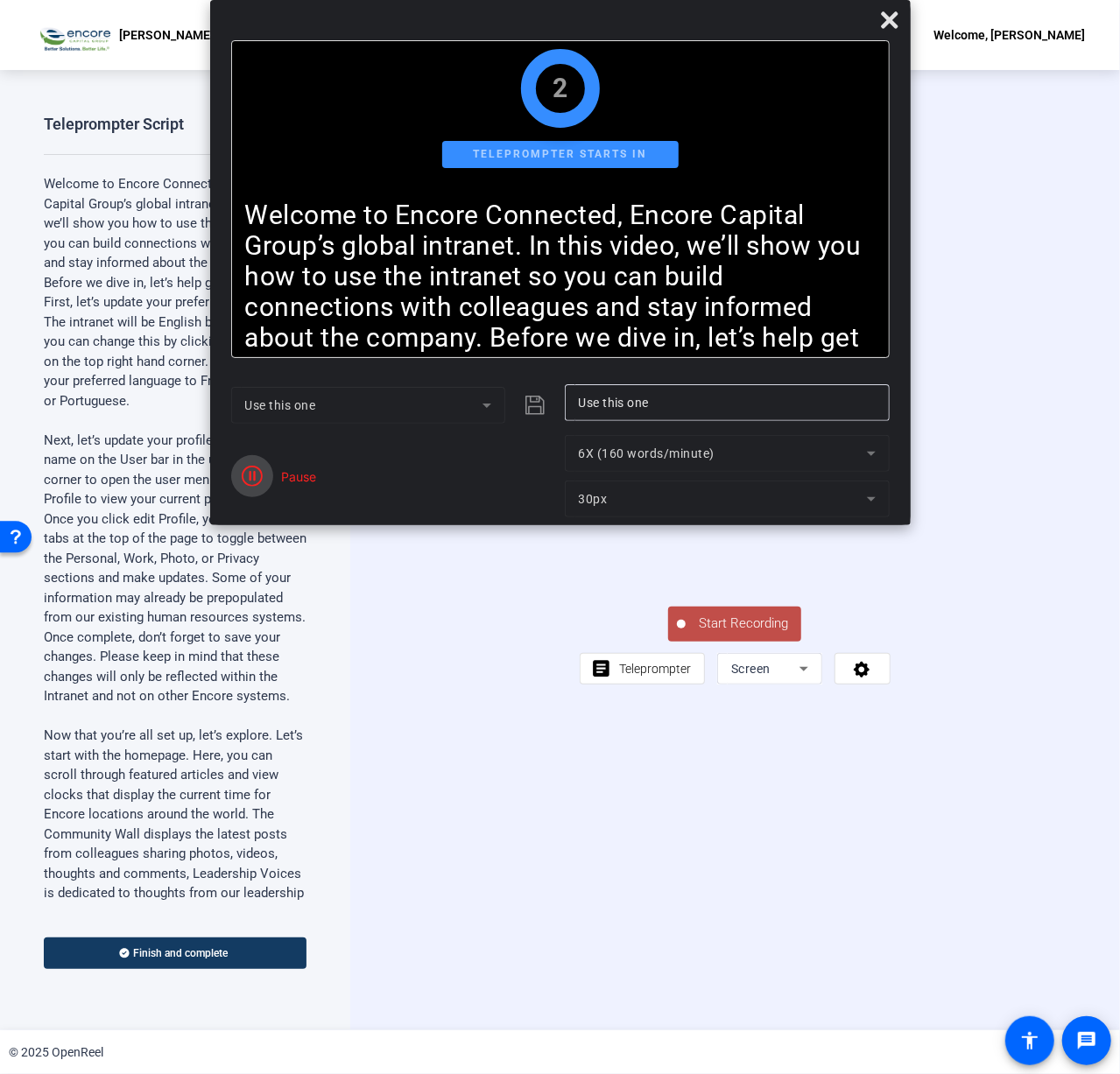
click at [256, 481] on icon "button" at bounding box center [252, 476] width 21 height 21
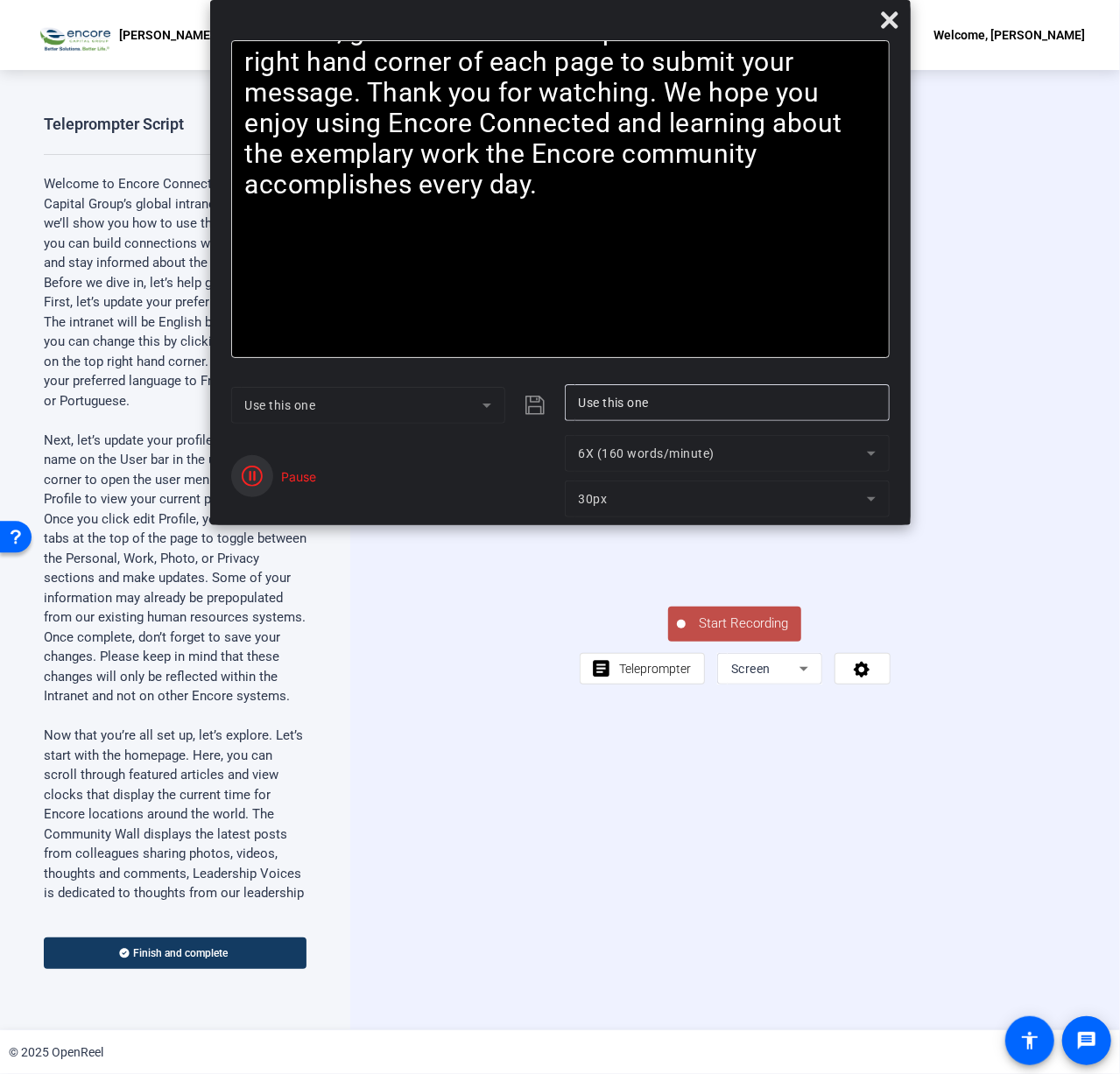
click at [243, 475] on icon "button" at bounding box center [252, 476] width 21 height 21
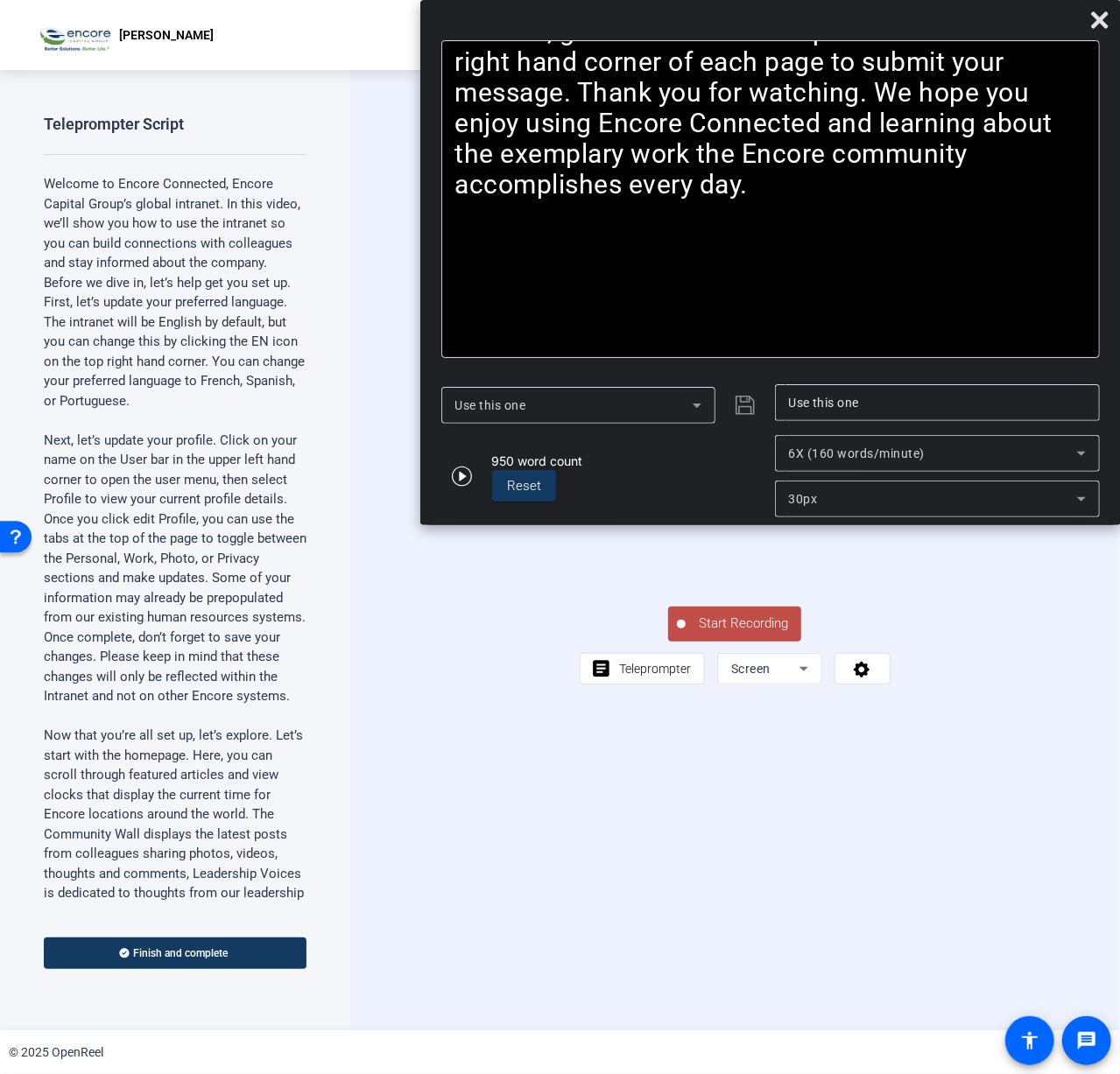
drag, startPoint x: 781, startPoint y: 27, endPoint x: 1098, endPoint y: -65, distance: 330.1
click at [1098, 0] on html "Accessibility Screen-Reader Guide, Feedback, and Issue Reporting | New window C…" at bounding box center [560, 537] width 1120 height 1074
click at [782, 634] on span "Start Recording" at bounding box center [743, 624] width 116 height 20
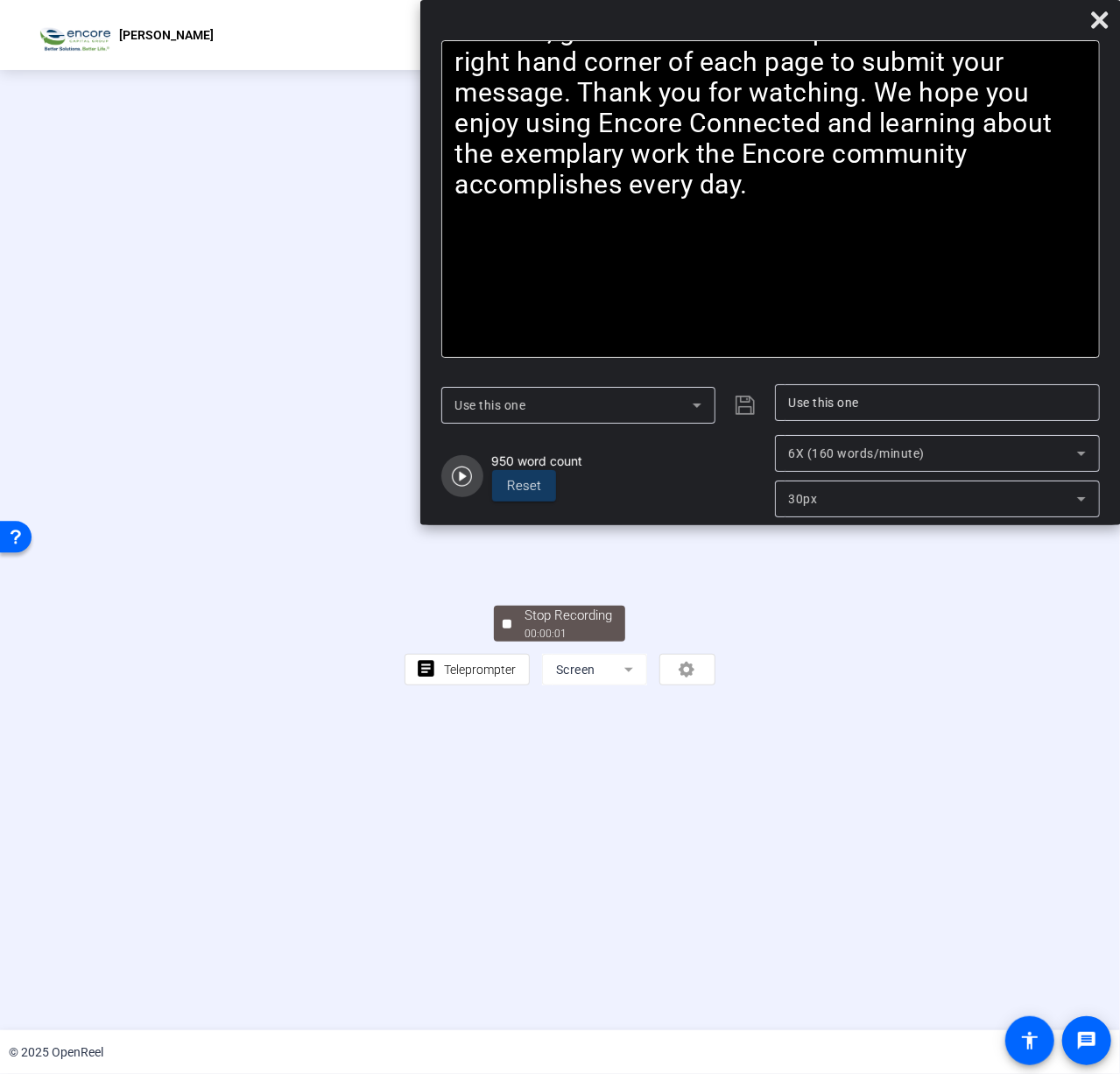
click at [466, 479] on icon "button" at bounding box center [462, 476] width 21 height 21
click at [459, 482] on icon "button" at bounding box center [462, 476] width 21 height 21
click at [509, 481] on span "Reset" at bounding box center [525, 486] width 34 height 16
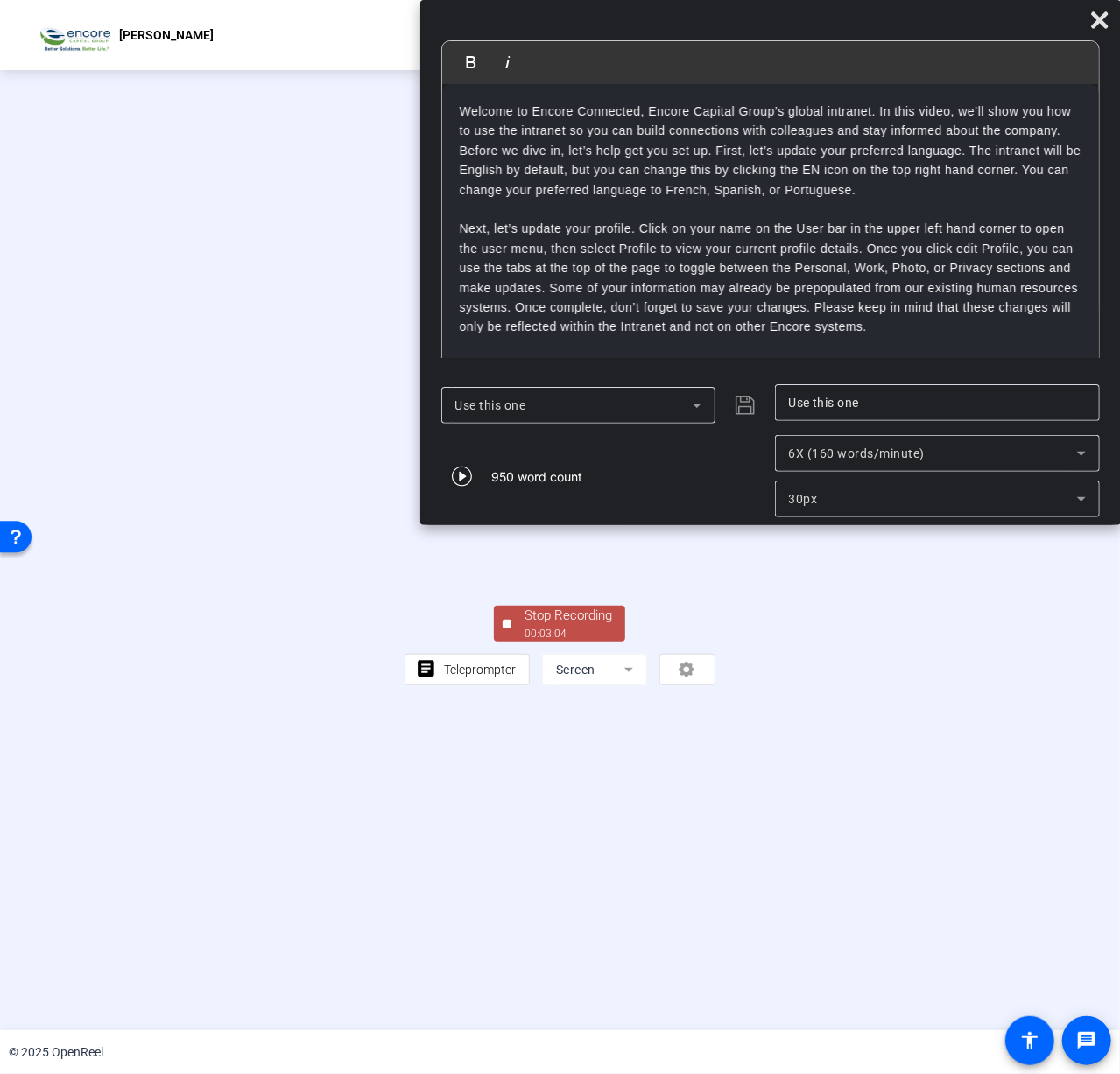
click at [575, 626] on div "Stop Recording" at bounding box center [569, 616] width 88 height 20
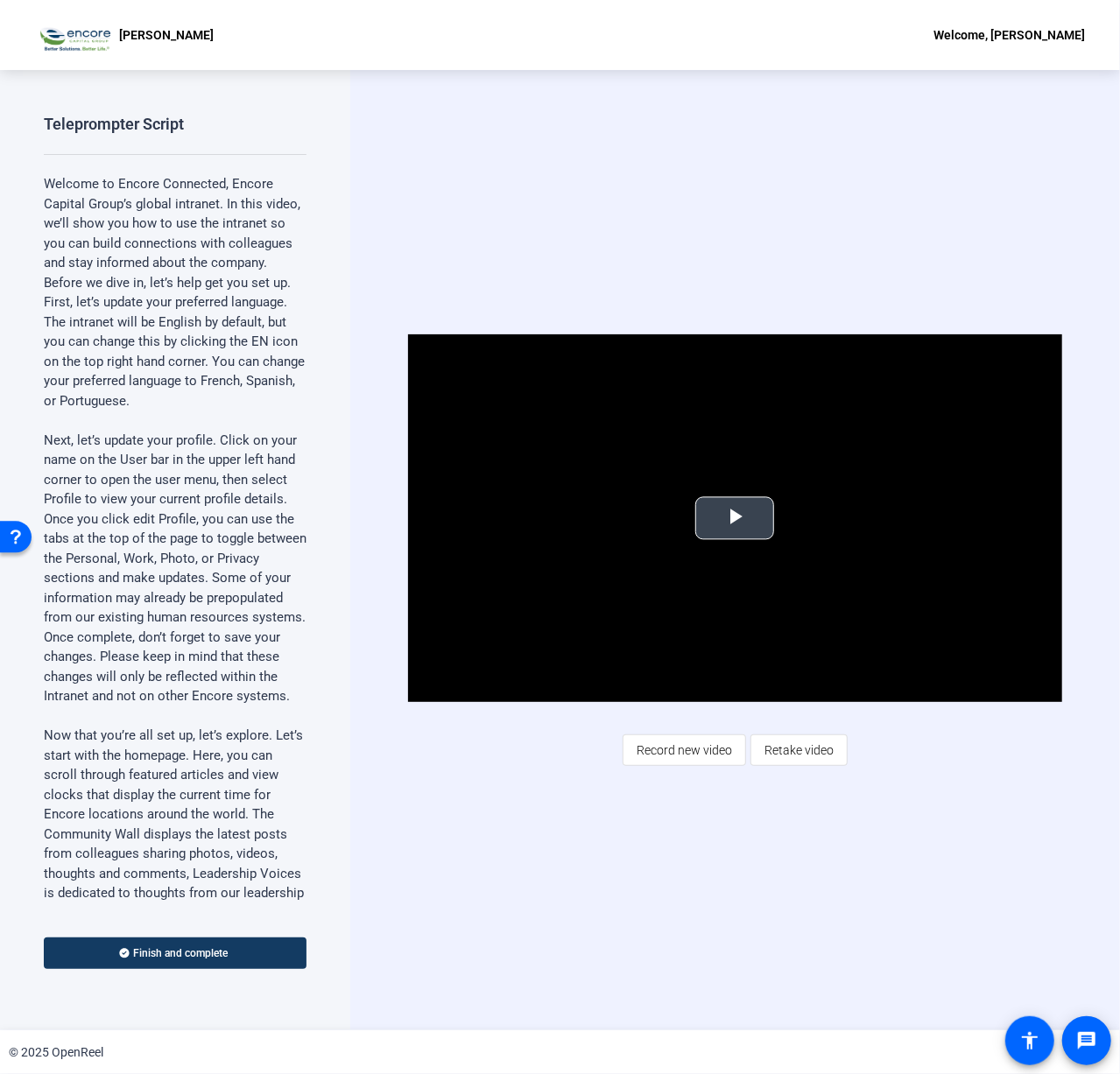
click at [734, 518] on span "Video Player" at bounding box center [734, 518] width 0 height 0
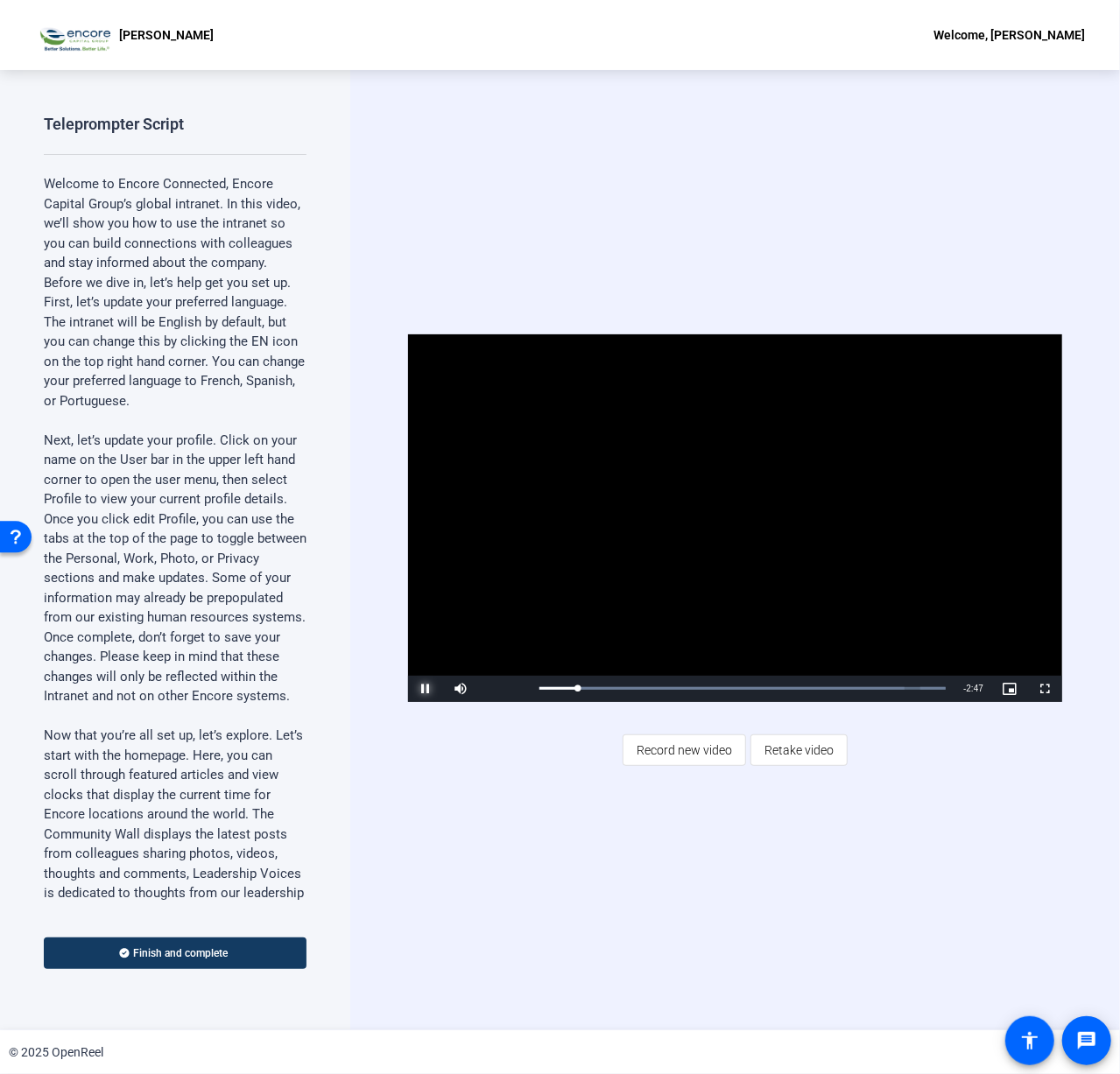
click at [419, 689] on span "Video Player" at bounding box center [425, 689] width 35 height 0
click at [818, 740] on span "Retake video" at bounding box center [799, 749] width 69 height 33
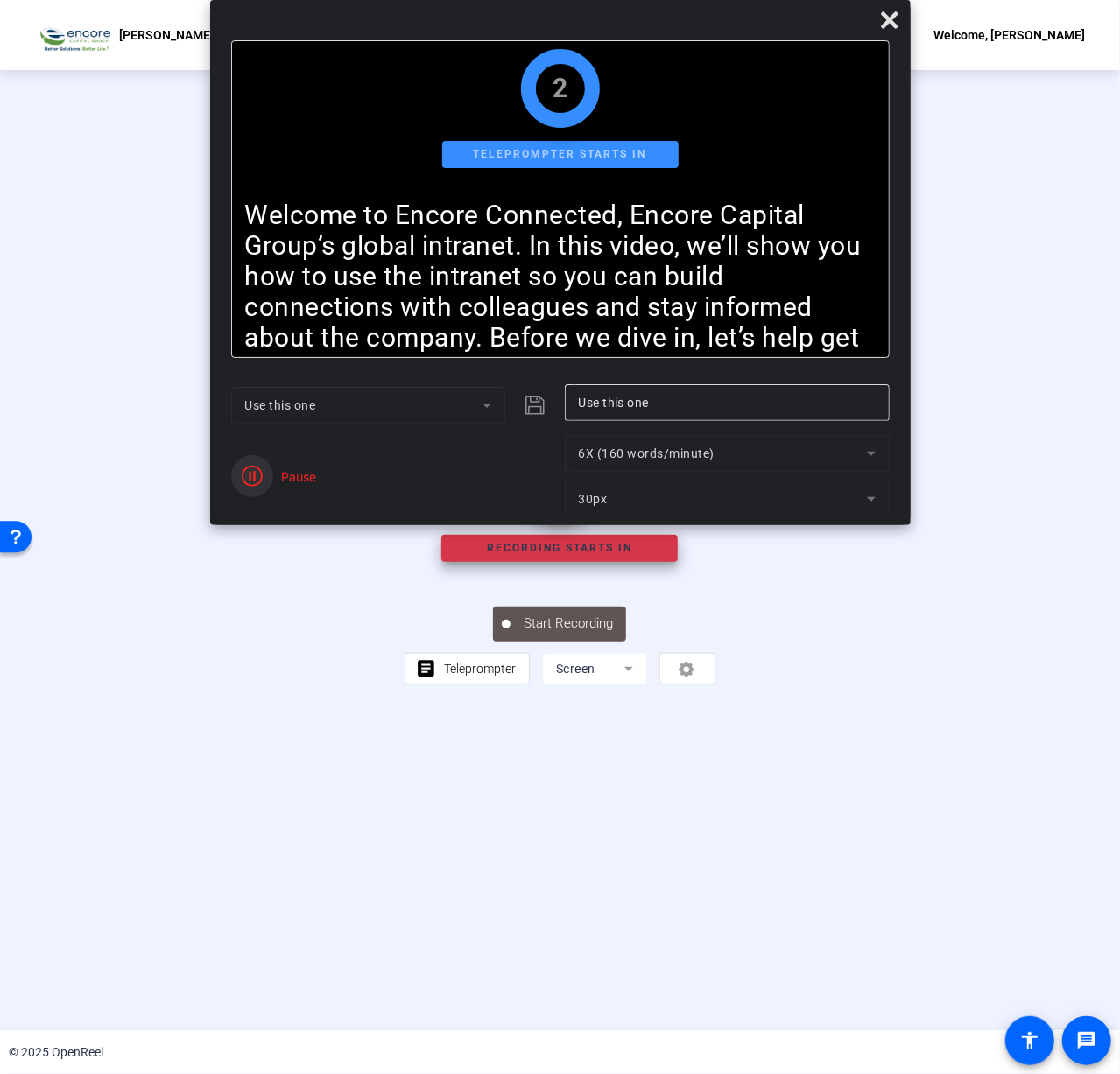
click at [259, 475] on icon "button" at bounding box center [252, 476] width 21 height 21
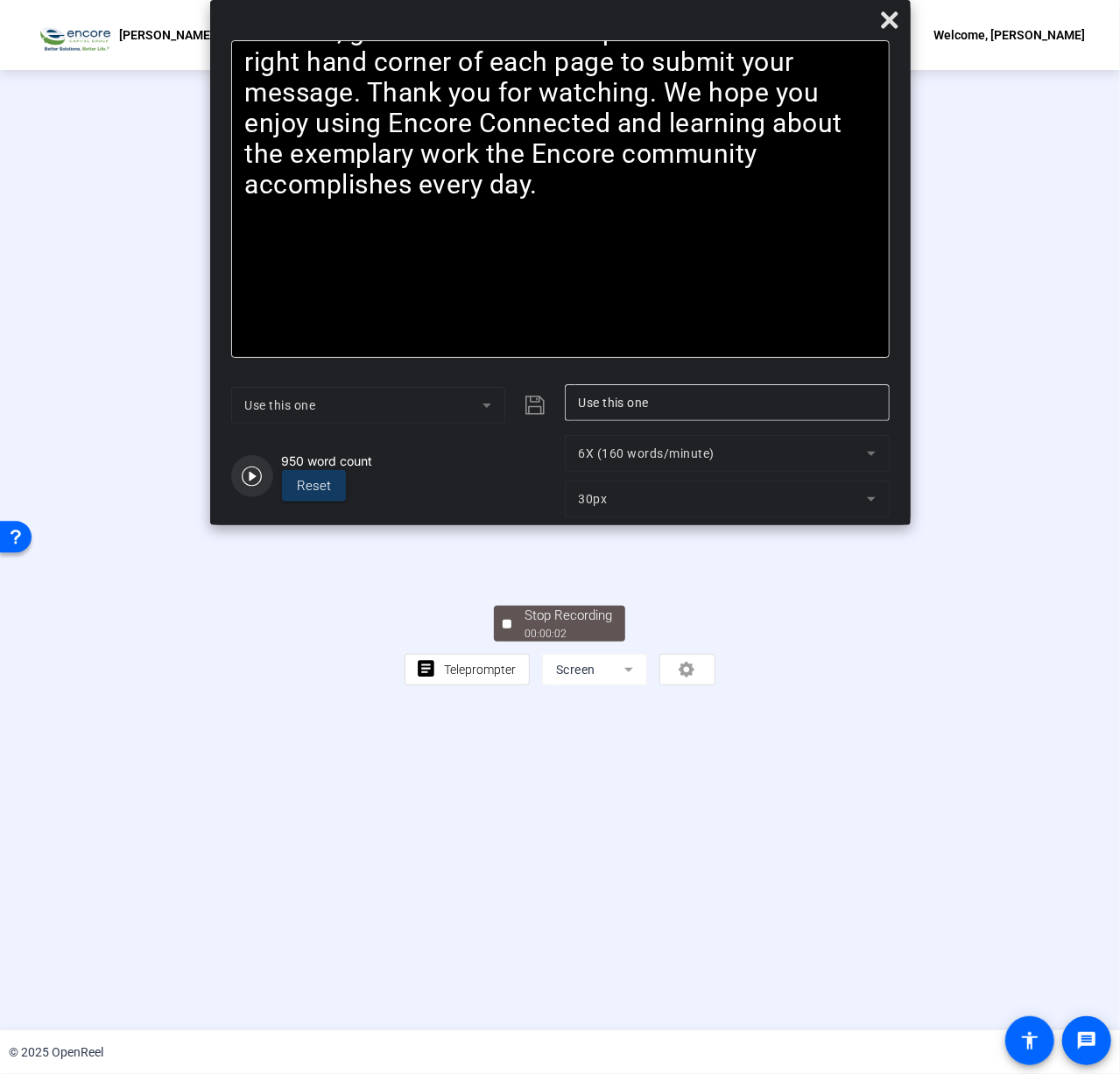
click at [255, 482] on icon "button" at bounding box center [252, 476] width 21 height 21
click at [256, 480] on icon "button" at bounding box center [252, 476] width 21 height 21
click at [644, 444] on div "6X (160 words/minute)" at bounding box center [723, 453] width 288 height 21
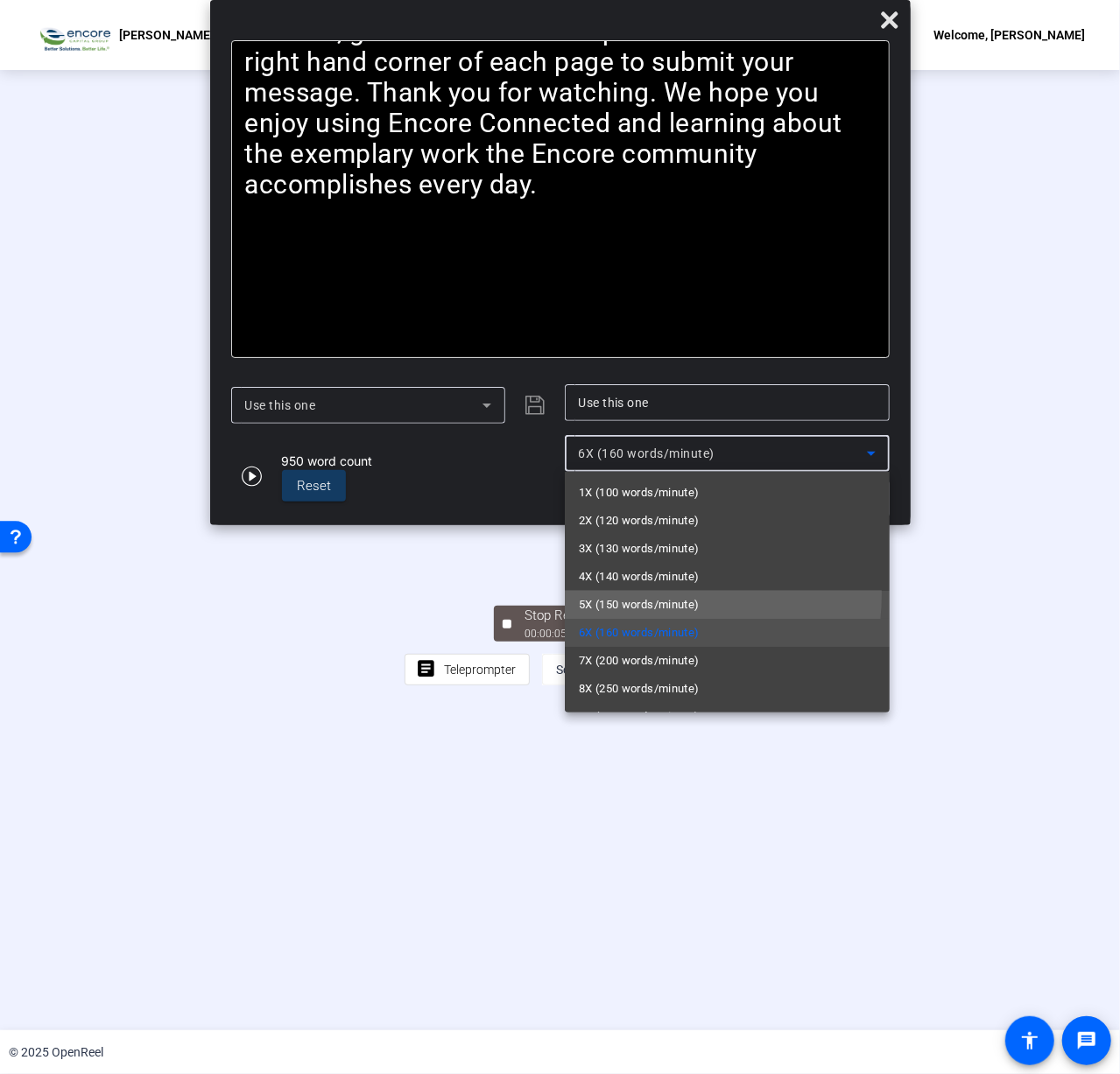
click at [623, 593] on mat-option "5X (150 words/minute)" at bounding box center [727, 604] width 325 height 28
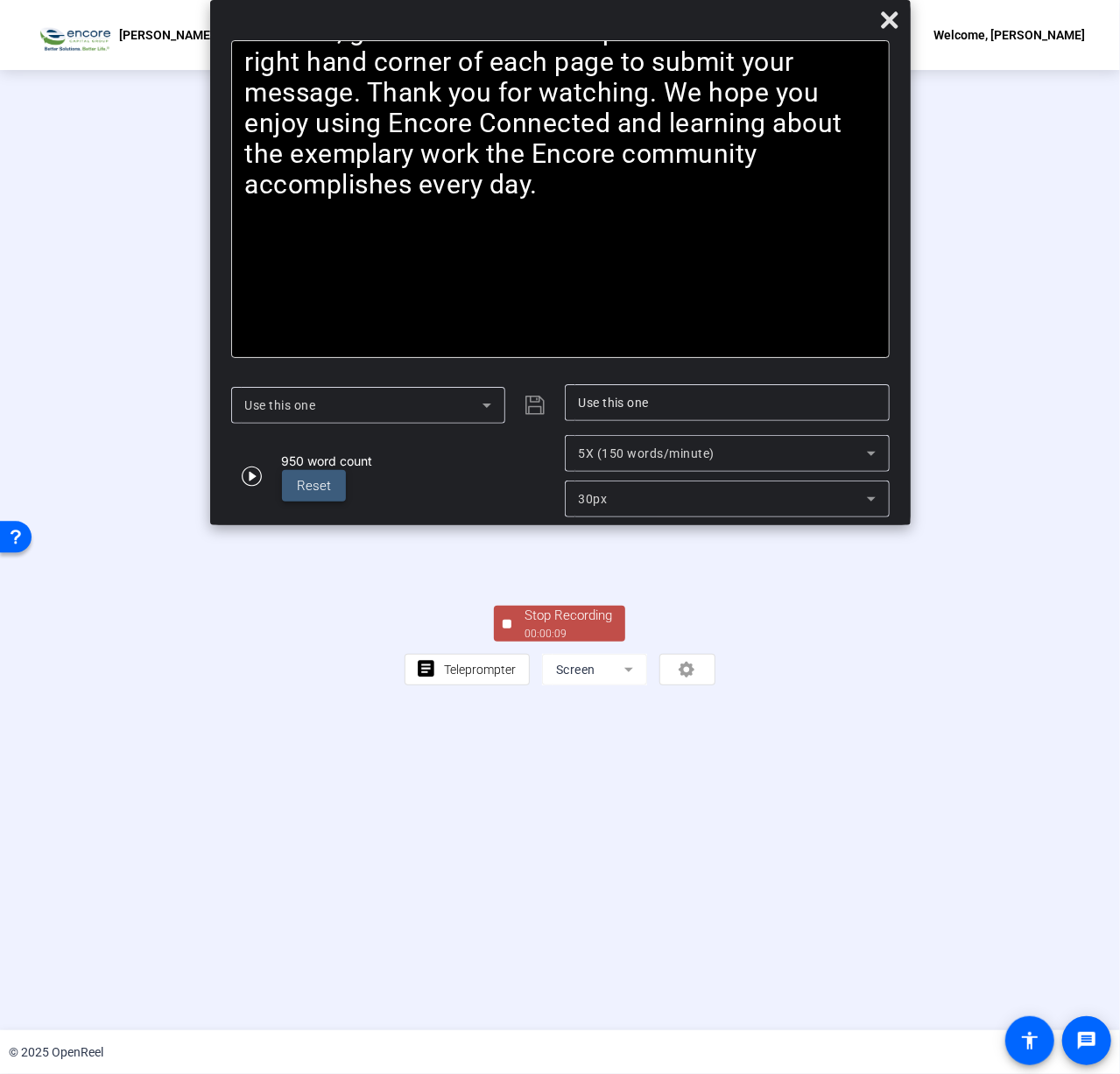
click at [327, 489] on span "Reset" at bounding box center [315, 486] width 34 height 16
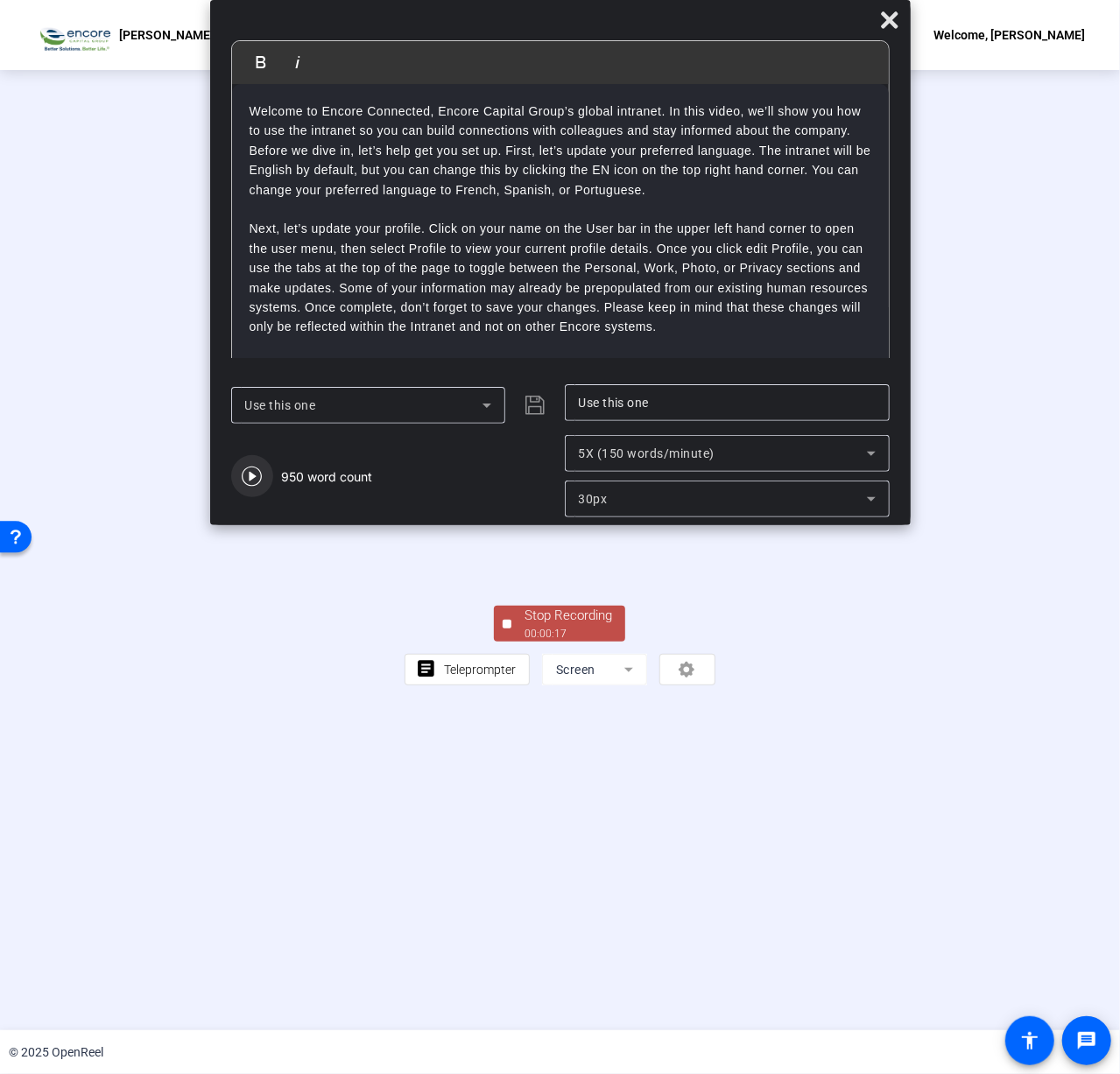
click at [259, 477] on icon "button" at bounding box center [252, 476] width 21 height 21
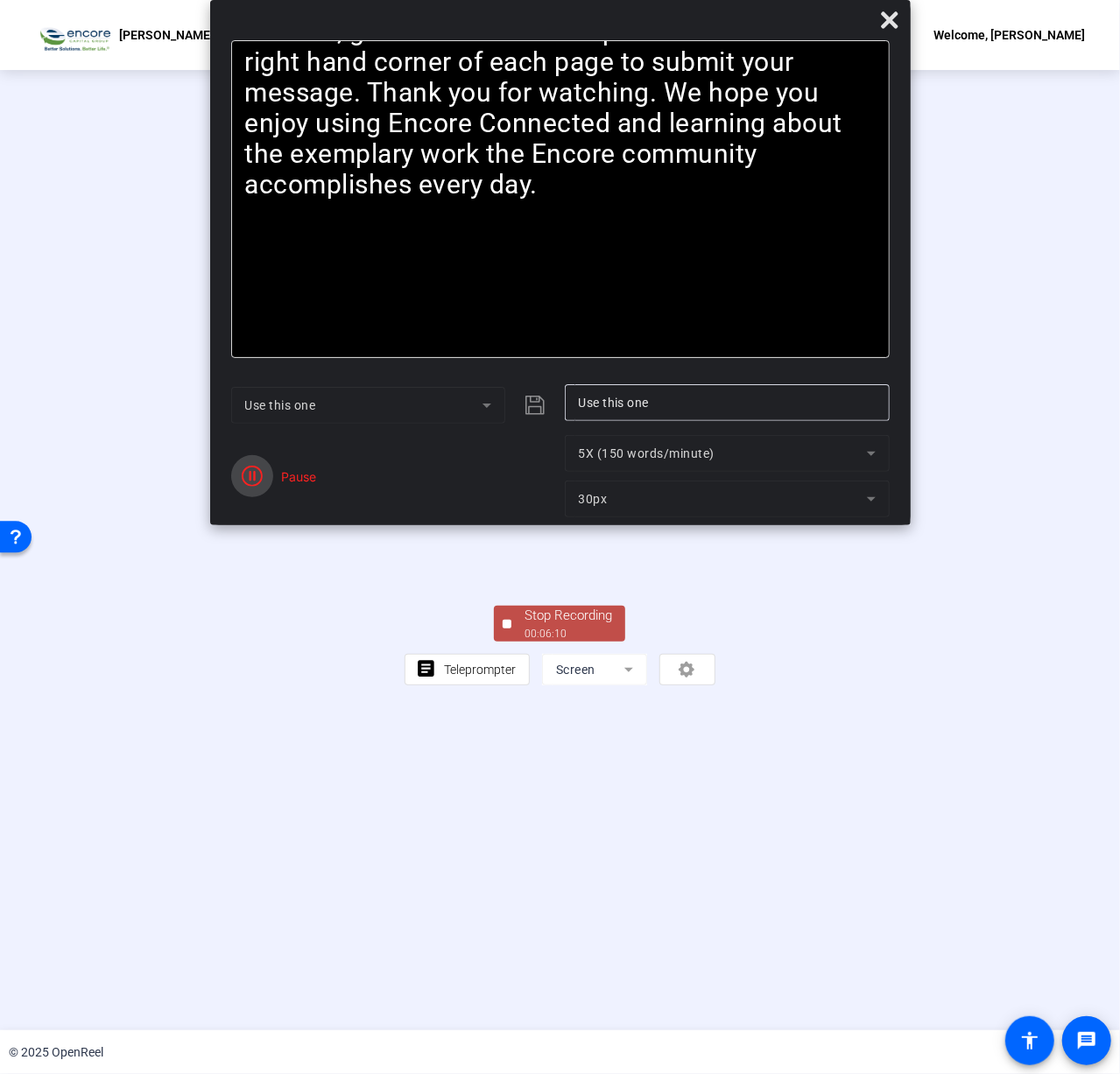
click at [261, 482] on icon "button" at bounding box center [252, 476] width 21 height 21
click at [324, 495] on span "Reset" at bounding box center [315, 486] width 34 height 20
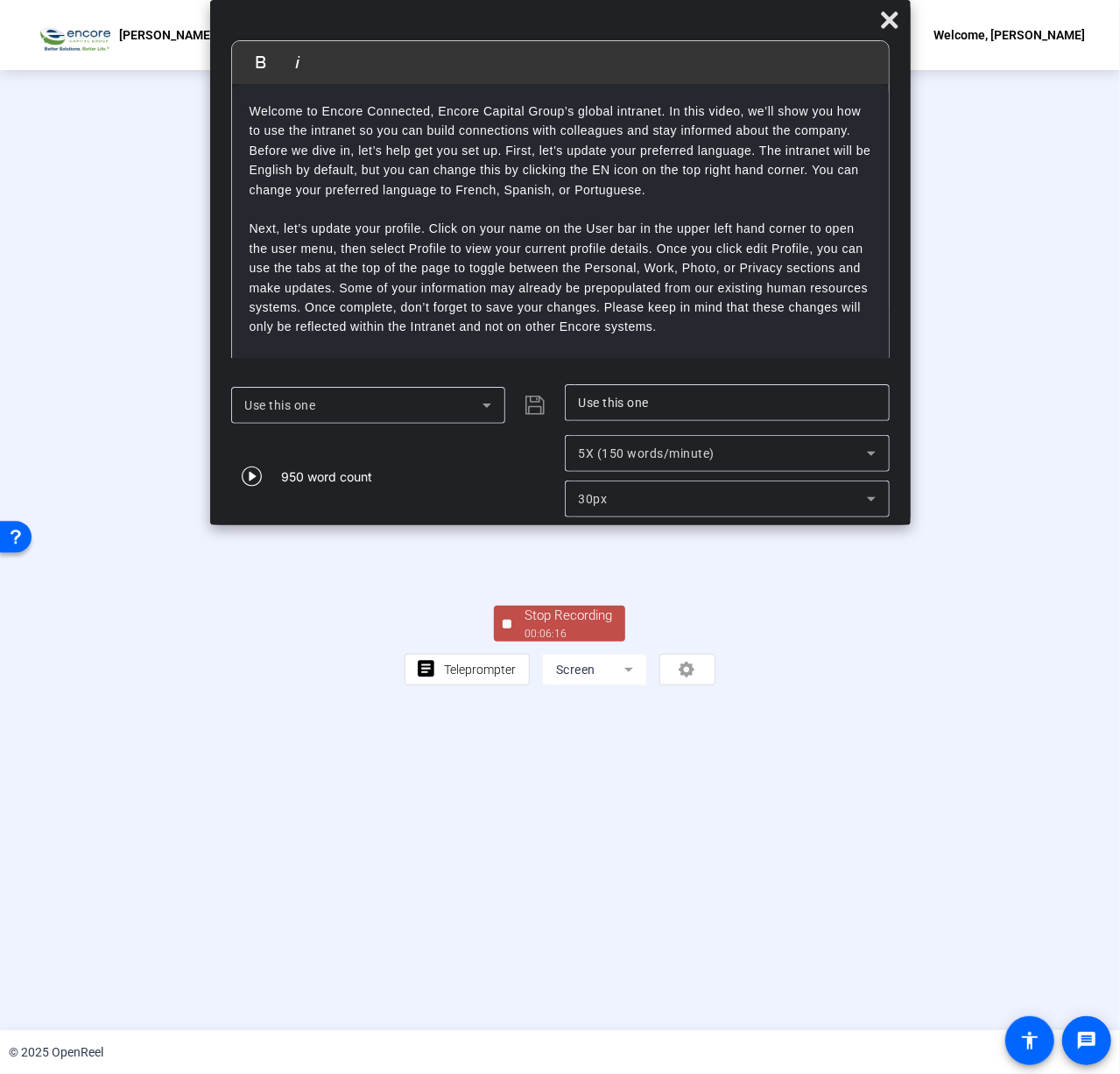
click at [578, 626] on div "Stop Recording" at bounding box center [569, 616] width 88 height 20
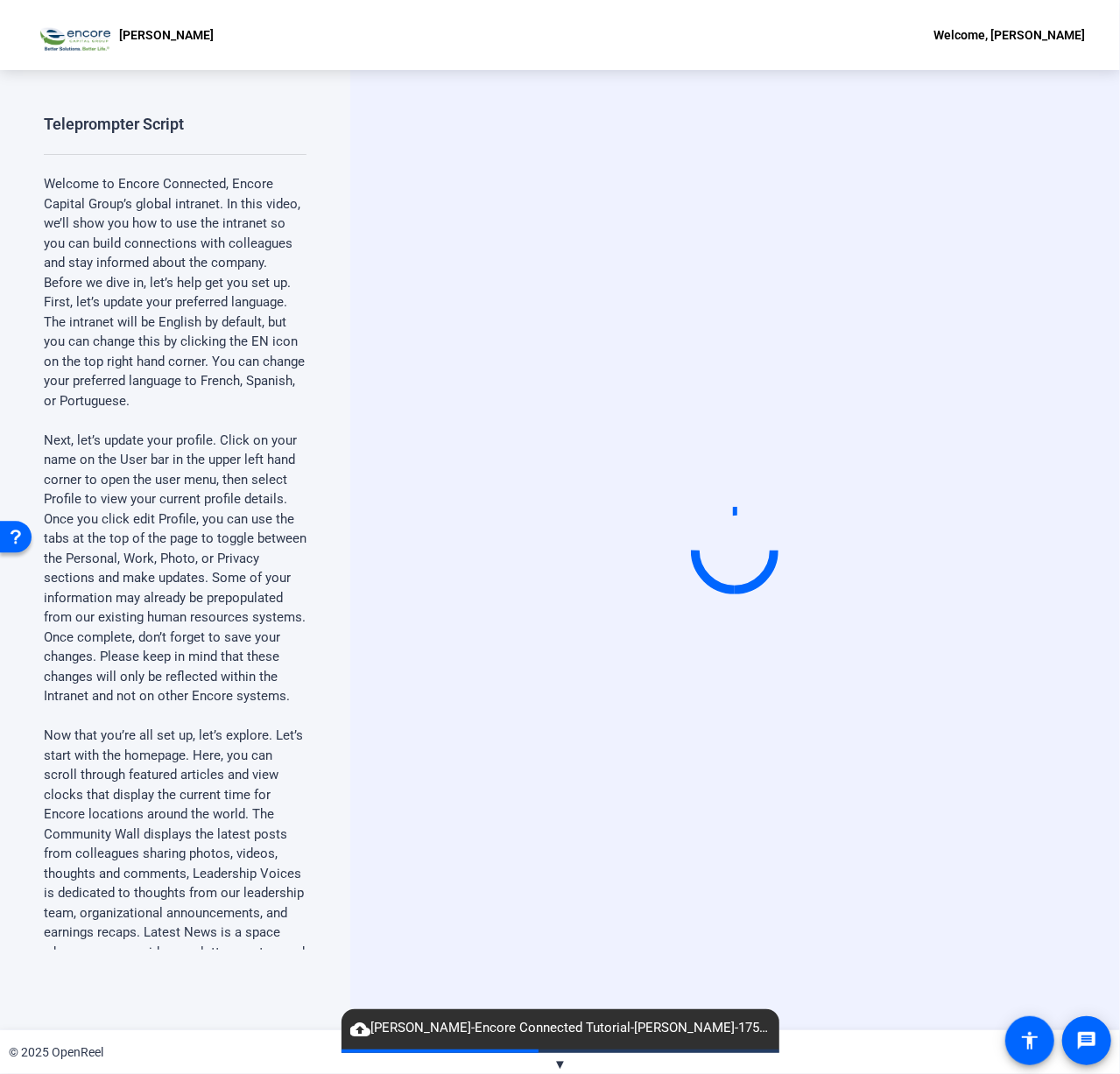
click at [557, 1057] on span "▼" at bounding box center [560, 1065] width 13 height 16
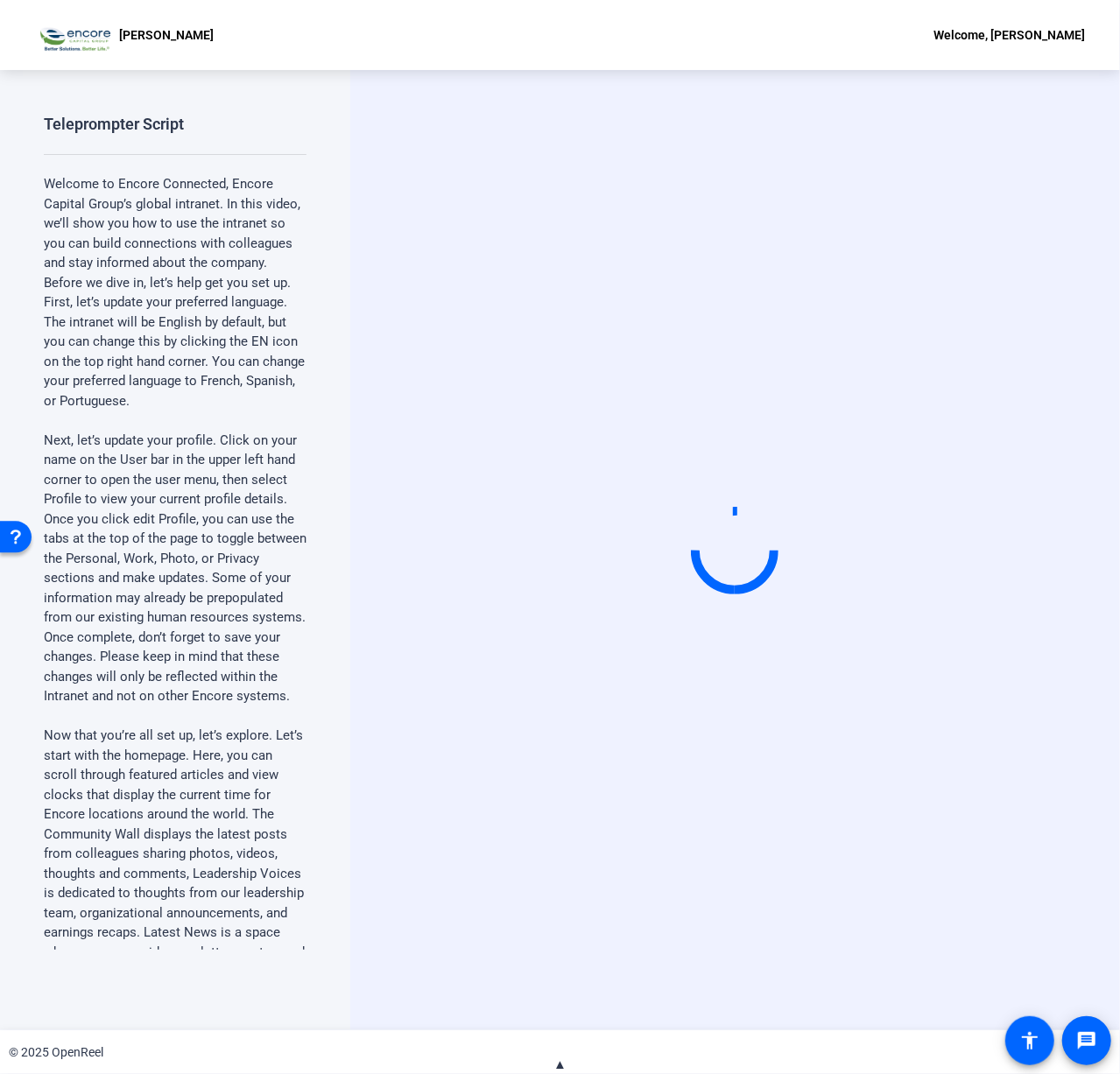
click at [556, 1062] on span "▲" at bounding box center [560, 1065] width 13 height 16
click at [570, 956] on div "Start Recording" at bounding box center [735, 550] width 769 height 960
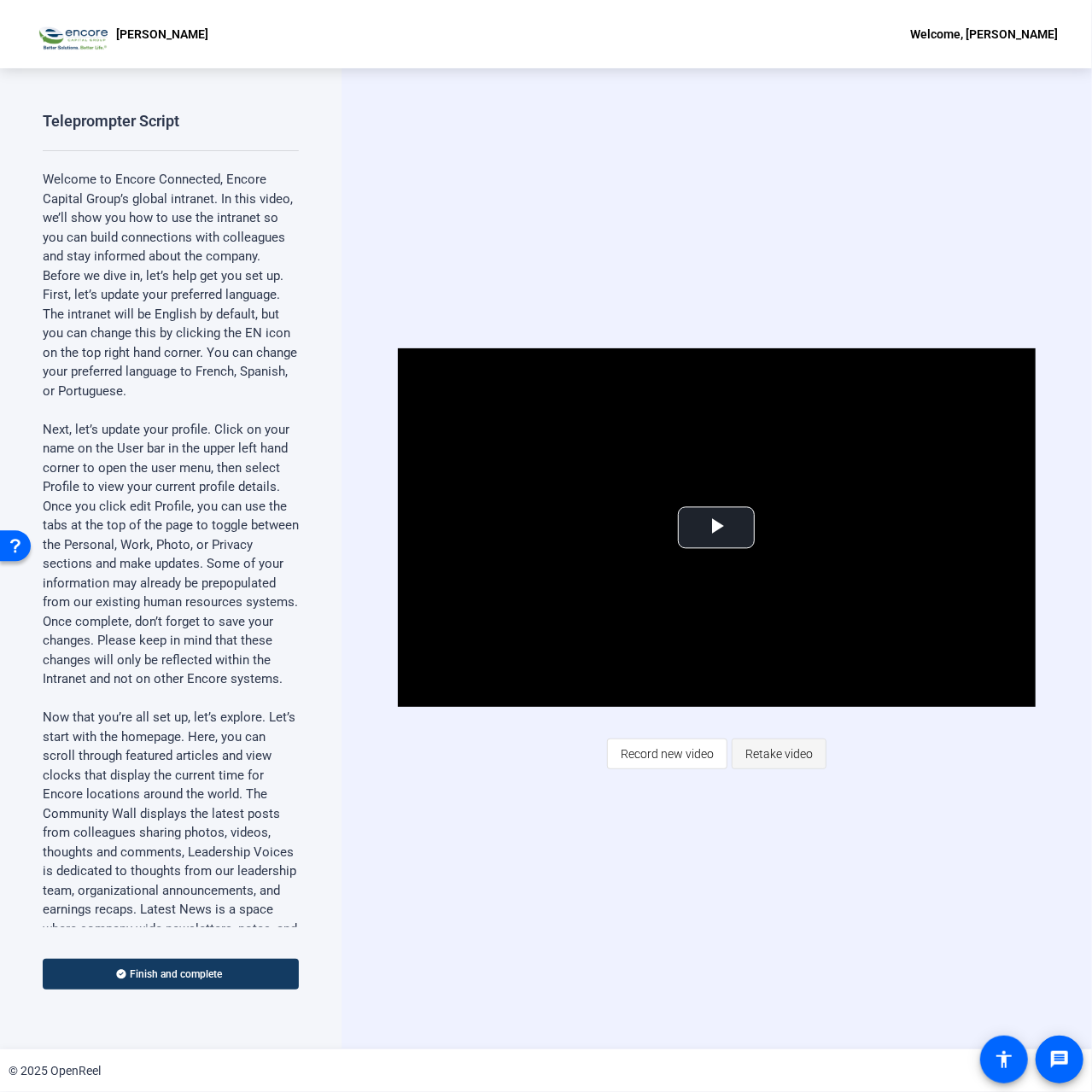
click at [784, 752] on span "Retake video" at bounding box center [779, 754] width 67 height 32
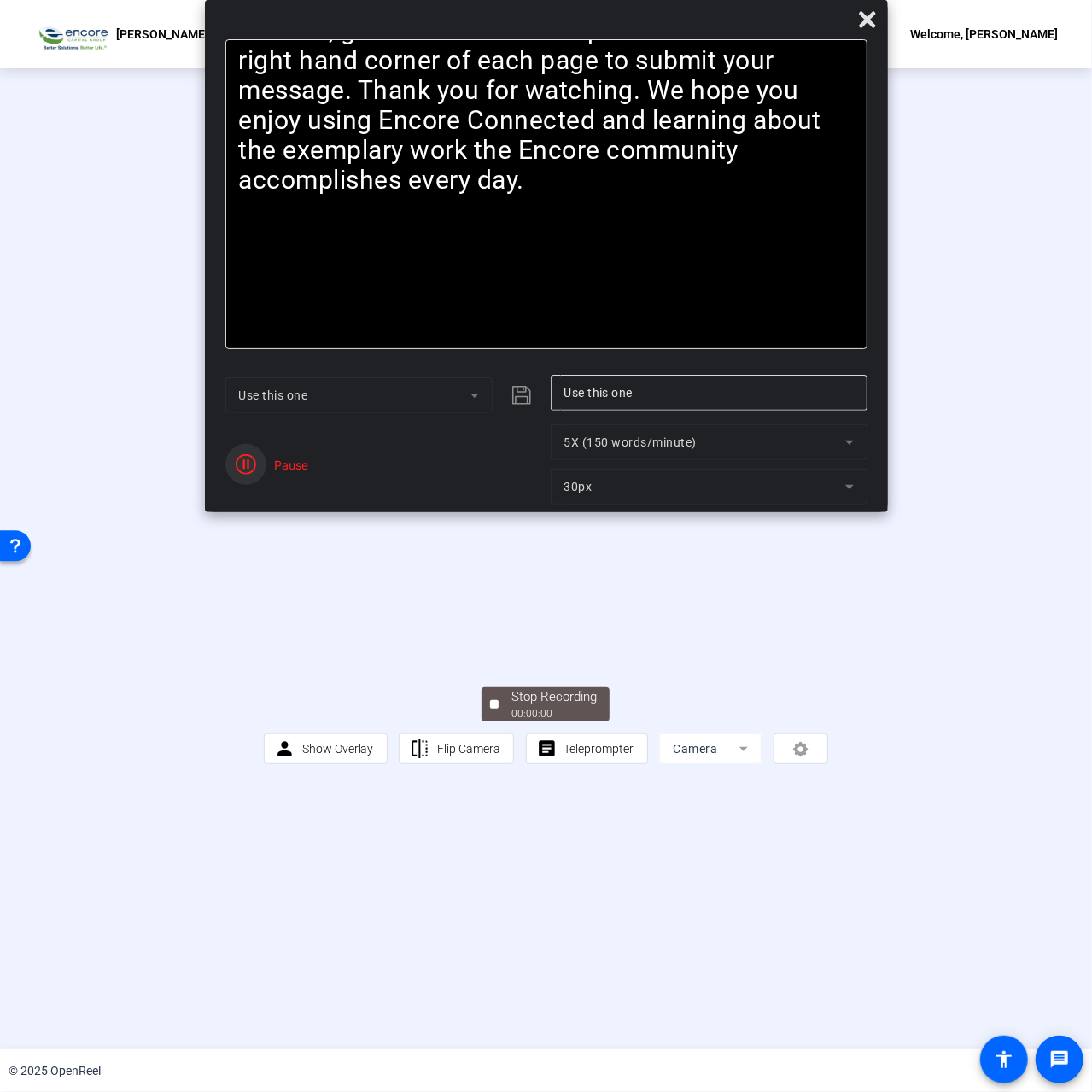
click at [254, 463] on icon "button" at bounding box center [246, 464] width 20 height 20
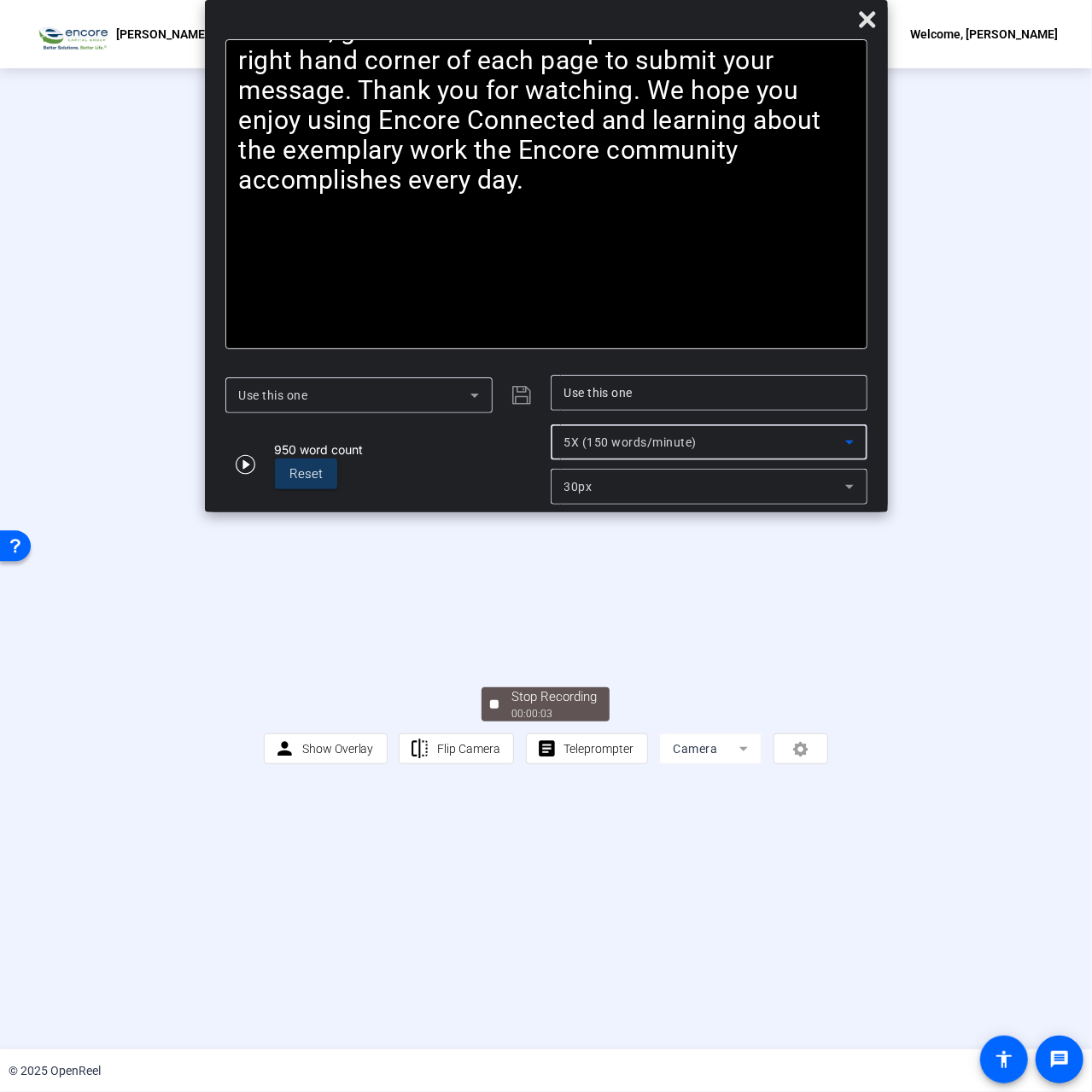
click at [643, 436] on span "5X (150 words/minute)" at bounding box center [631, 442] width 133 height 14
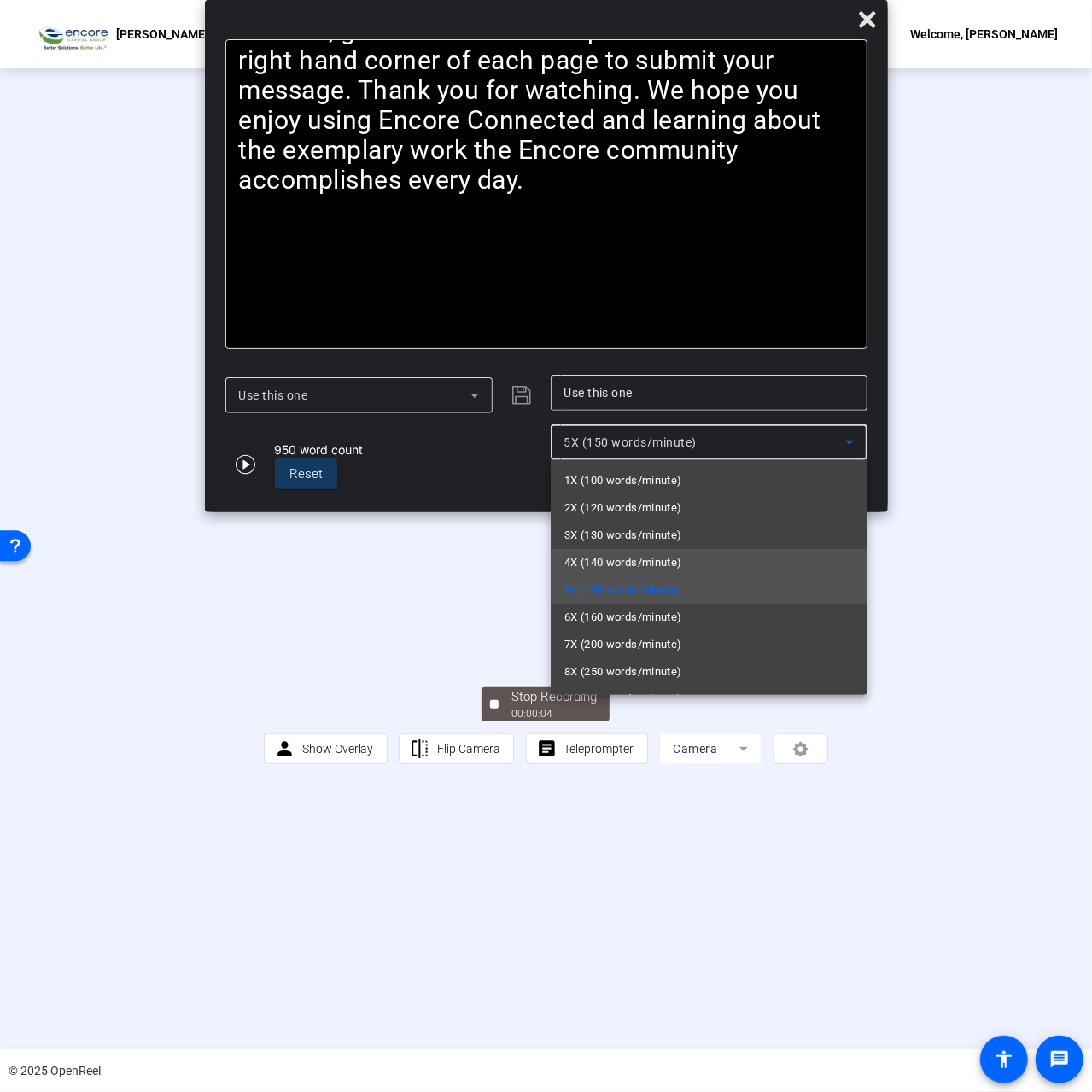
click at [632, 554] on span "4X (140 words/minute)" at bounding box center [623, 562] width 118 height 20
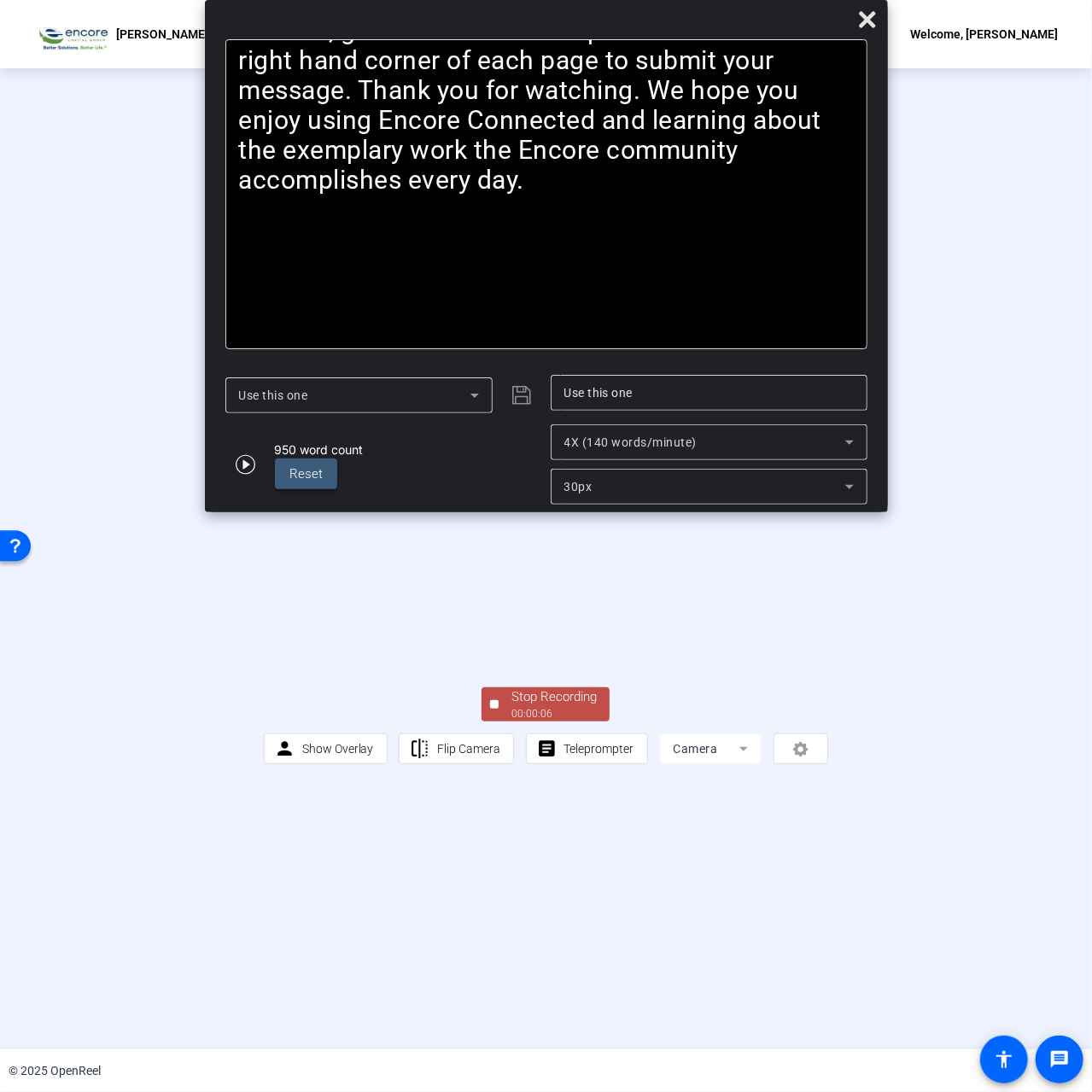
click at [300, 466] on span "Reset" at bounding box center [307, 474] width 33 height 16
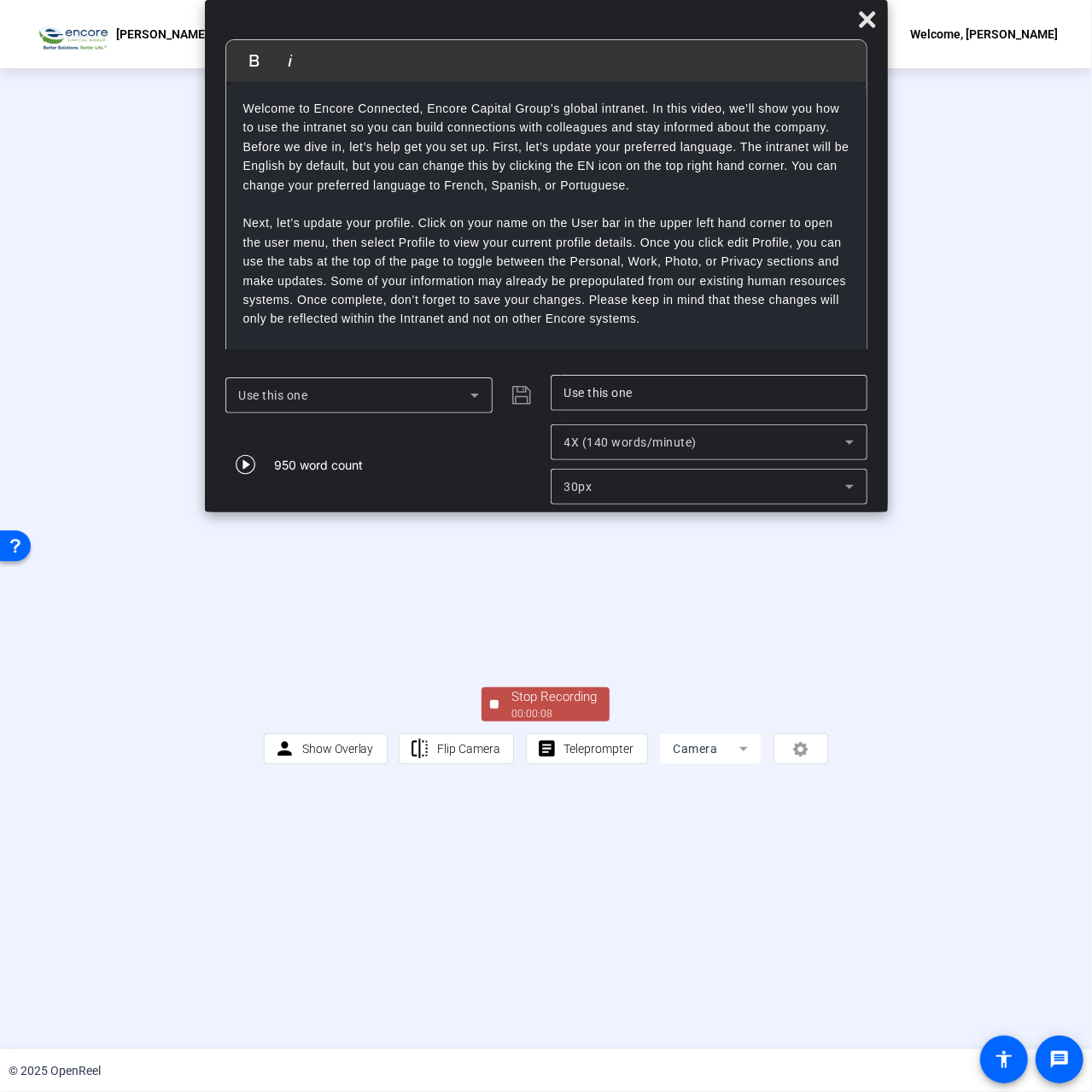
click at [718, 764] on mat-form-field "Camera" at bounding box center [710, 748] width 102 height 31
click at [725, 764] on mat-form-field "Camera" at bounding box center [710, 748] width 102 height 31
click at [859, 5] on span at bounding box center [867, 19] width 41 height 41
click at [865, 13] on icon at bounding box center [866, 19] width 20 height 20
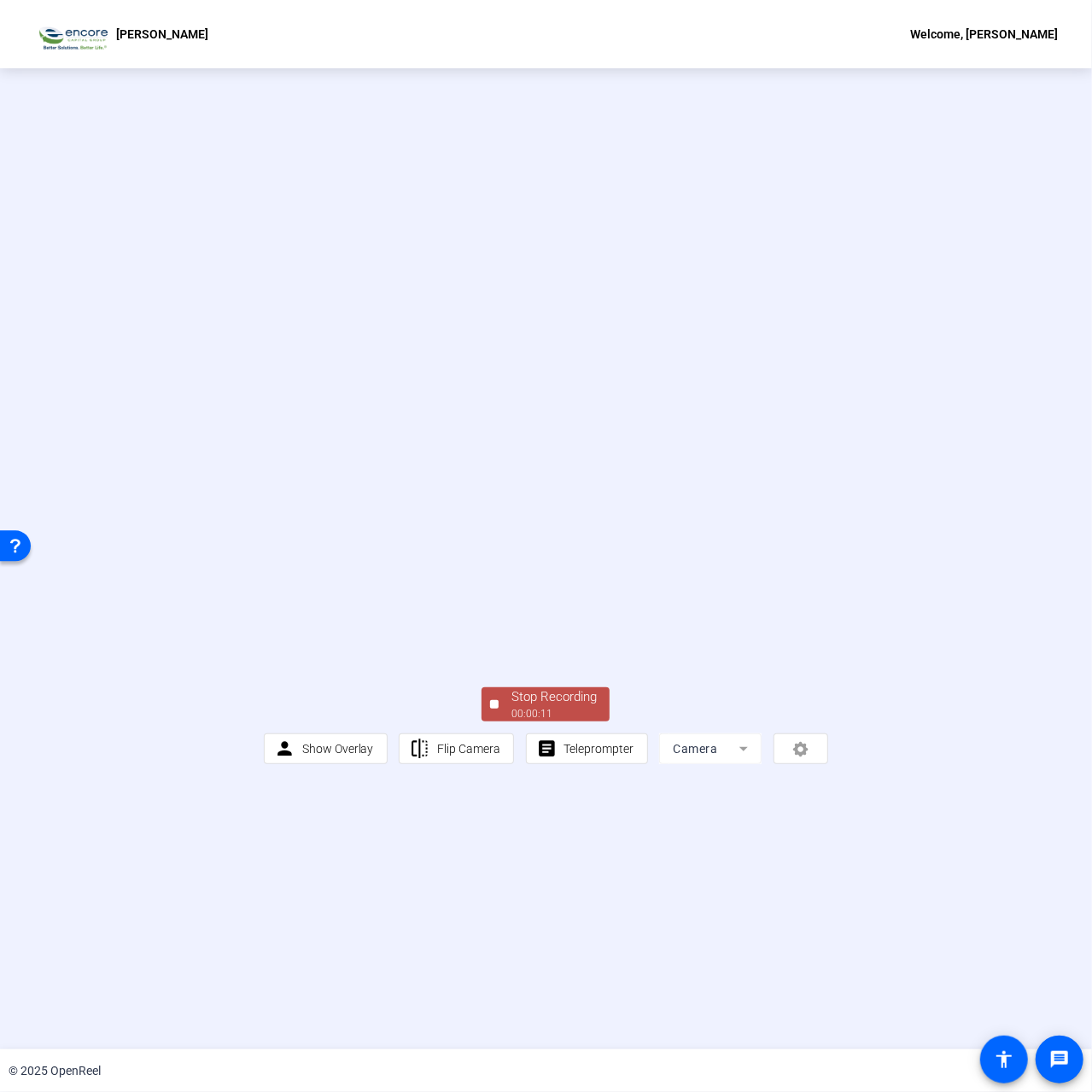
click at [578, 707] on div "Stop Recording" at bounding box center [554, 697] width 86 height 19
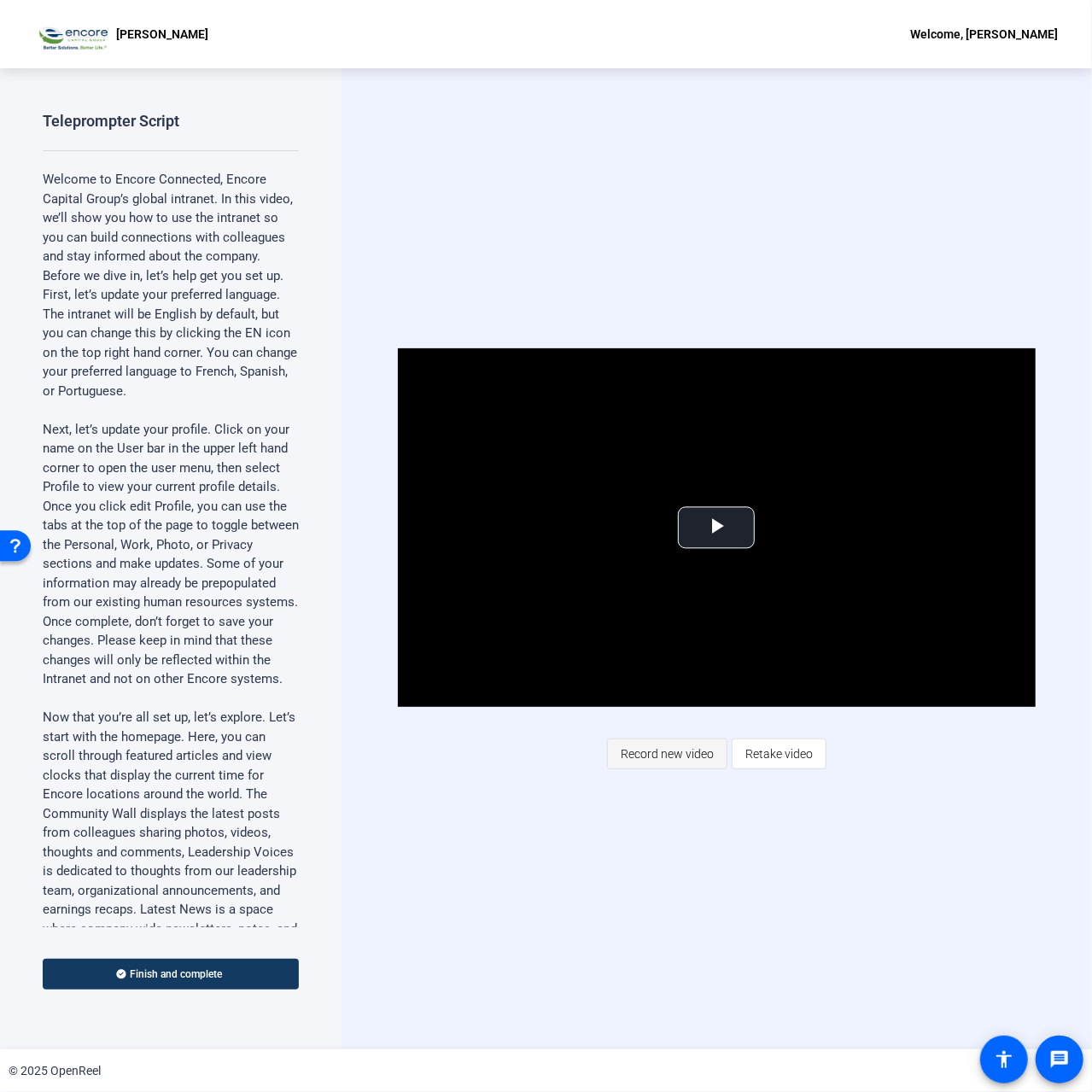
click at [681, 754] on span "Record new video" at bounding box center [667, 754] width 93 height 32
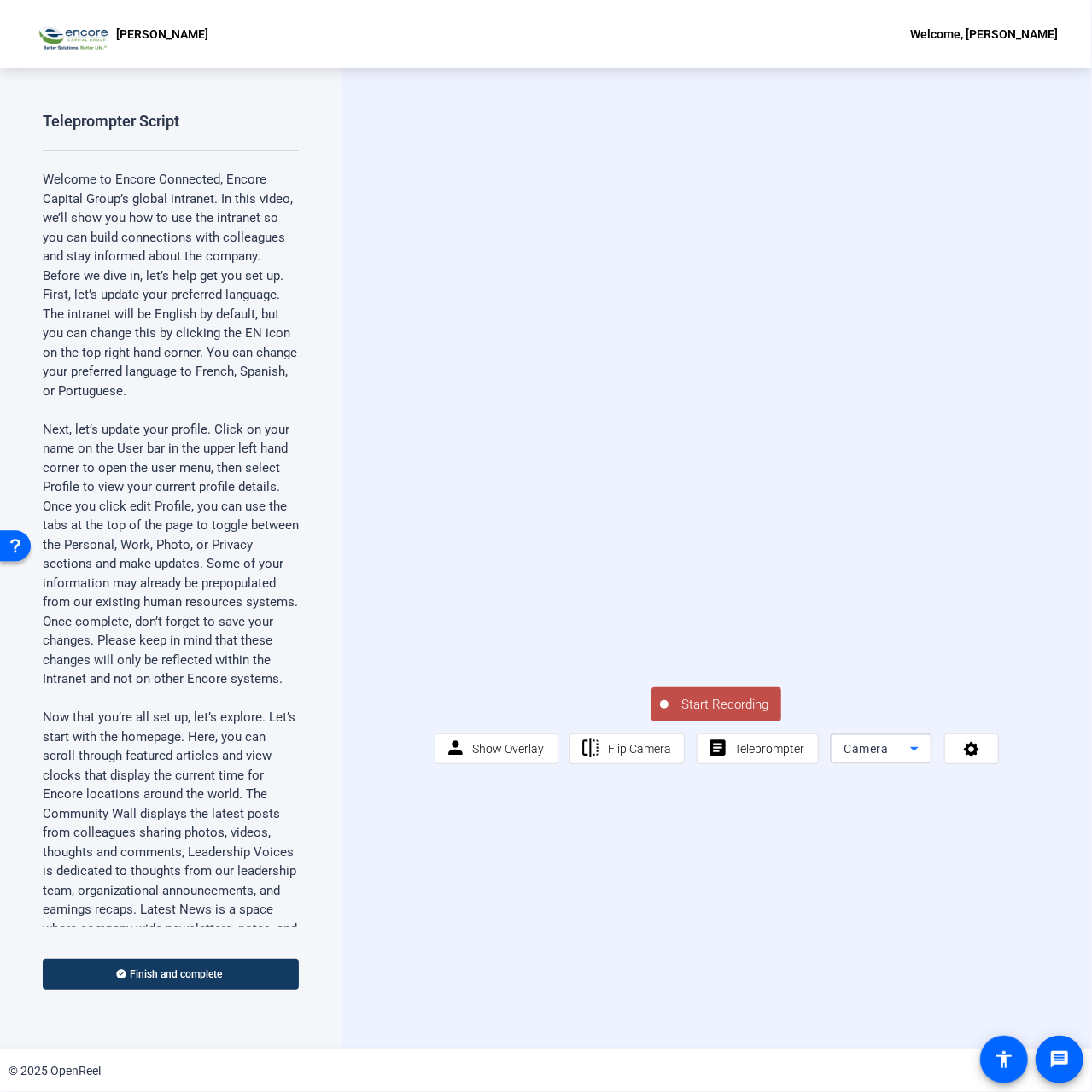
click at [872, 755] on span "Camera" at bounding box center [866, 749] width 45 height 14
click at [881, 831] on mat-option "Screen" at bounding box center [880, 836] width 102 height 34
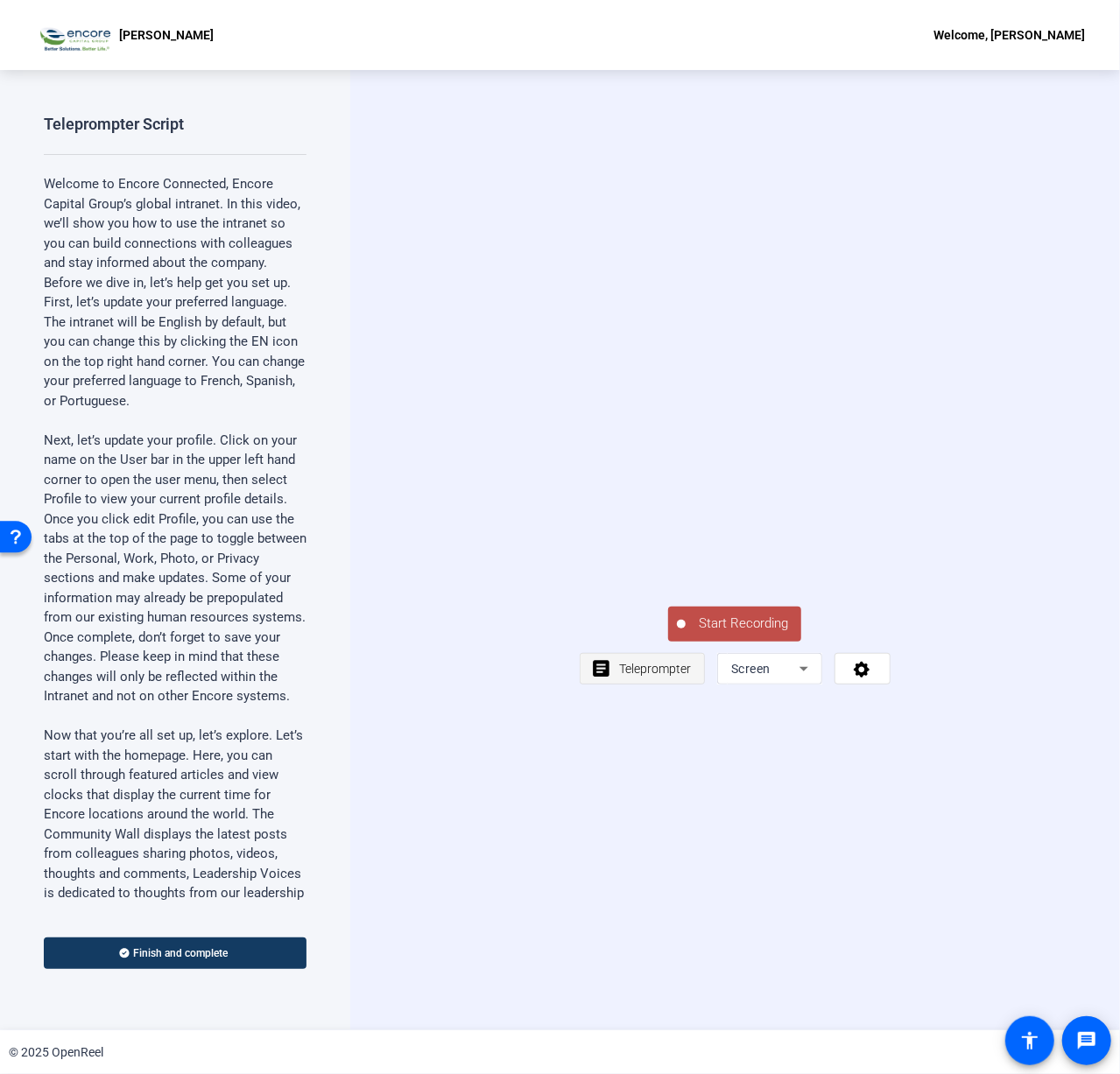
click at [643, 676] on span "Teleprompter" at bounding box center [655, 669] width 72 height 14
click at [645, 676] on span "Teleprompter" at bounding box center [655, 669] width 72 height 14
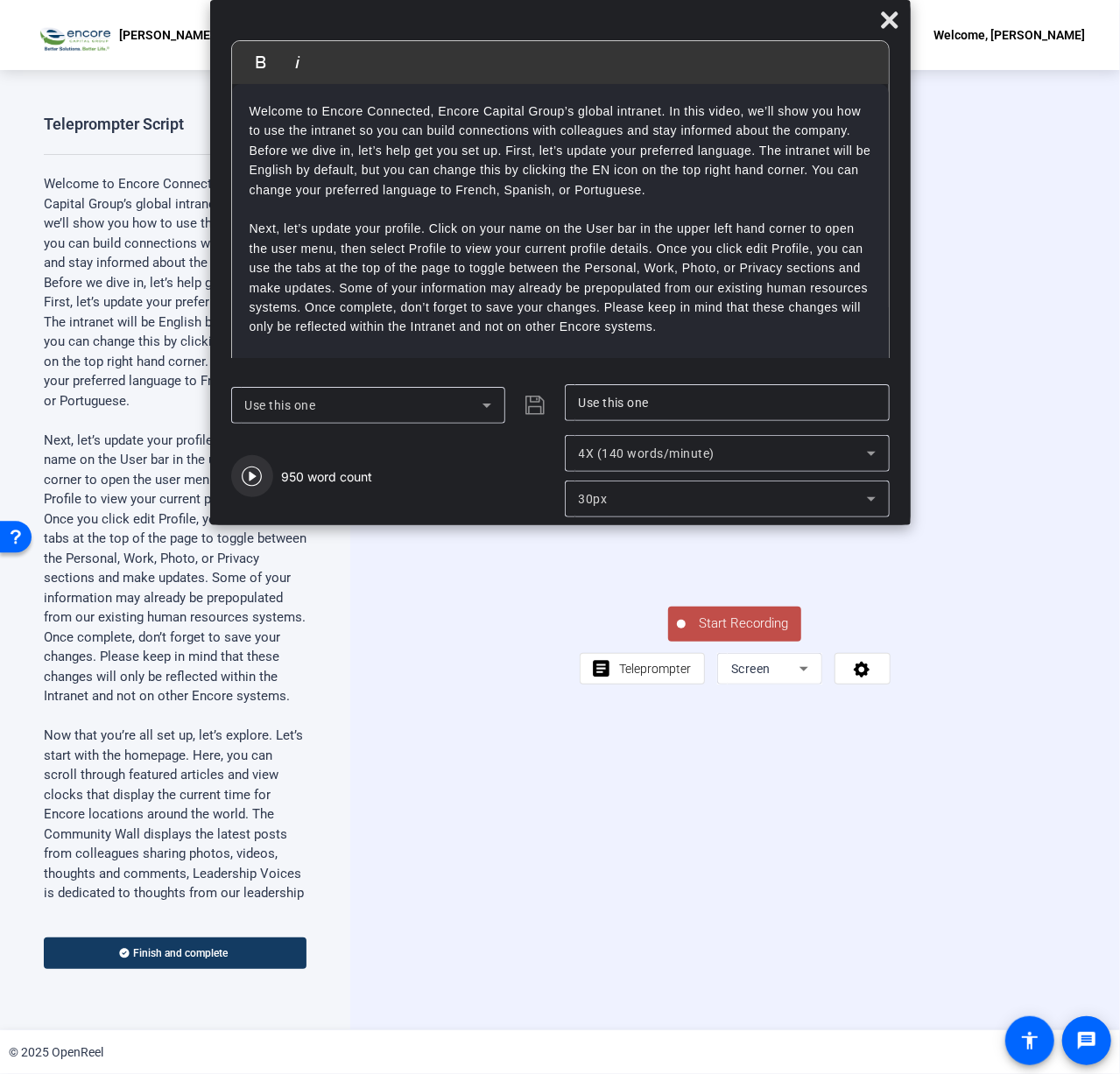
click at [261, 477] on icon "button" at bounding box center [252, 477] width 20 height 20
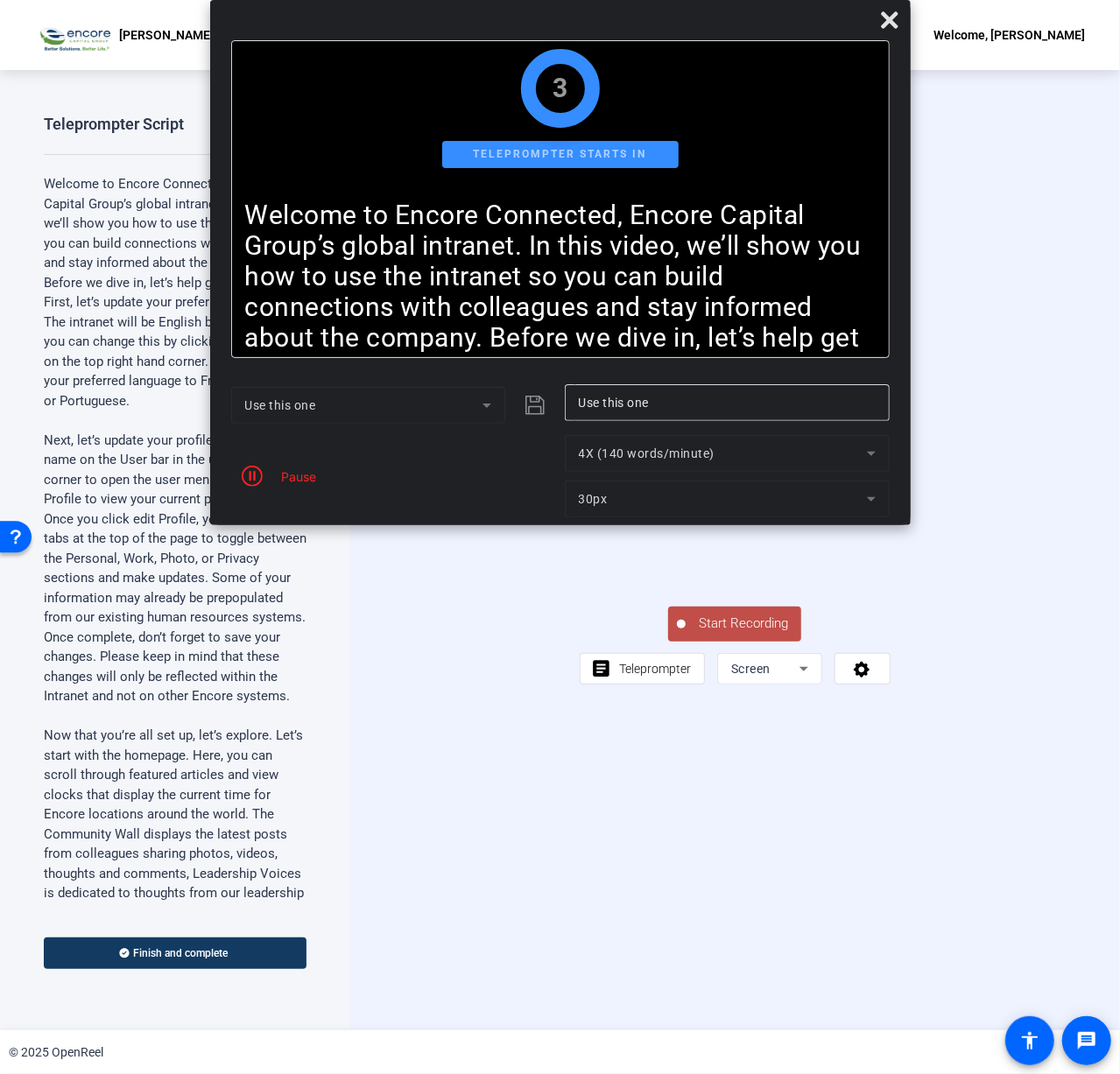
click at [261, 477] on icon "button" at bounding box center [252, 476] width 21 height 21
click at [260, 479] on icon "button" at bounding box center [252, 477] width 20 height 20
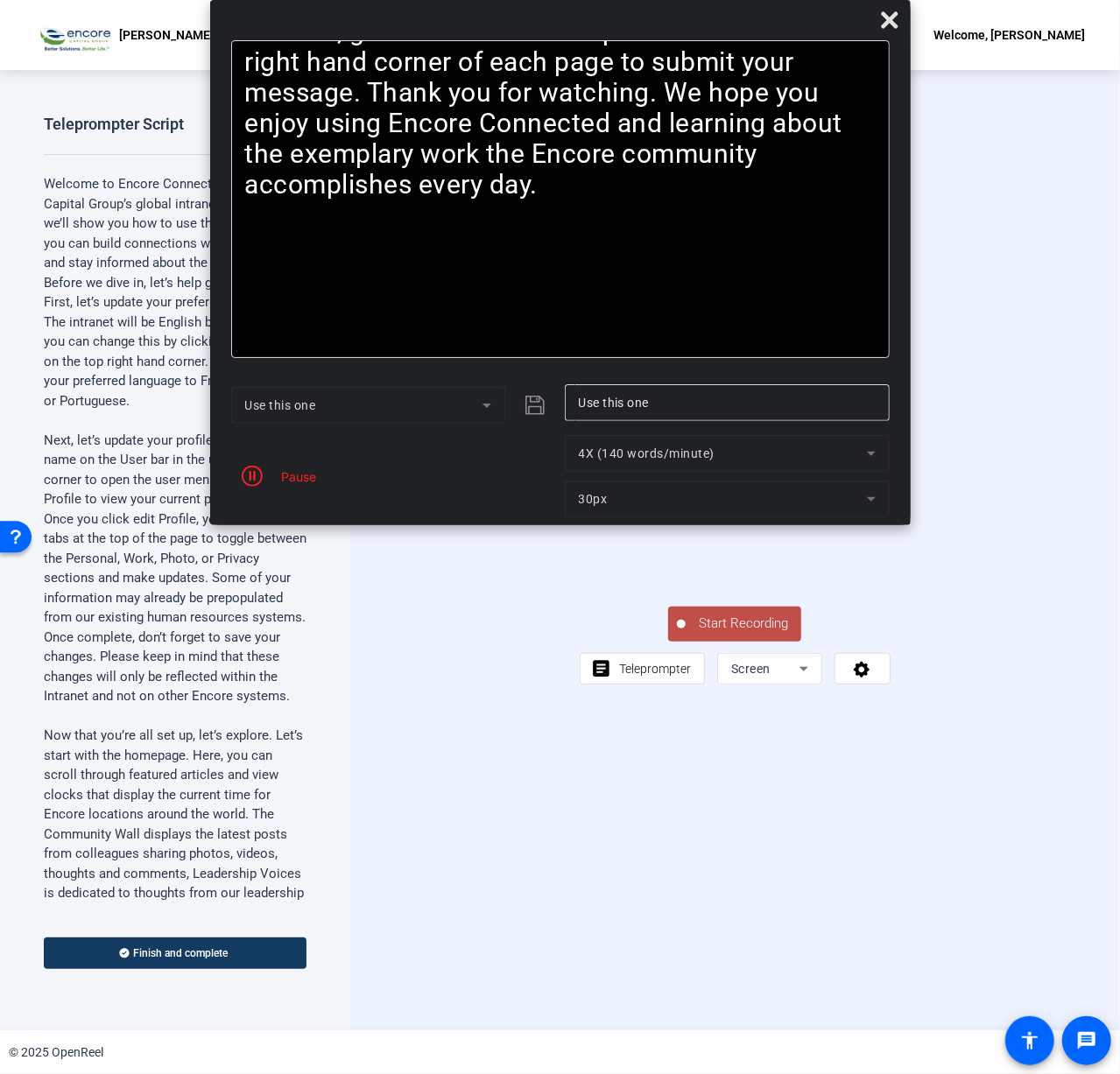
click at [260, 479] on icon "button" at bounding box center [252, 476] width 21 height 21
click at [746, 634] on span "Start Recording" at bounding box center [743, 624] width 116 height 20
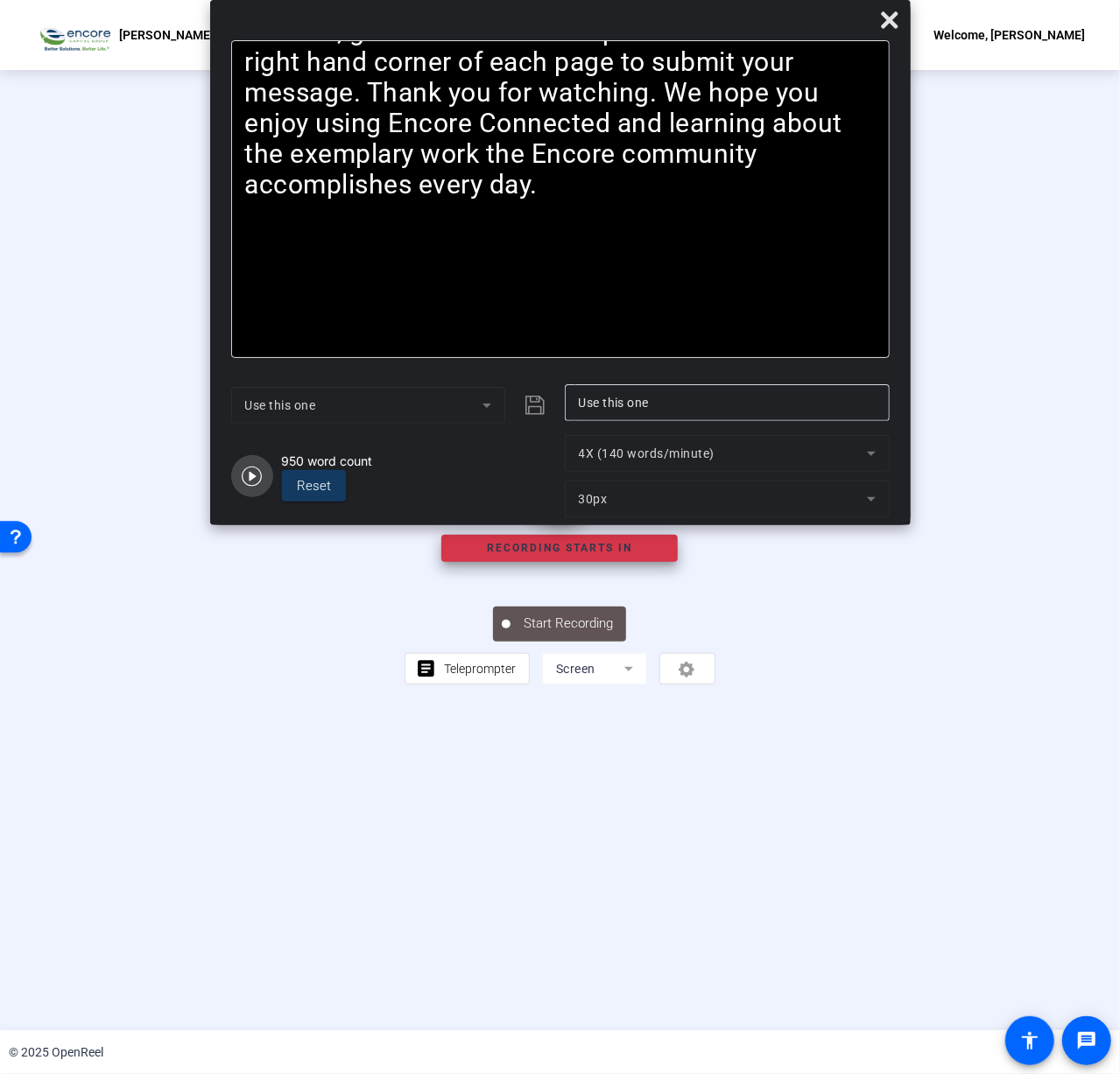
click at [256, 469] on icon "button" at bounding box center [252, 476] width 21 height 21
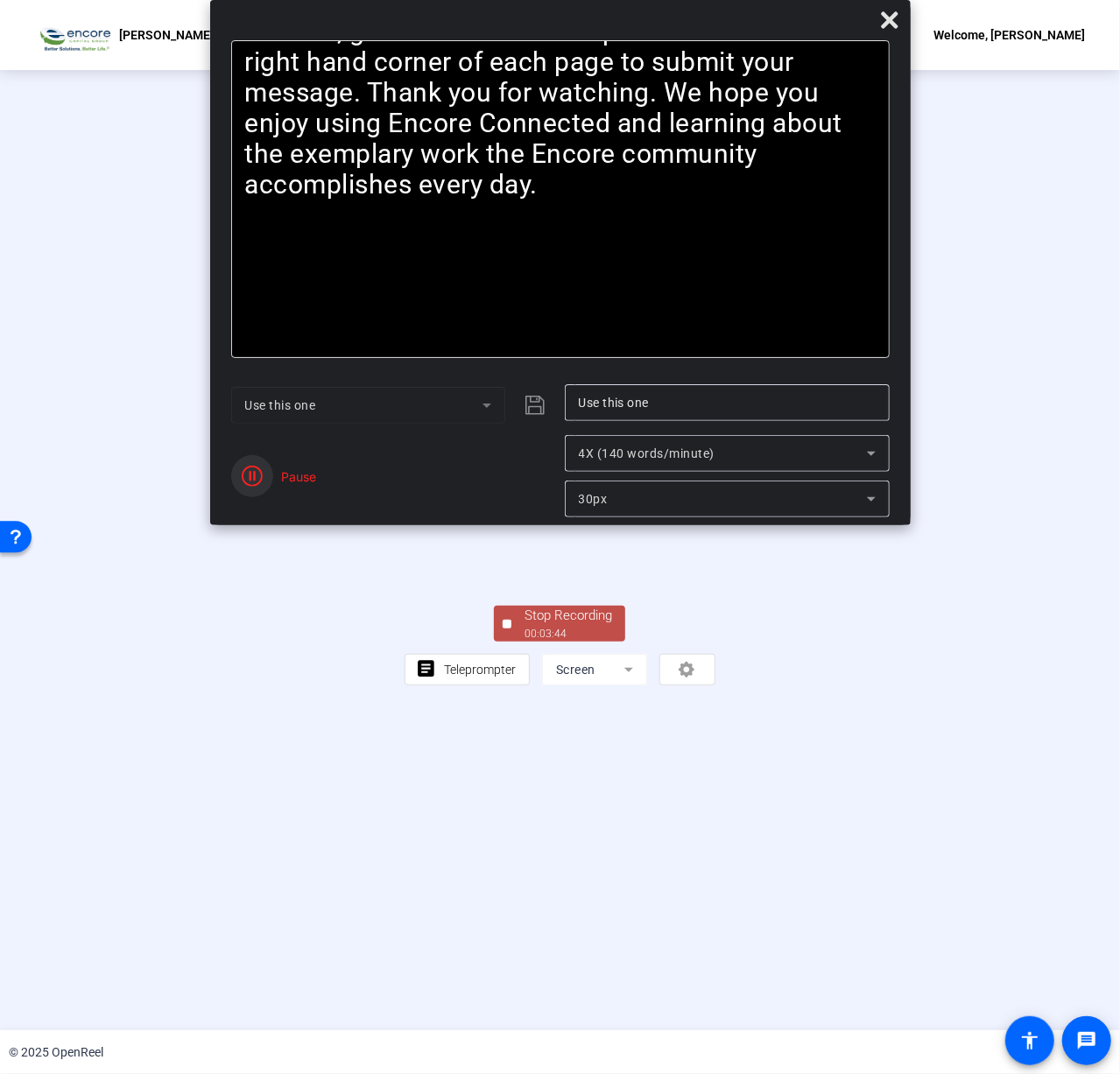
click at [240, 473] on span "button" at bounding box center [252, 476] width 42 height 42
click at [311, 486] on span "Reset" at bounding box center [315, 486] width 34 height 16
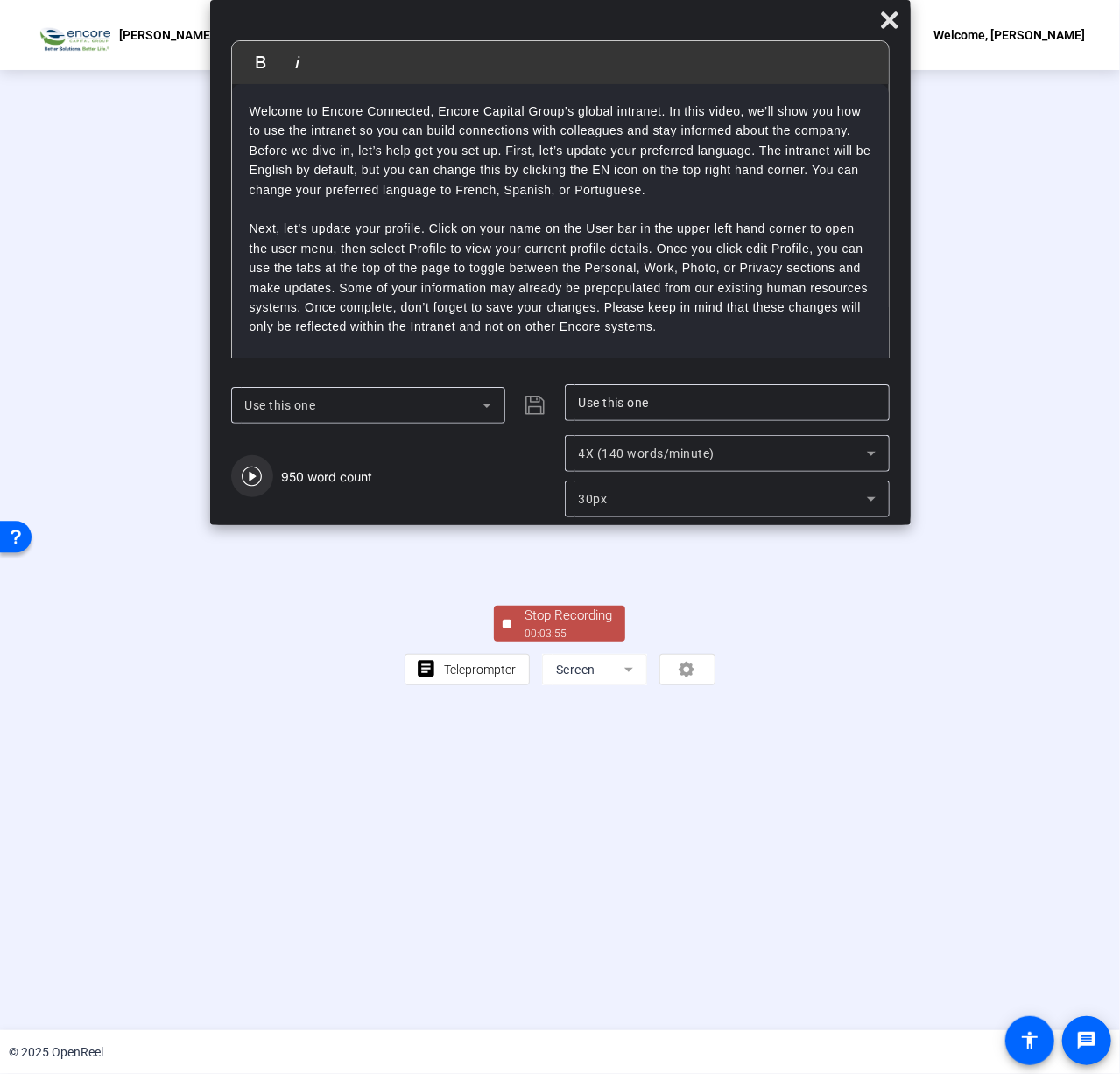
click at [256, 477] on icon "button" at bounding box center [252, 476] width 21 height 21
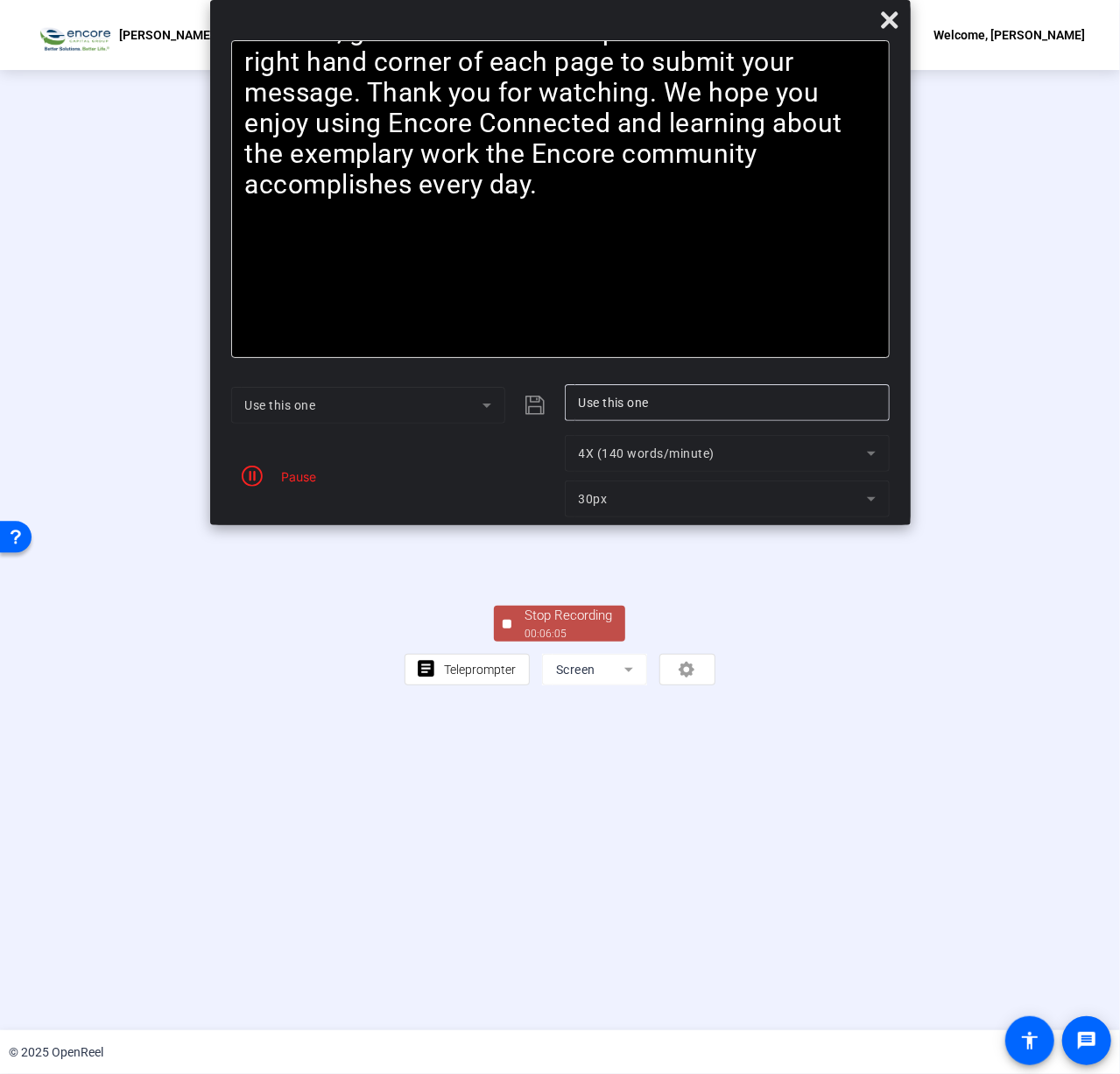
click at [542, 626] on div "Stop Recording" at bounding box center [569, 616] width 88 height 20
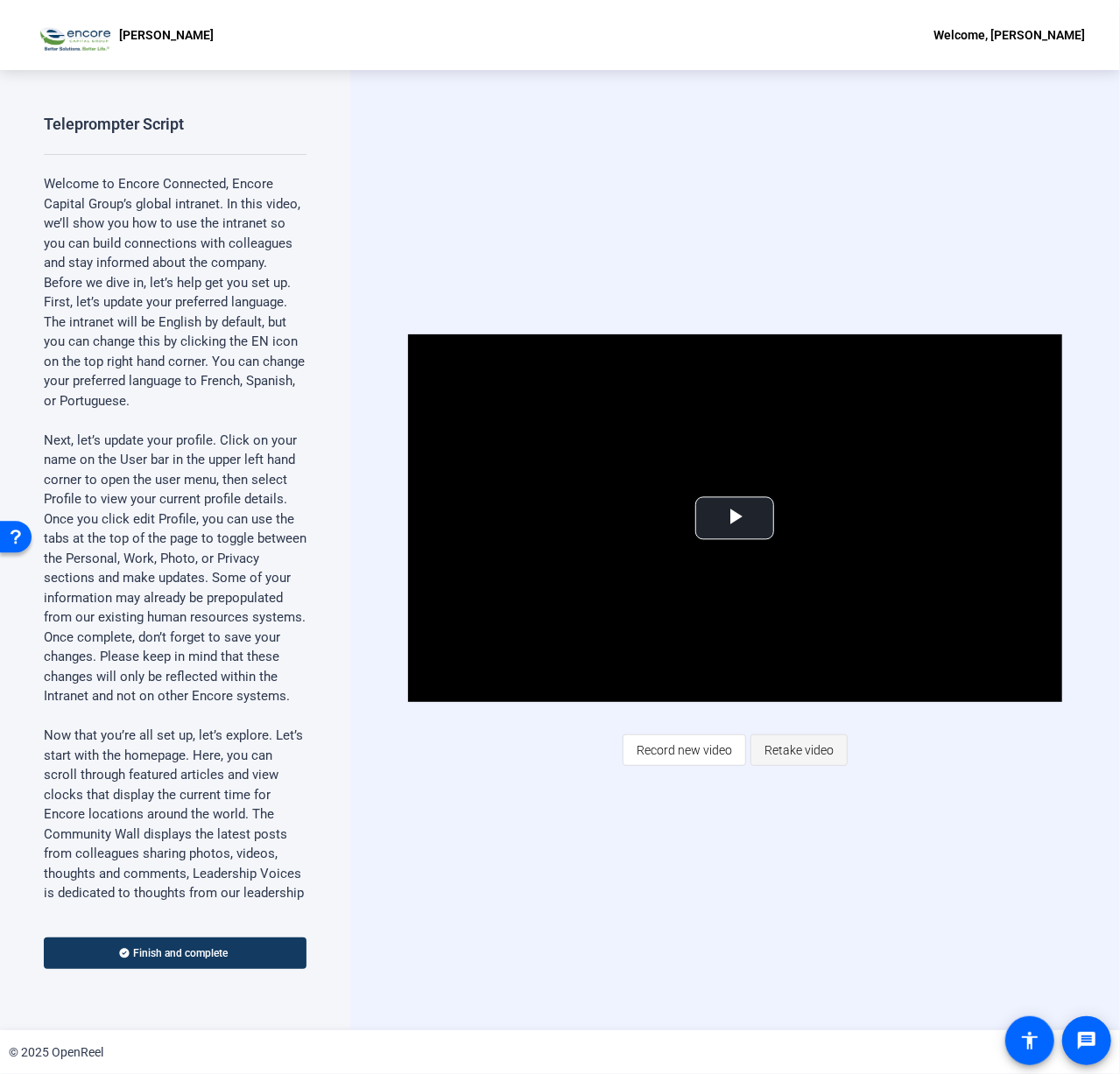
click at [815, 763] on span "Retake video" at bounding box center [799, 749] width 69 height 33
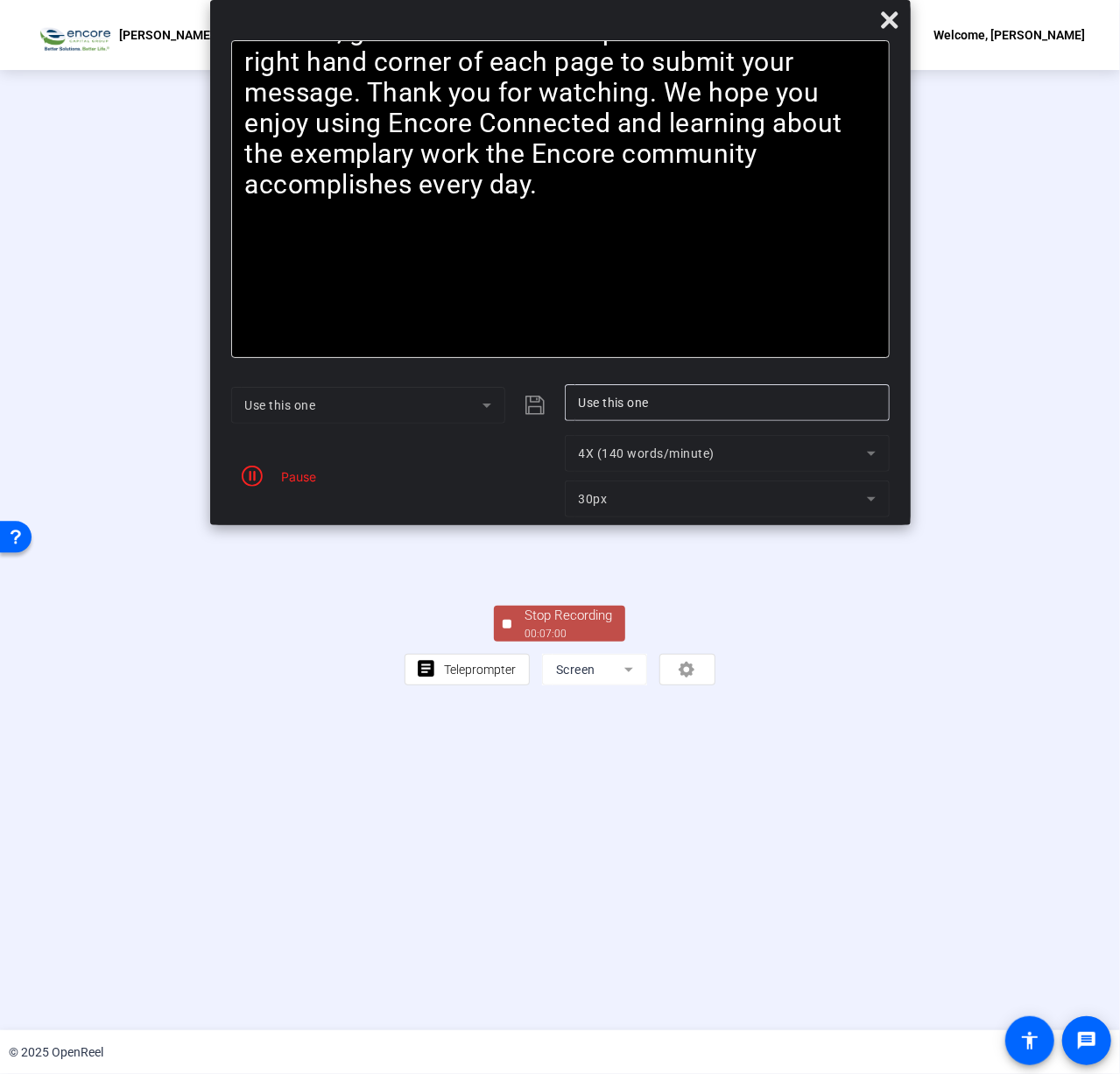
click at [568, 626] on div "Stop Recording" at bounding box center [569, 616] width 88 height 20
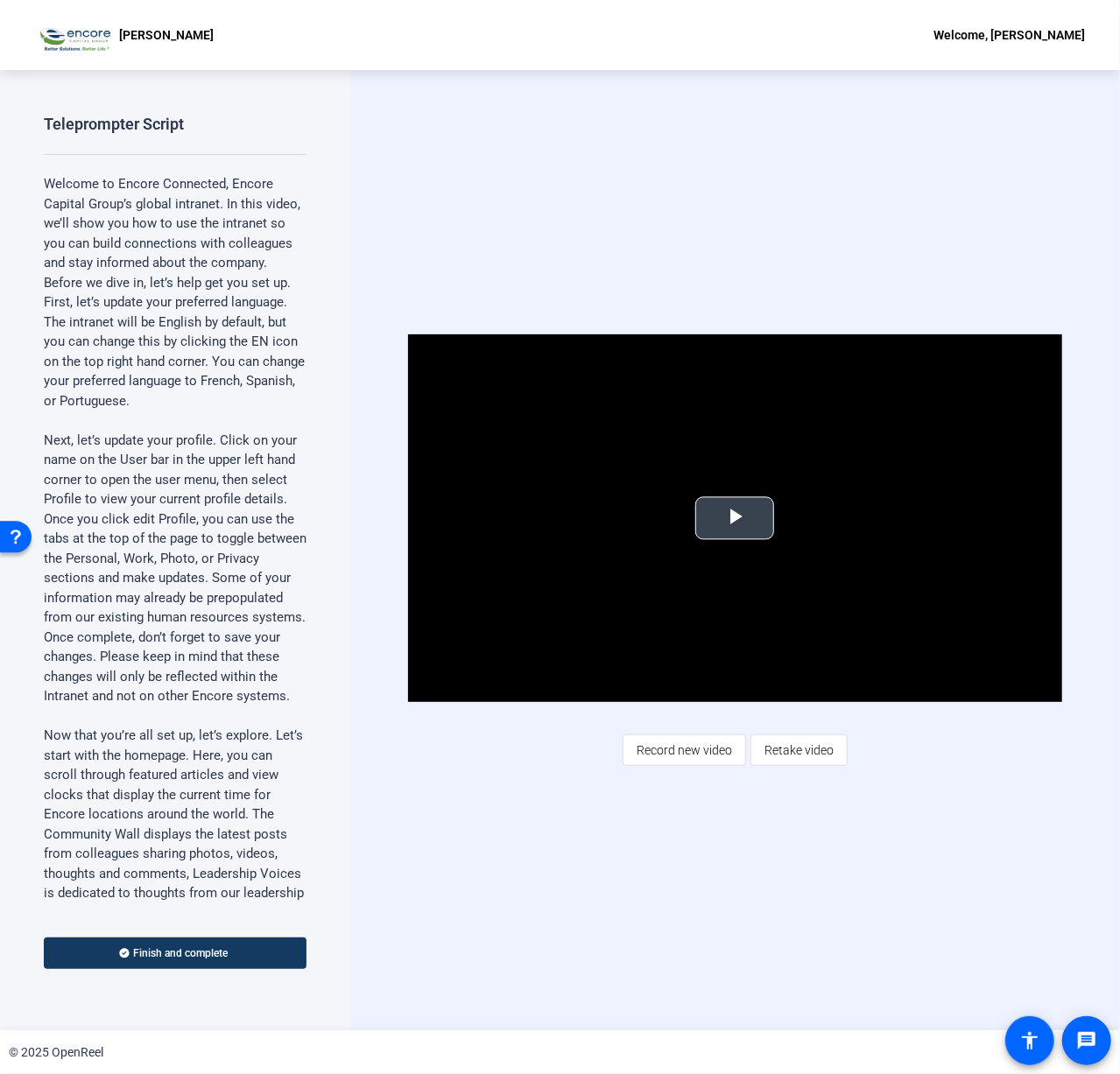
click at [734, 518] on span "Video Player" at bounding box center [734, 518] width 0 height 0
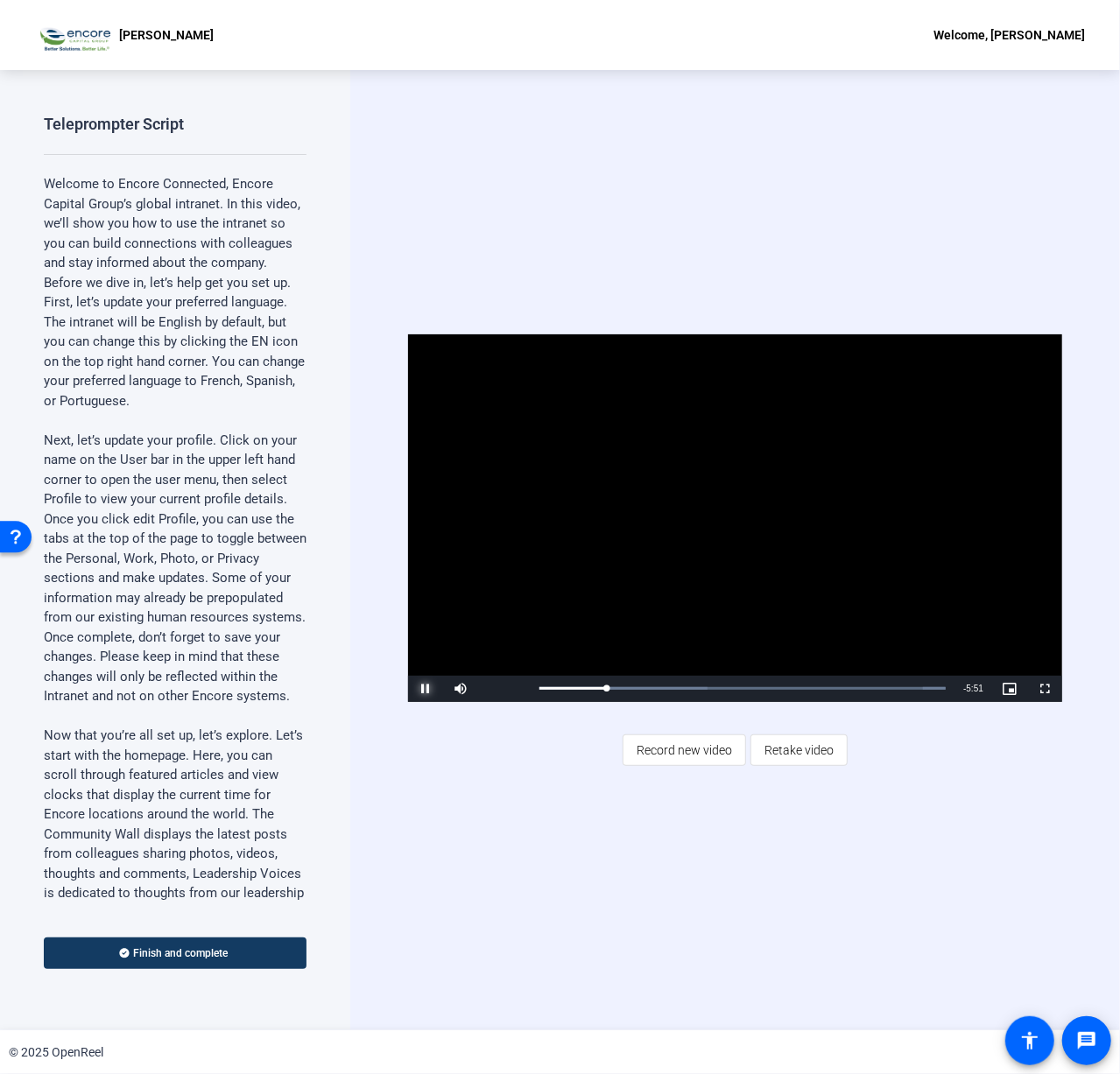
click at [430, 689] on span "Video Player" at bounding box center [425, 689] width 35 height 0
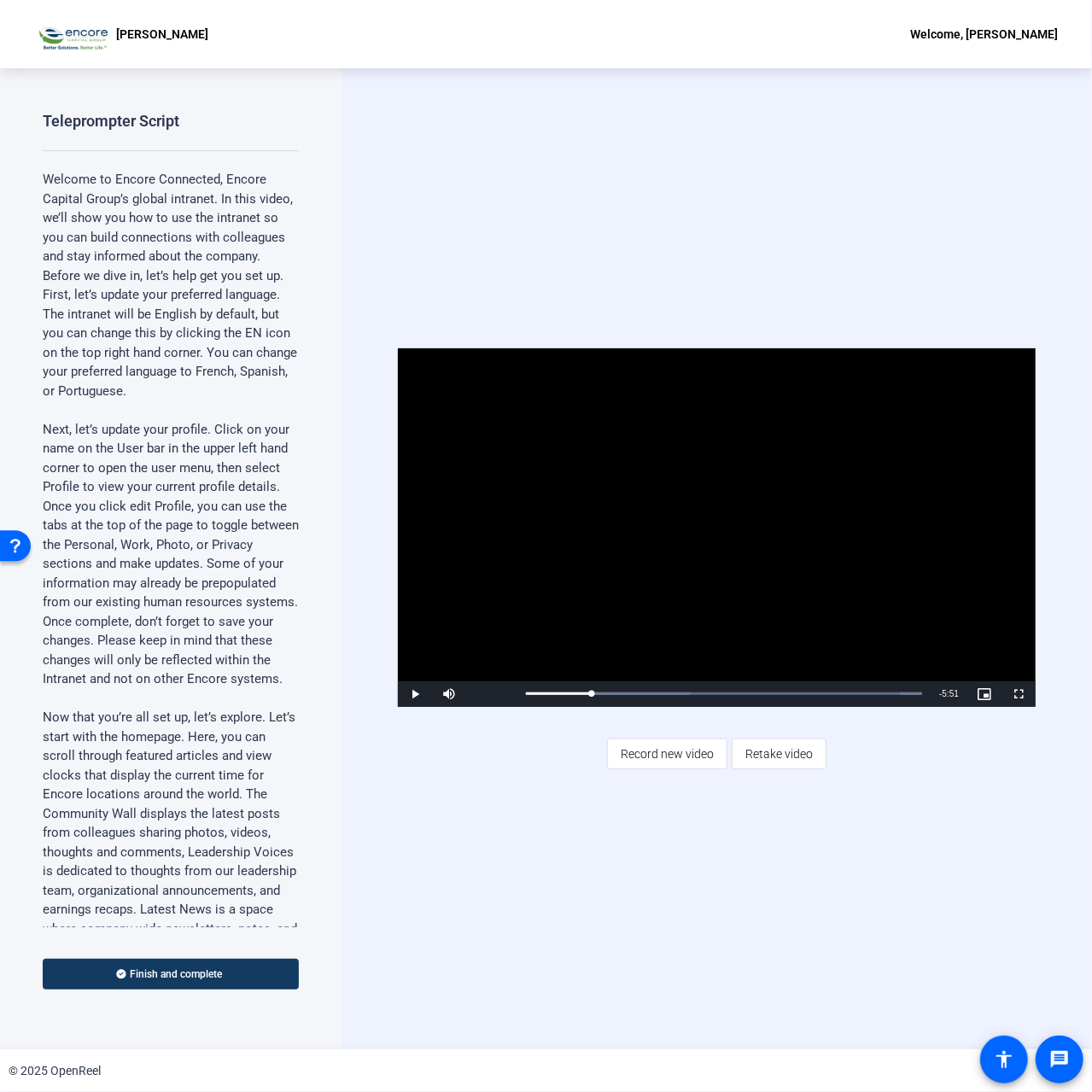
click at [673, 749] on span "Record new video" at bounding box center [667, 754] width 93 height 32
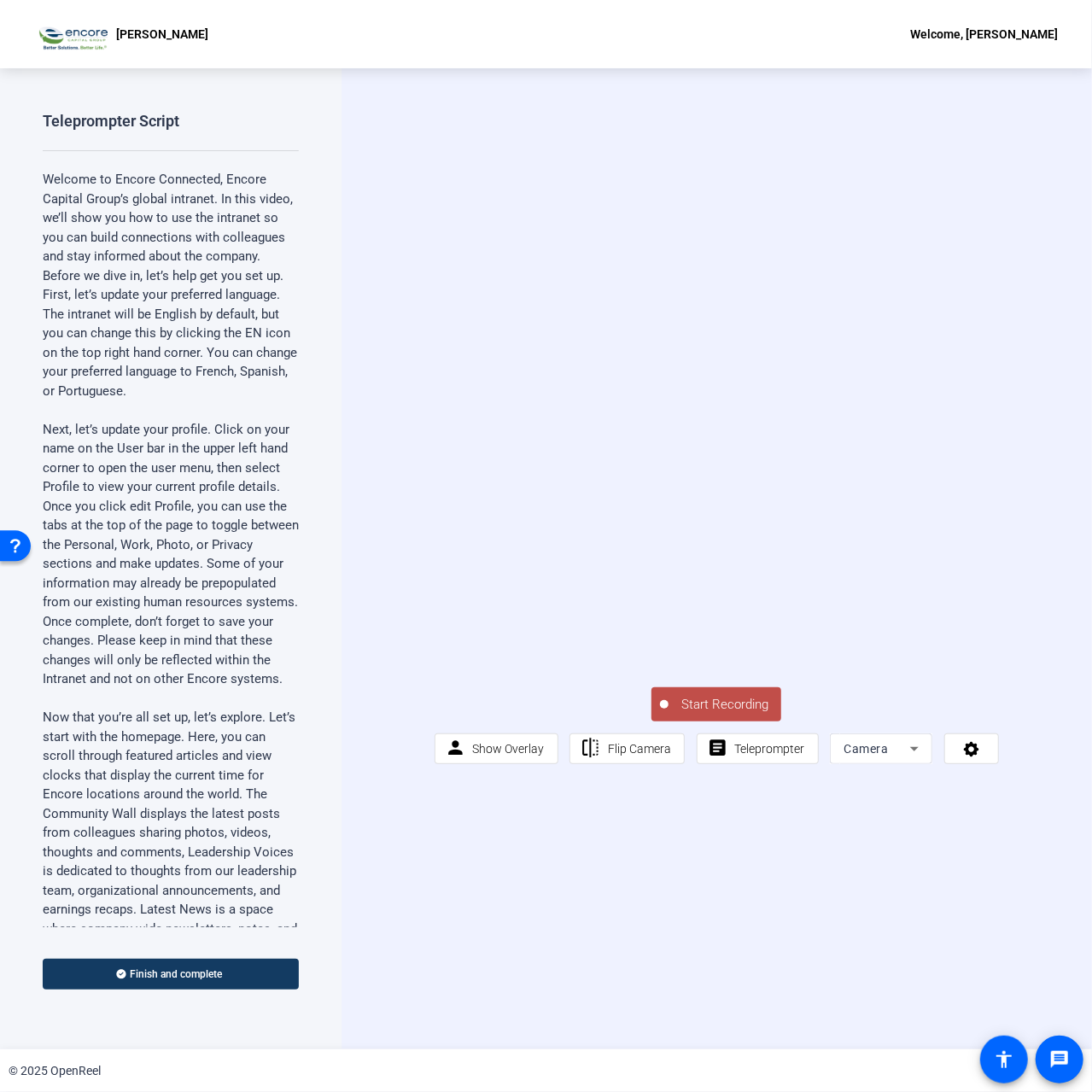
click at [876, 755] on span "Camera" at bounding box center [866, 749] width 45 height 14
click at [880, 822] on mat-option "Screen" at bounding box center [880, 836] width 102 height 34
